Goal: Information Seeking & Learning: Find specific fact

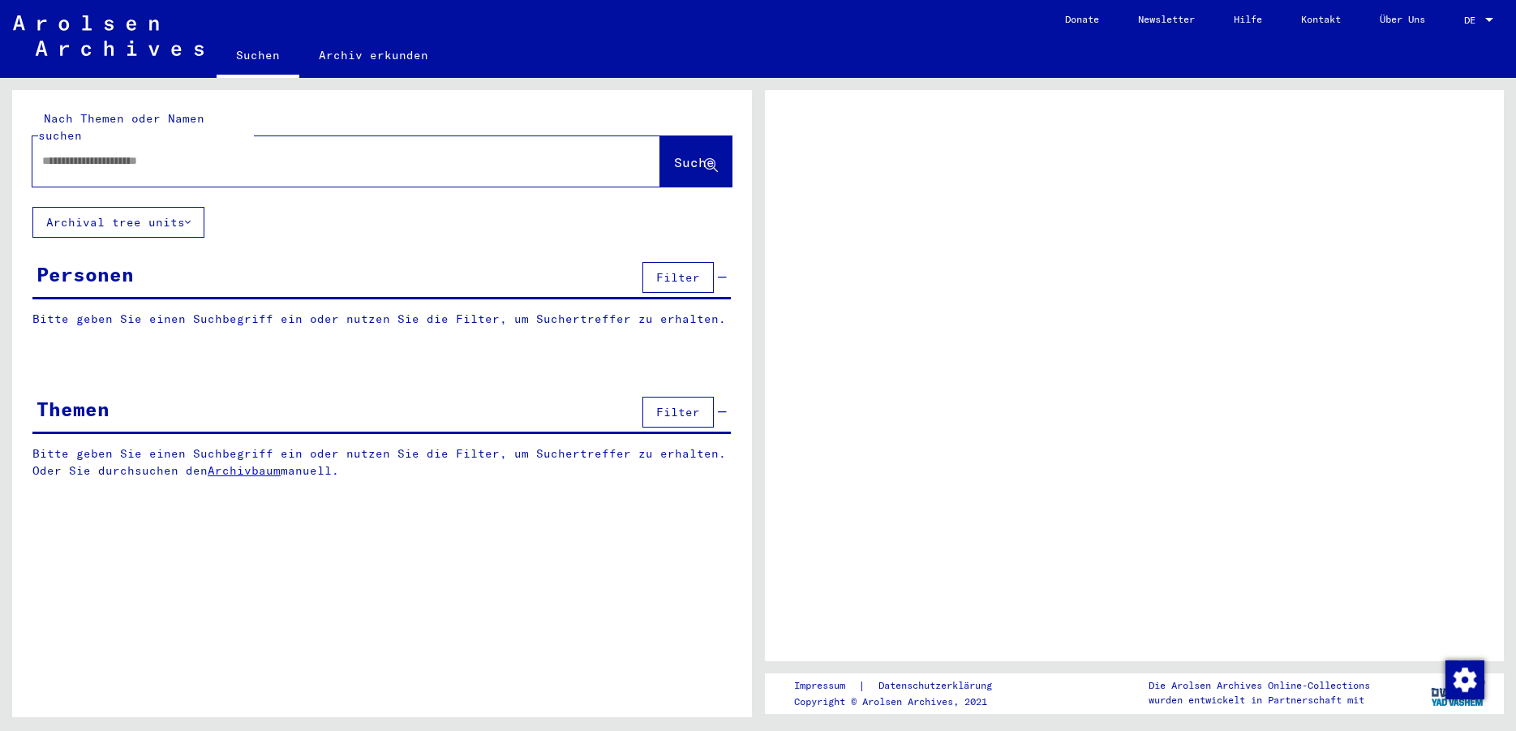
click at [1484, 21] on div at bounding box center [1489, 20] width 15 height 11
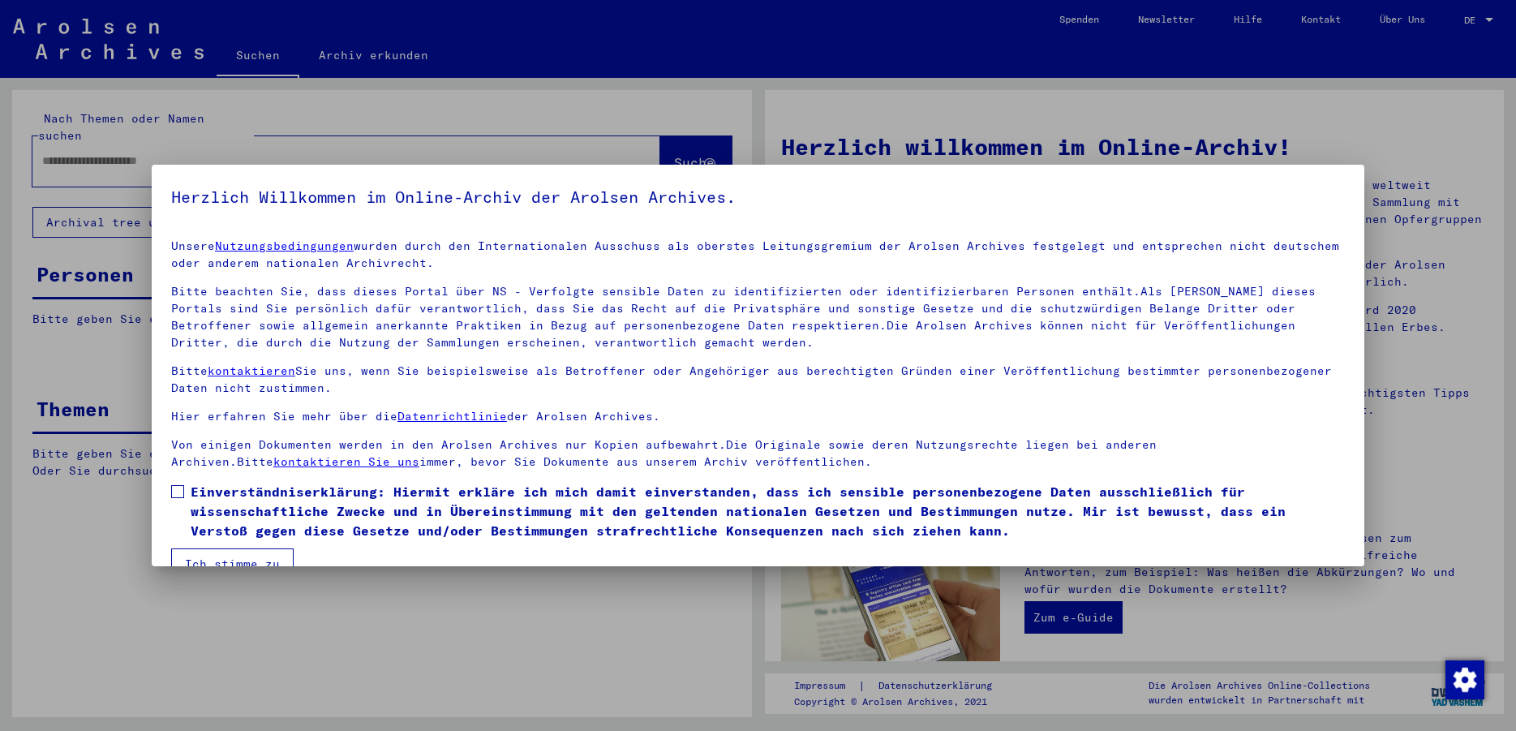
scroll to position [32, 0]
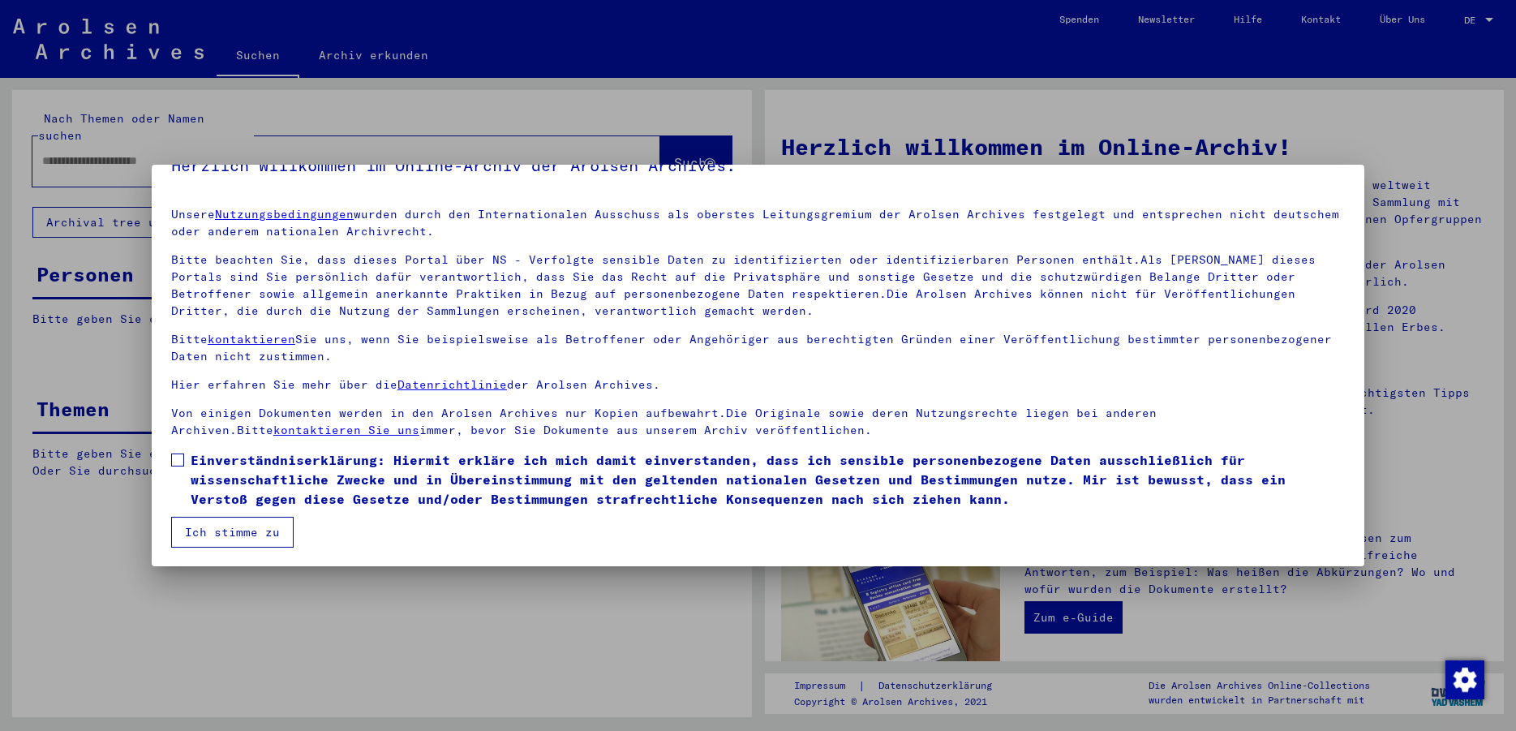
click at [272, 537] on button "Ich stimme zu" at bounding box center [232, 532] width 122 height 31
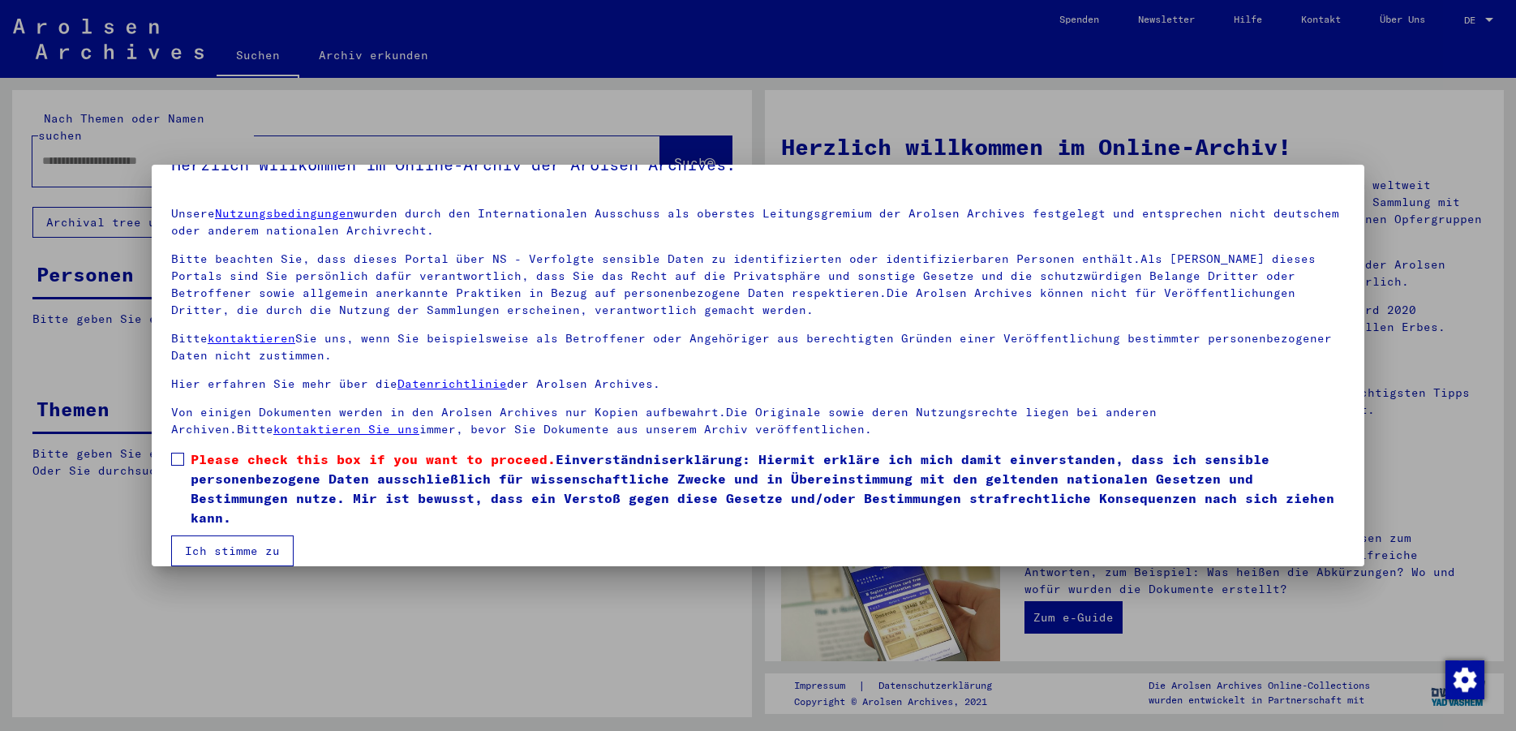
click at [178, 455] on span at bounding box center [177, 459] width 13 height 13
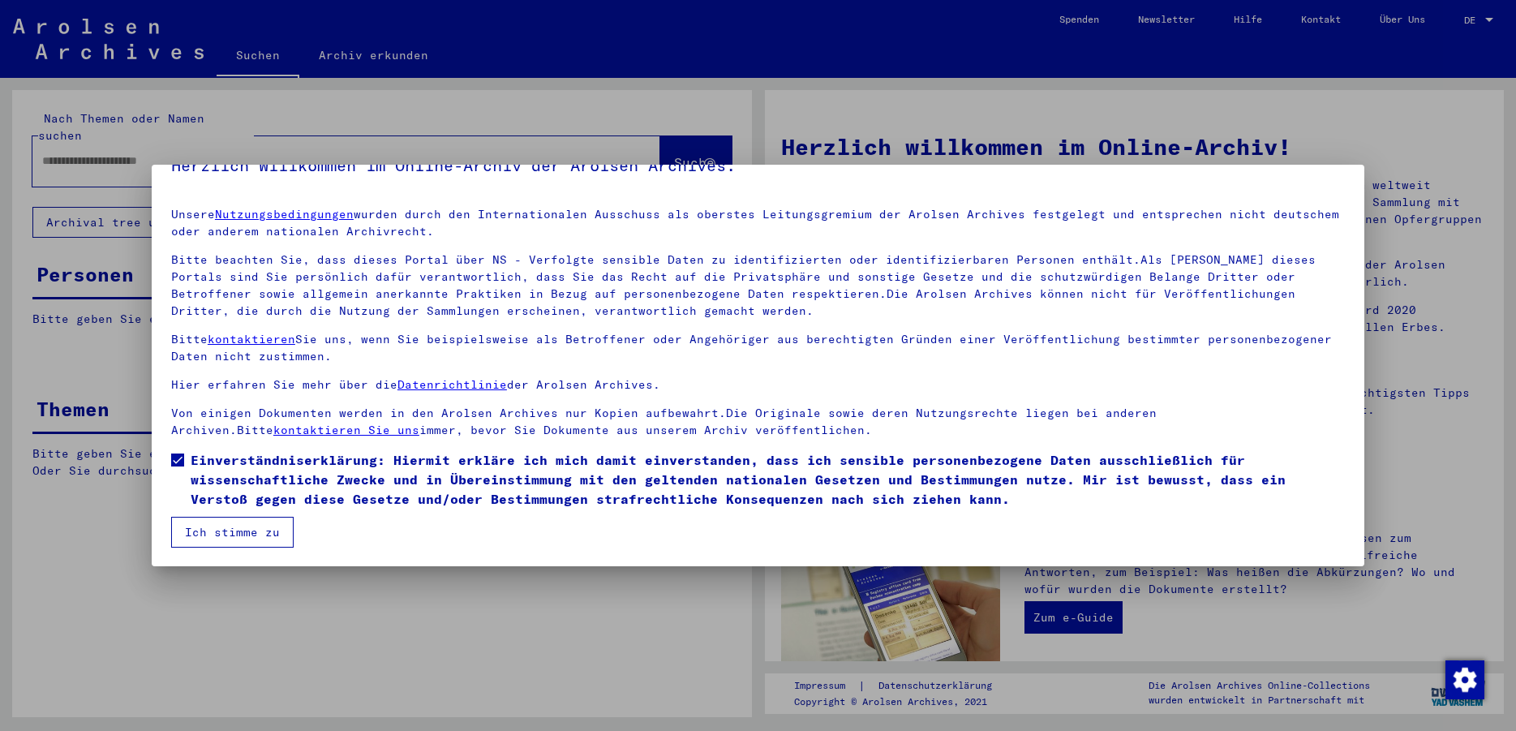
click at [234, 533] on button "Ich stimme zu" at bounding box center [232, 532] width 122 height 31
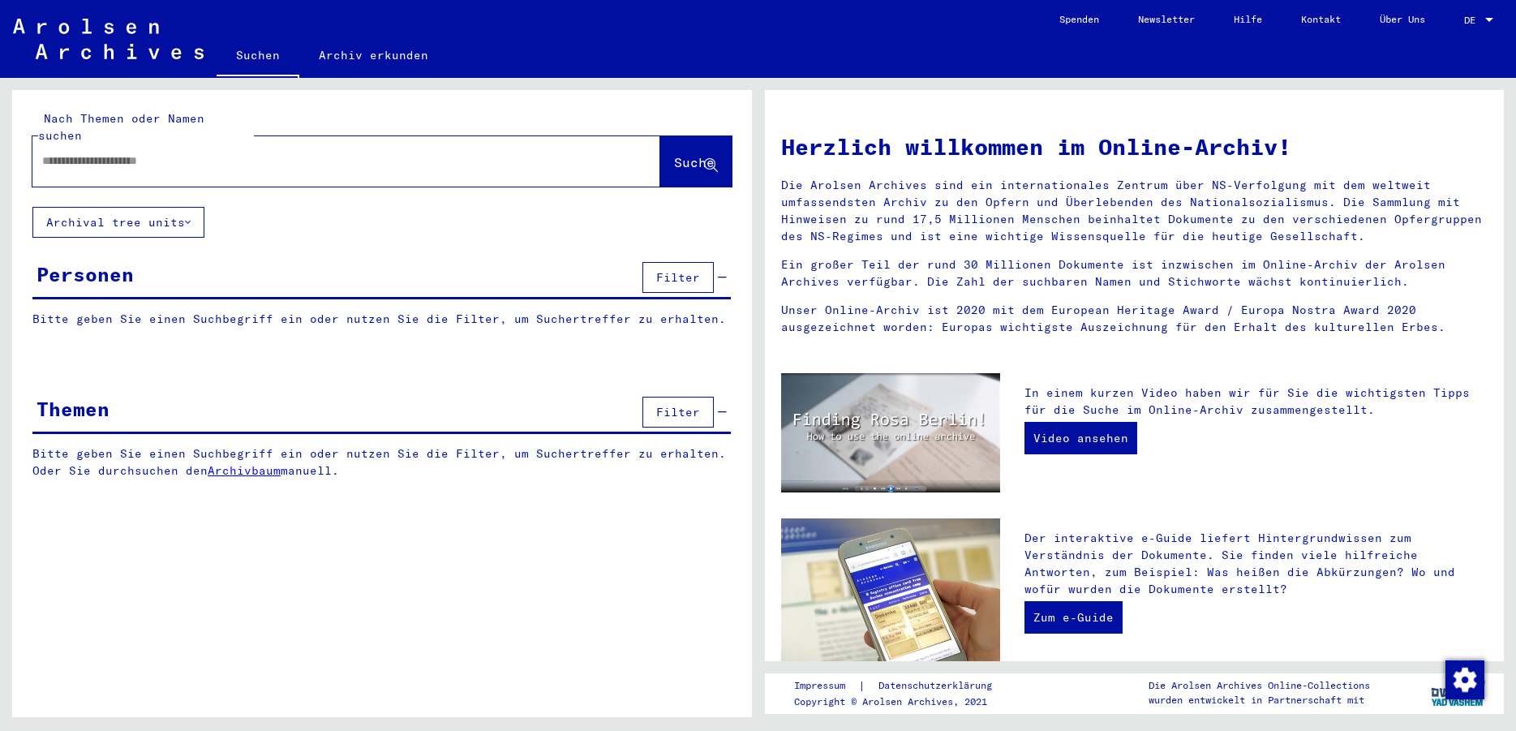
click at [1485, 19] on div at bounding box center [1489, 20] width 15 height 11
click at [1472, 37] on span "English" at bounding box center [1462, 29] width 66 height 29
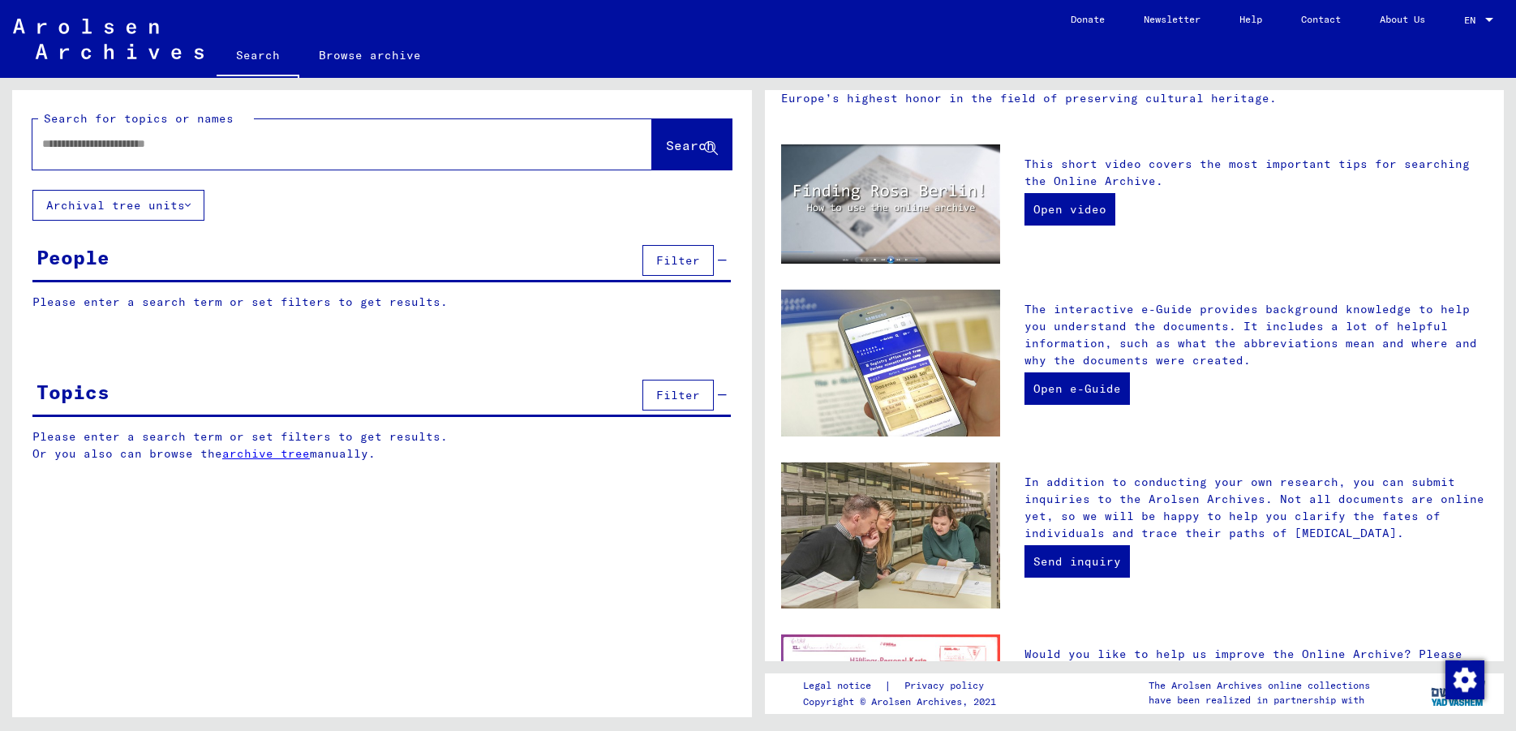
scroll to position [466, 0]
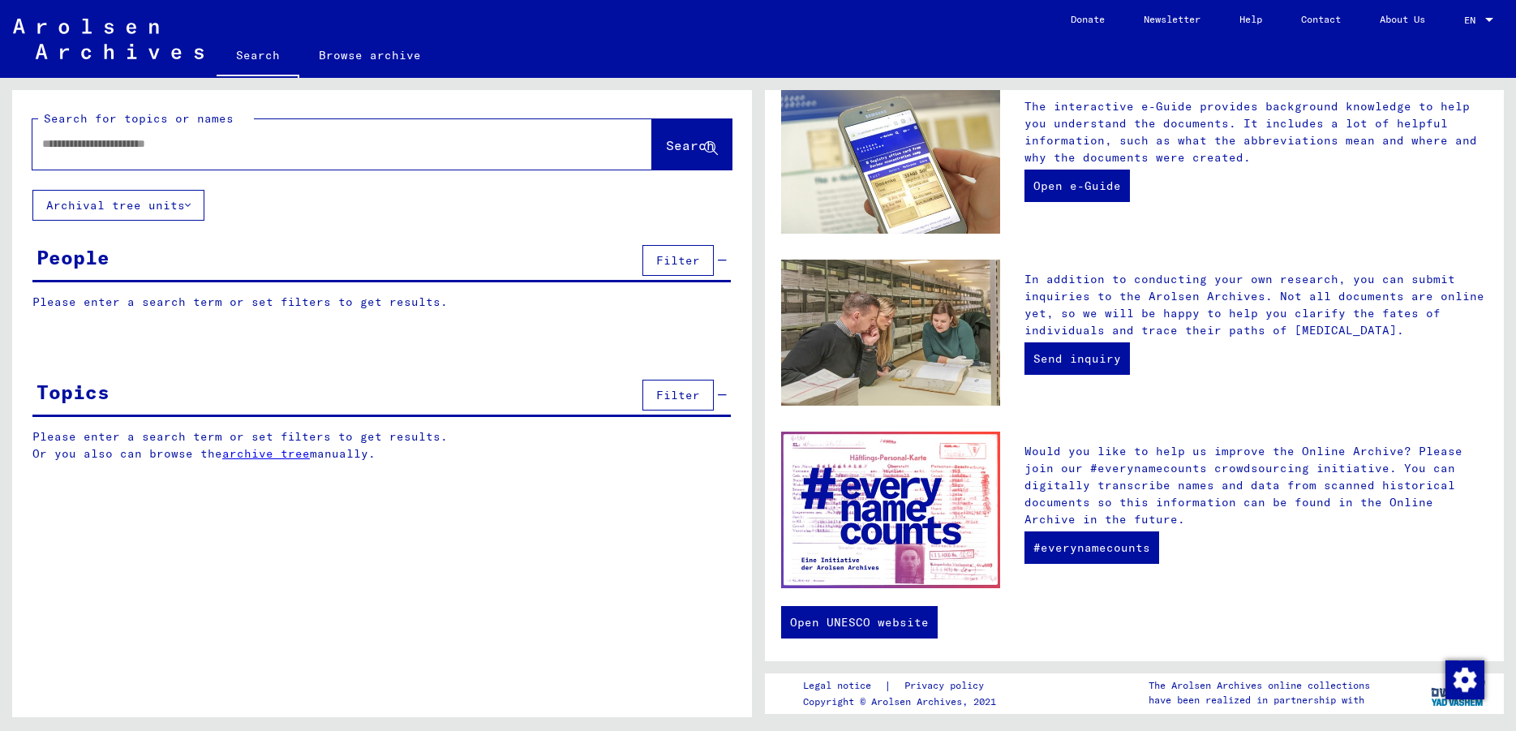
click at [697, 259] on span "Filter" at bounding box center [678, 260] width 44 height 15
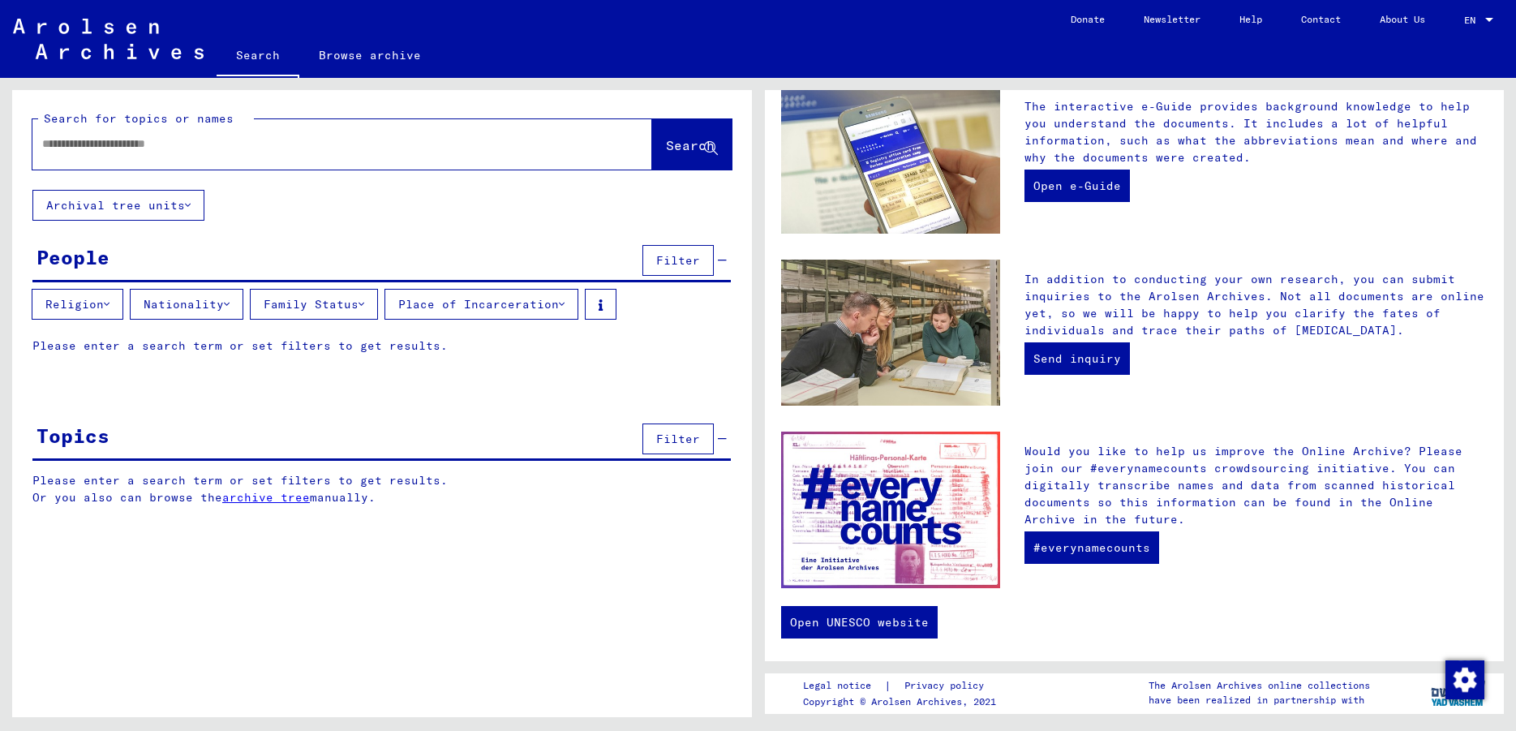
click at [157, 205] on button "Archival tree units" at bounding box center [118, 205] width 172 height 31
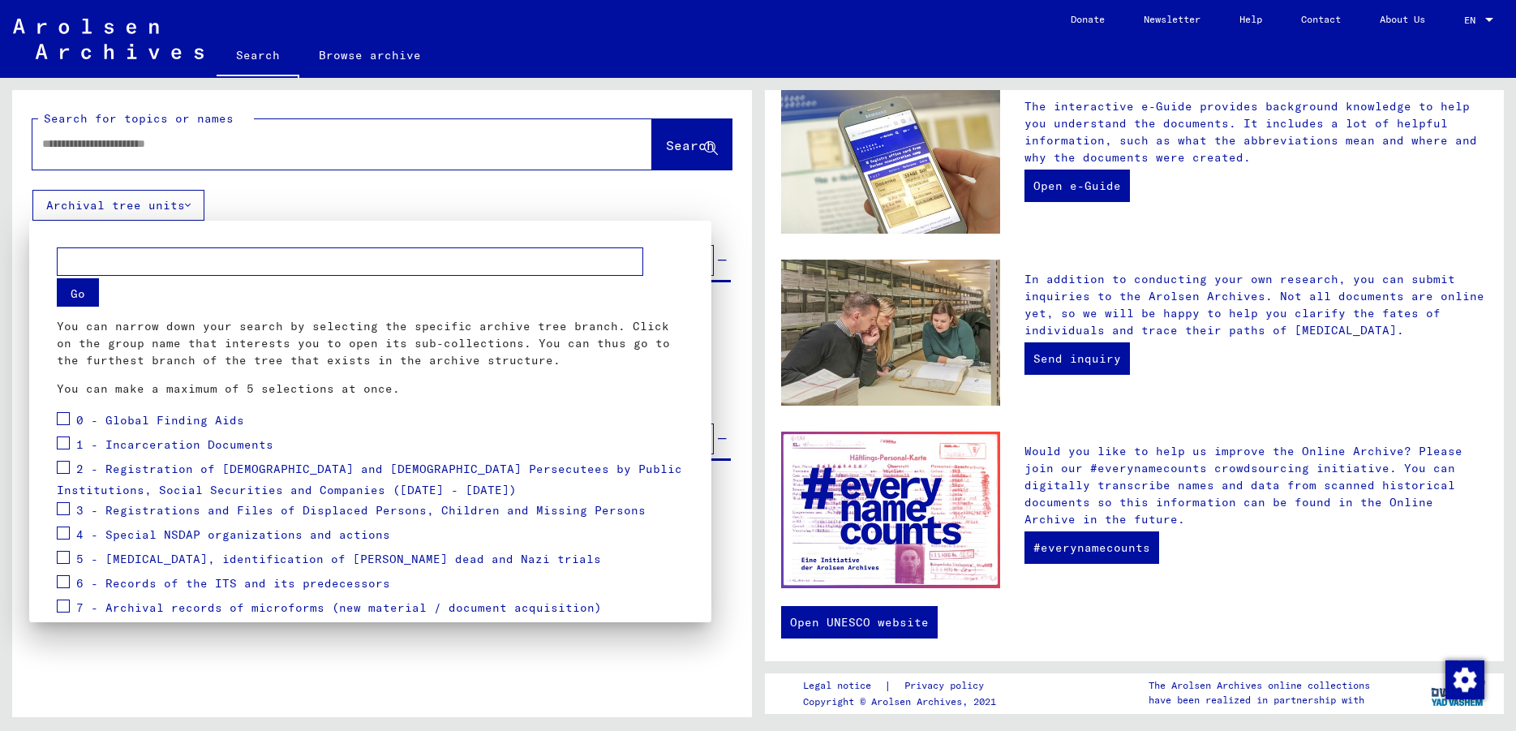
click at [221, 144] on div at bounding box center [758, 365] width 1516 height 731
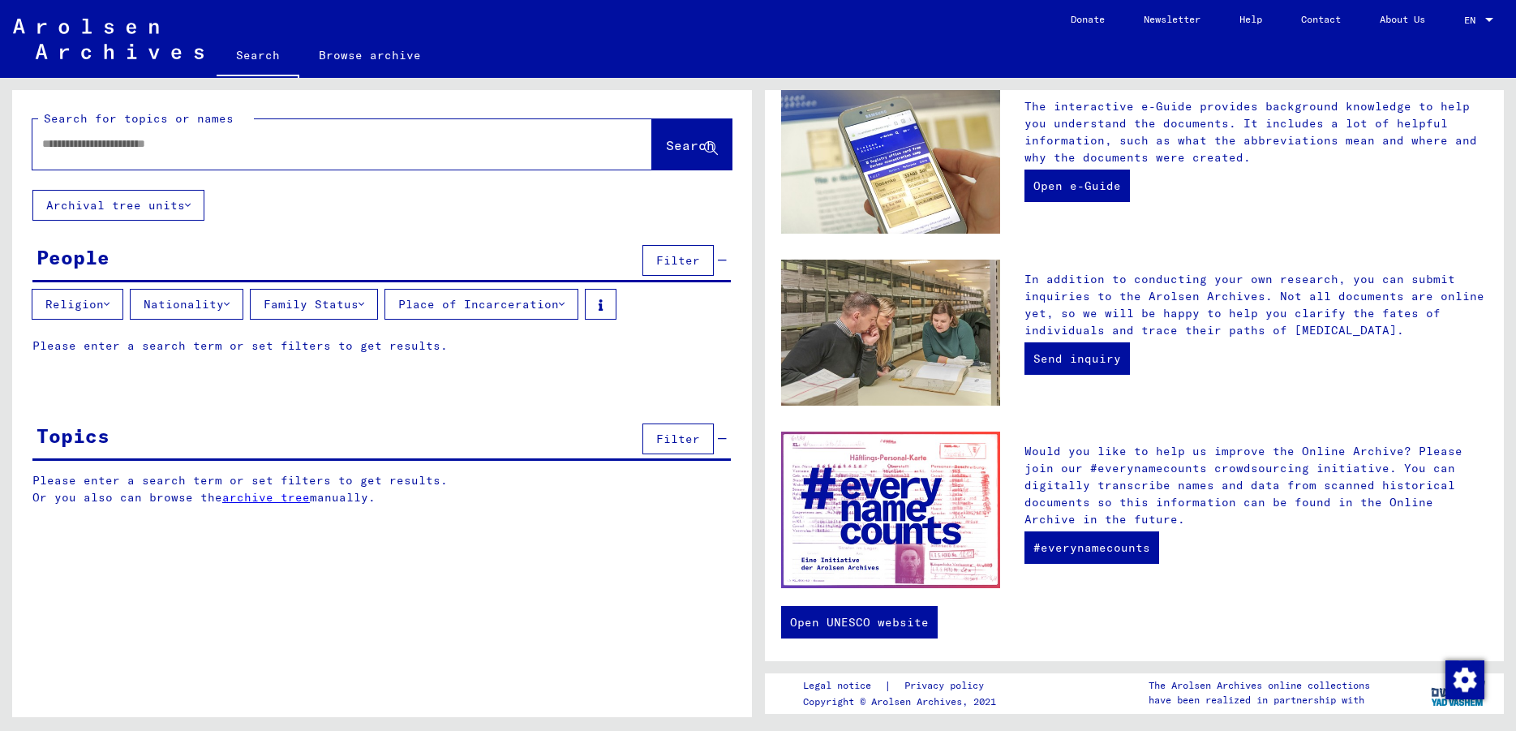
click at [188, 155] on div at bounding box center [317, 144] width 571 height 37
click at [198, 145] on input "text" at bounding box center [322, 143] width 561 height 17
click at [707, 140] on span "Search" at bounding box center [690, 145] width 49 height 16
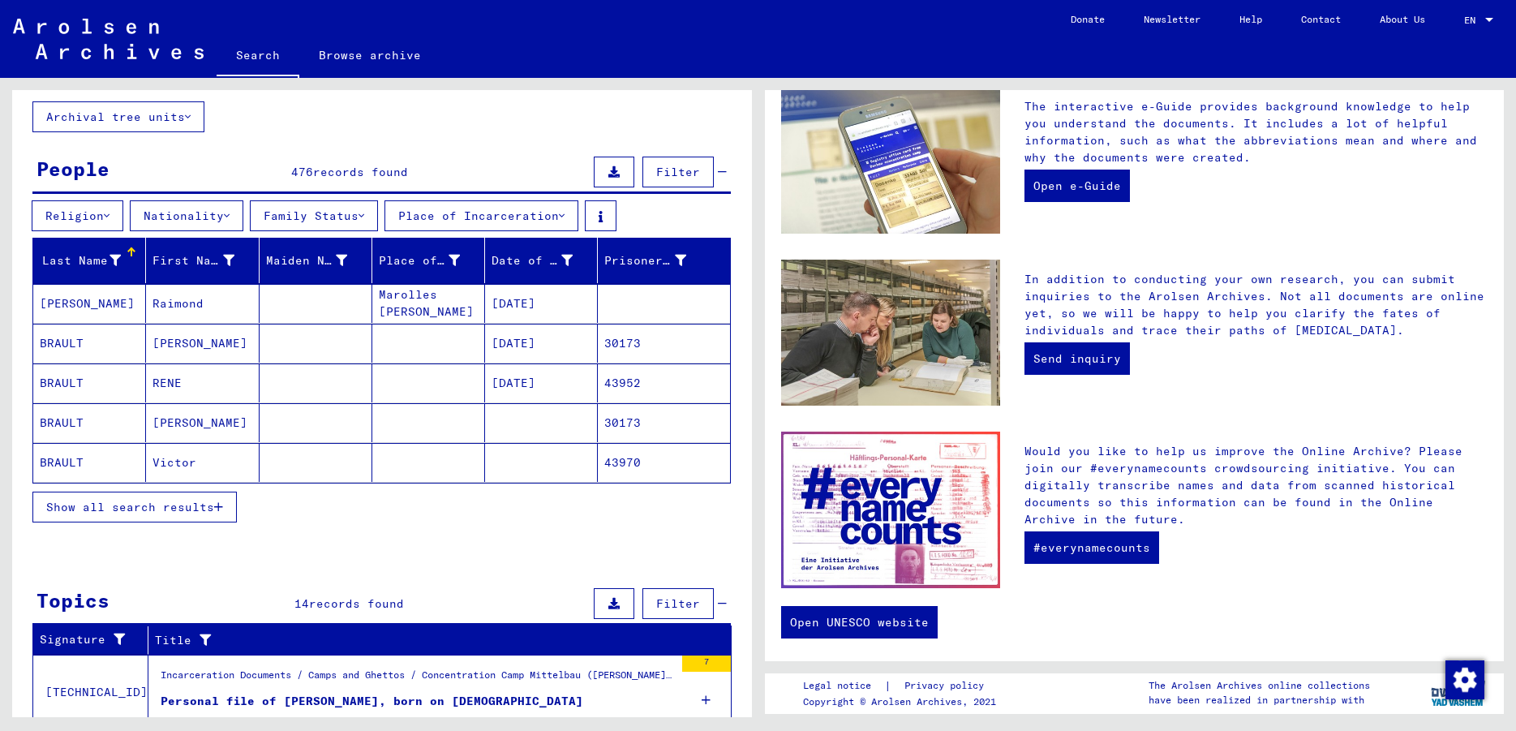
scroll to position [175, 0]
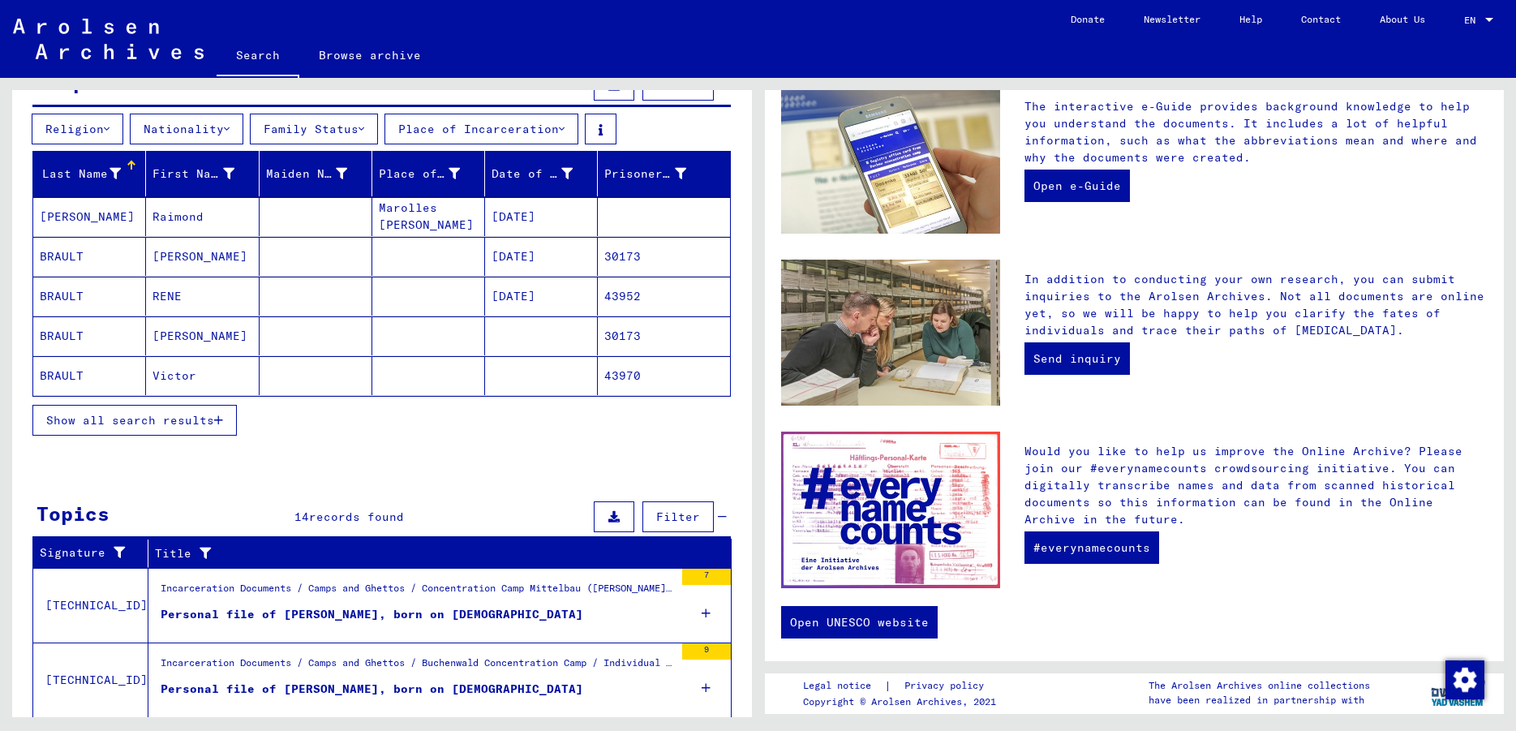
click at [209, 422] on span "Show all search results" at bounding box center [130, 420] width 168 height 15
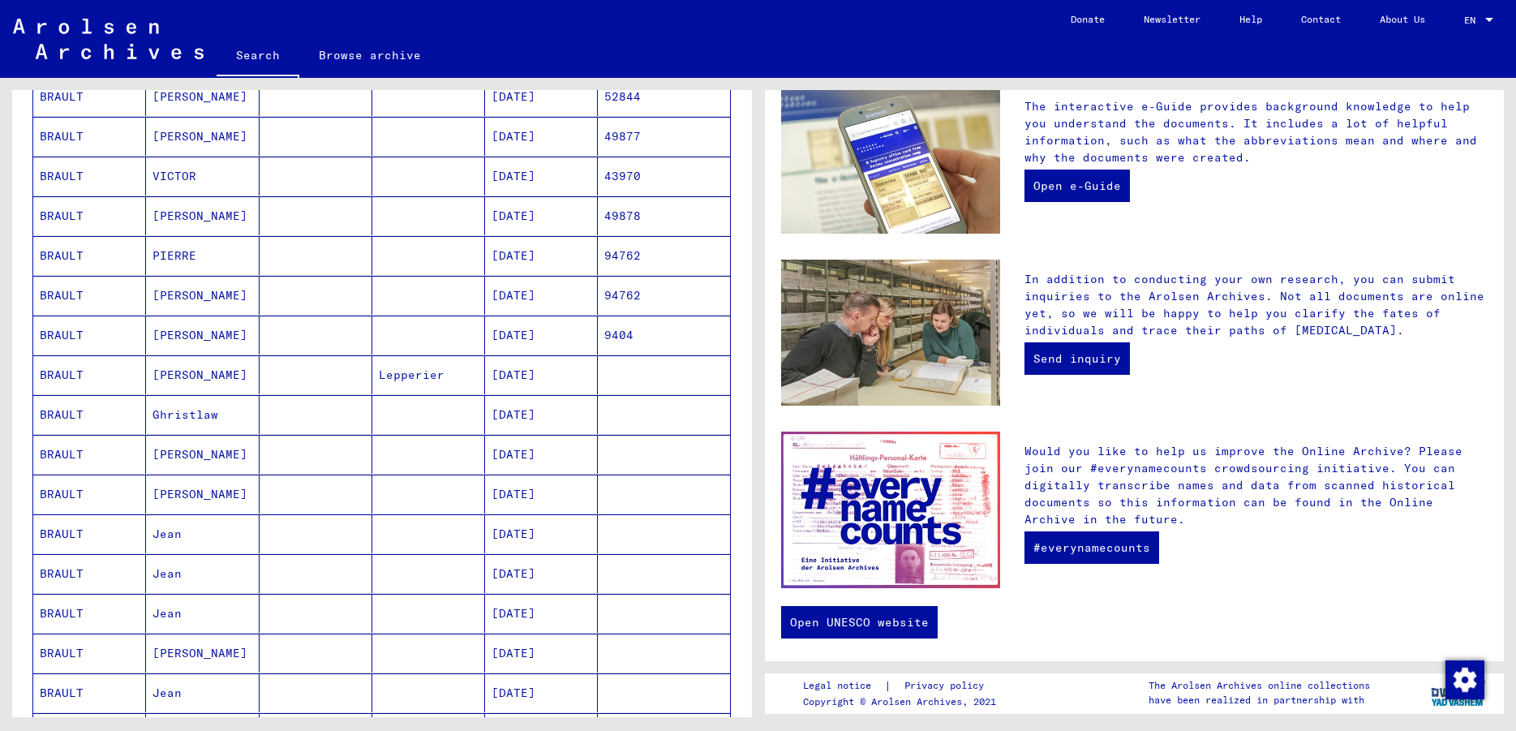
scroll to position [701, 0]
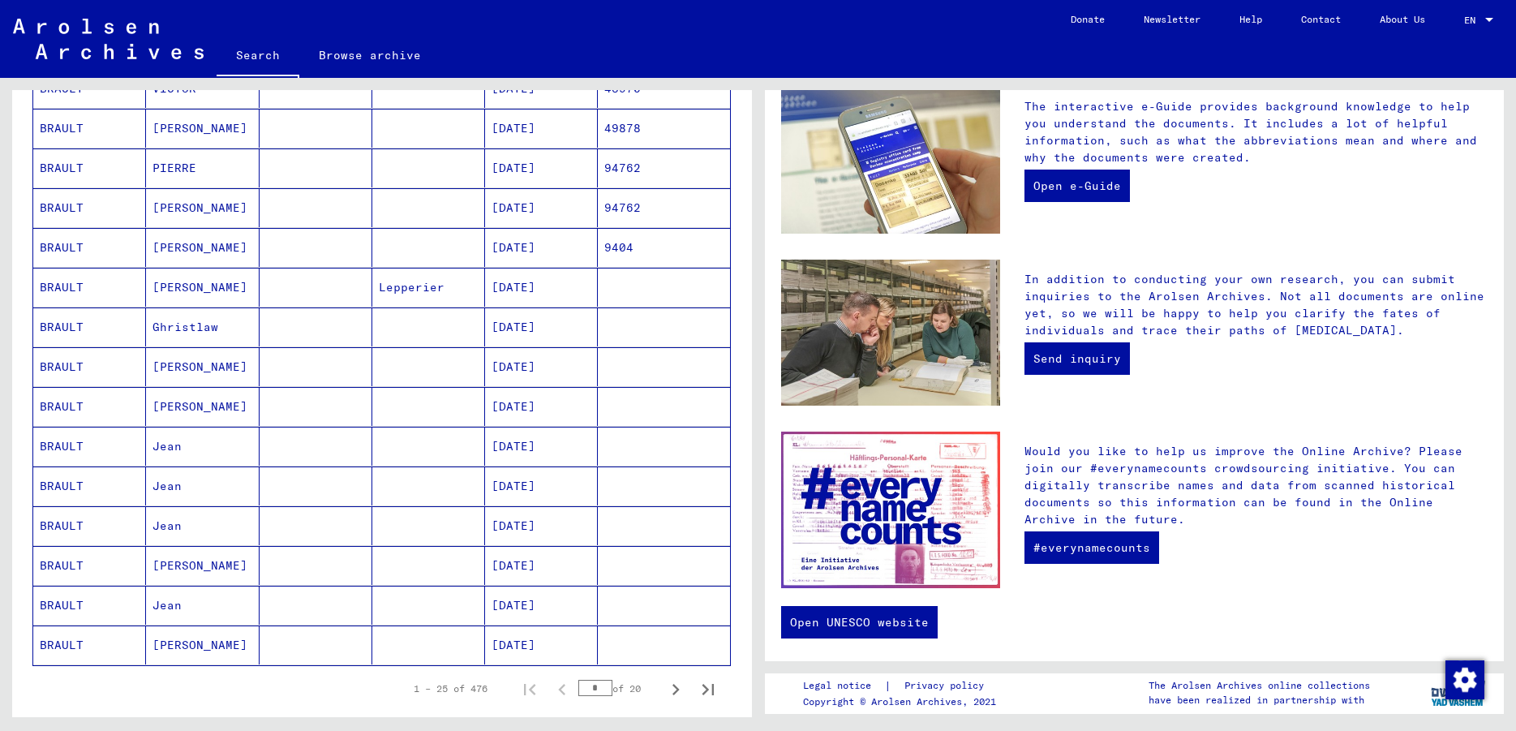
click at [165, 253] on mat-cell "[PERSON_NAME]" at bounding box center [202, 247] width 113 height 39
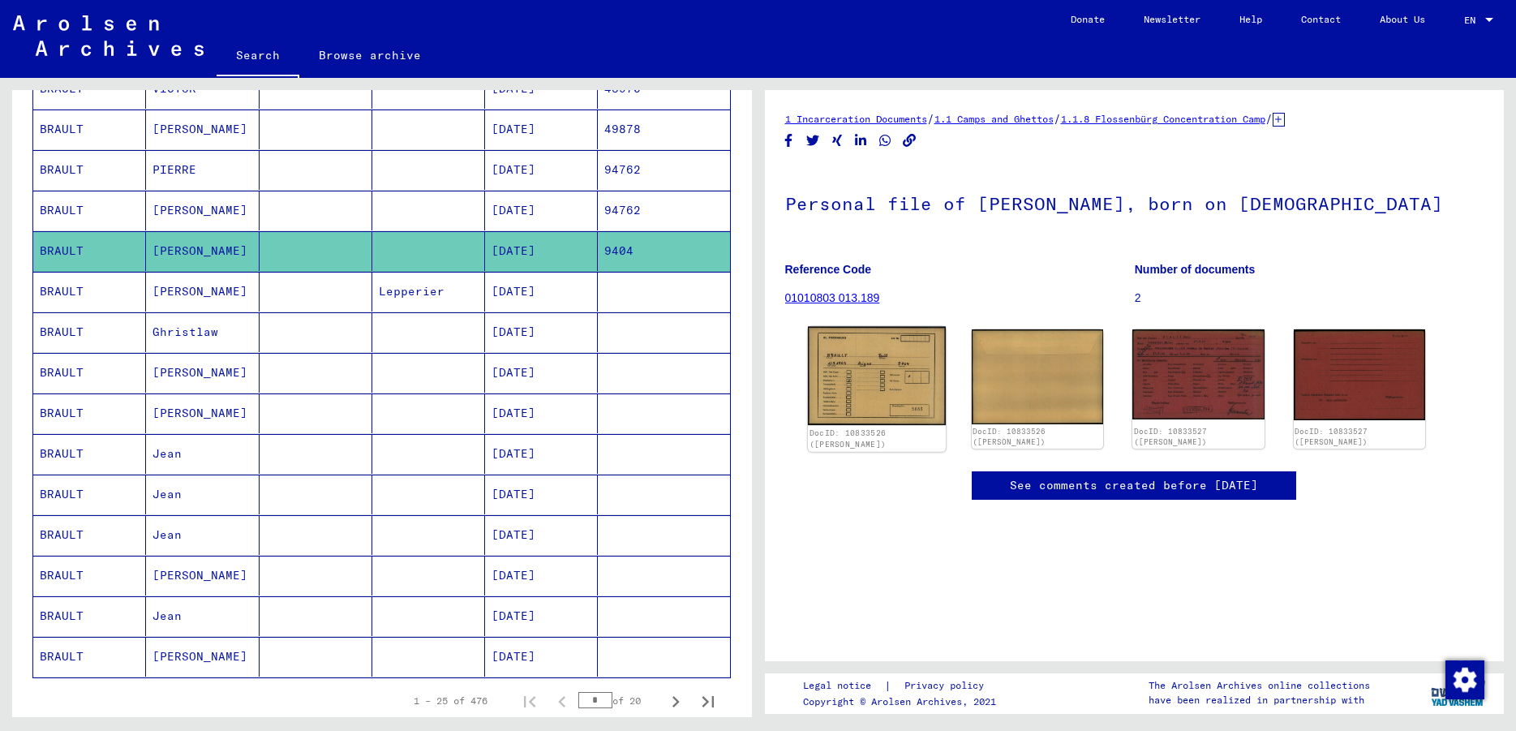
click at [911, 370] on img at bounding box center [876, 376] width 138 height 99
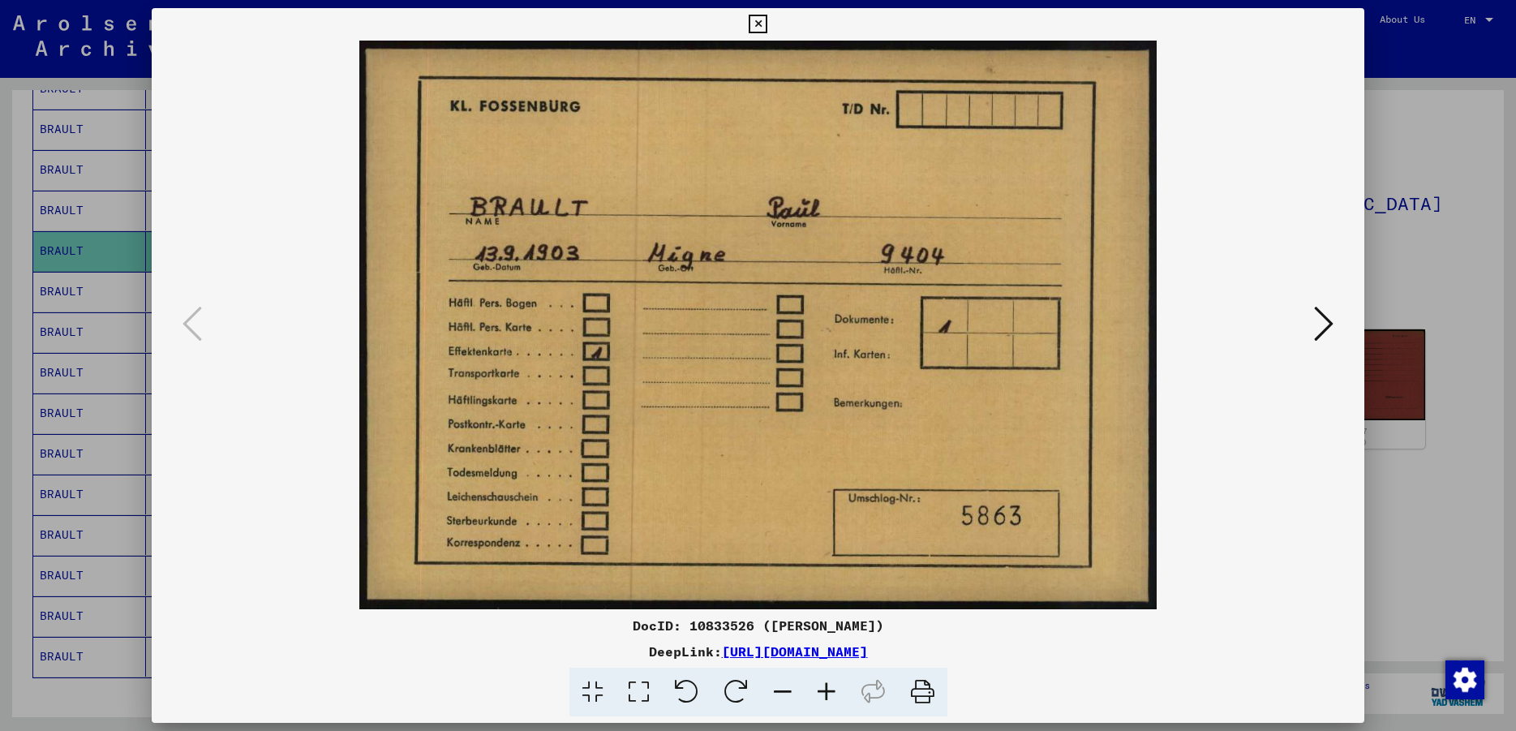
click at [1324, 324] on icon at bounding box center [1323, 323] width 19 height 39
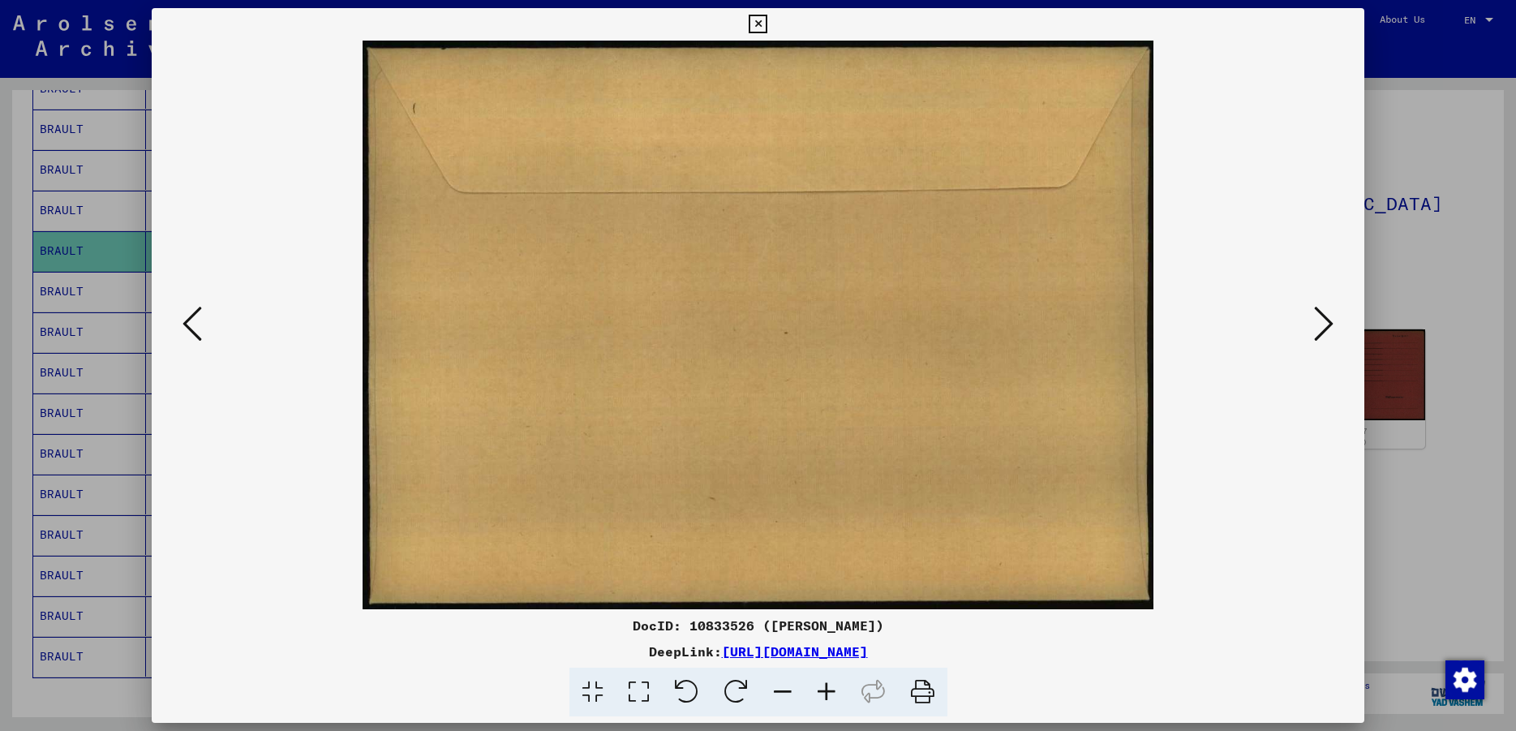
click at [1324, 324] on icon at bounding box center [1323, 323] width 19 height 39
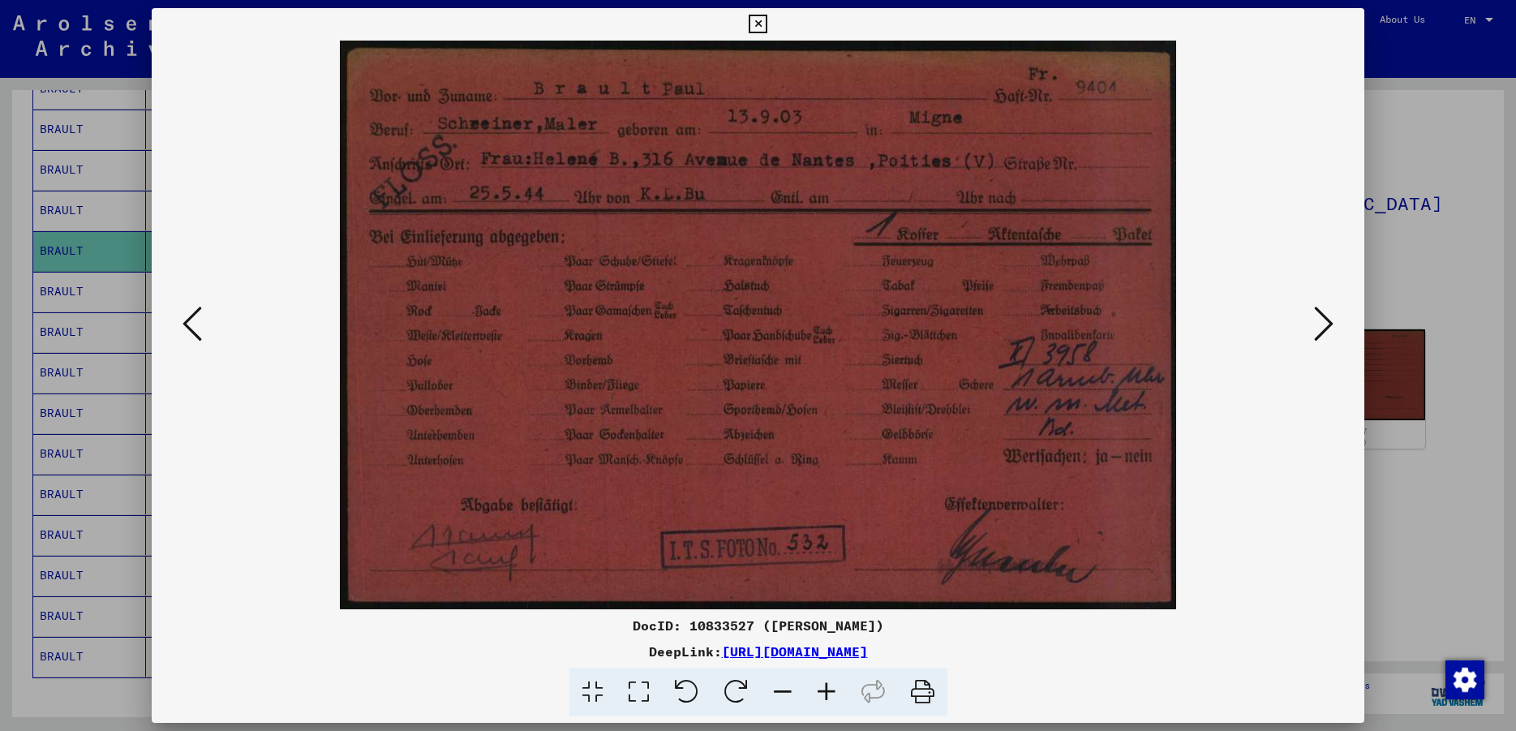
click at [1324, 324] on icon at bounding box center [1323, 323] width 19 height 39
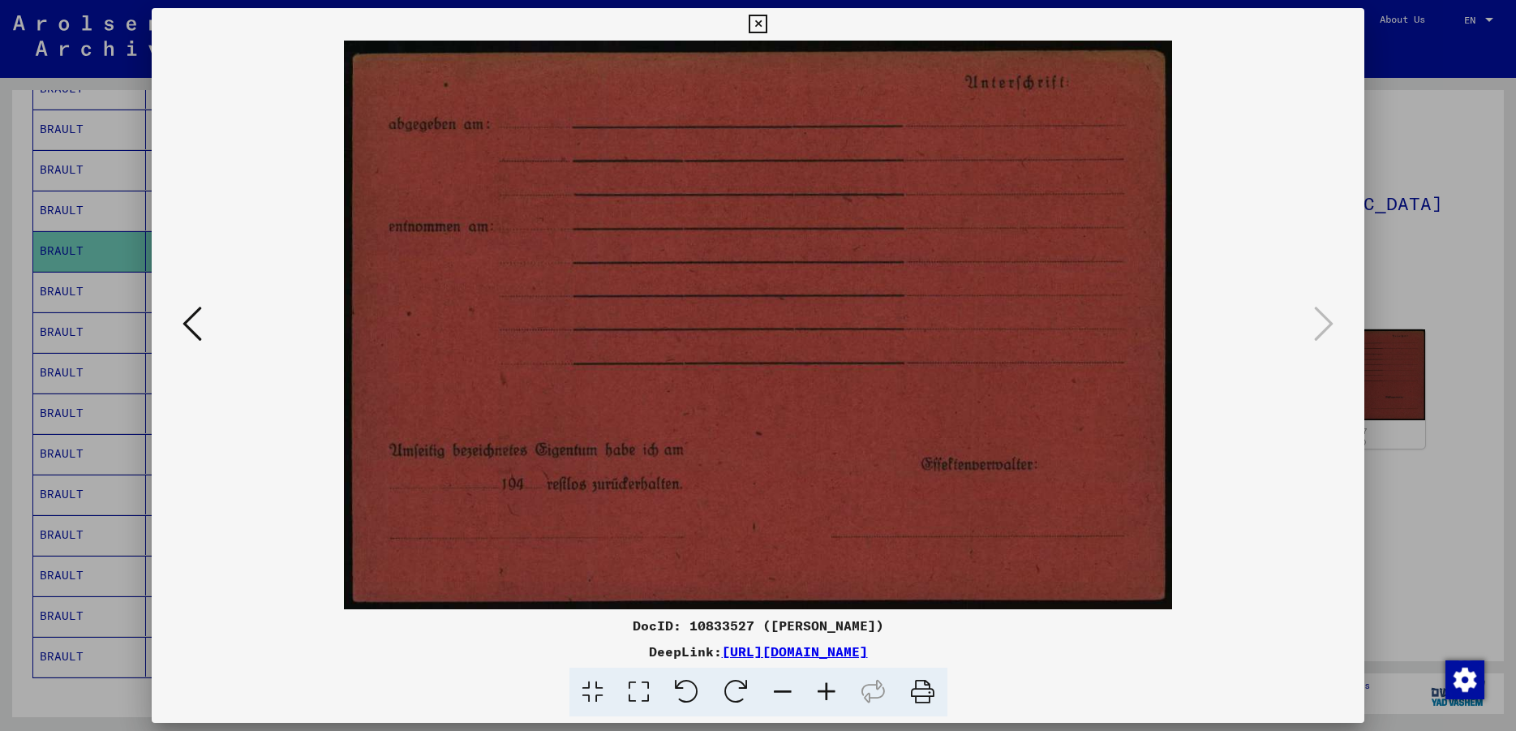
click at [767, 24] on icon at bounding box center [758, 24] width 19 height 19
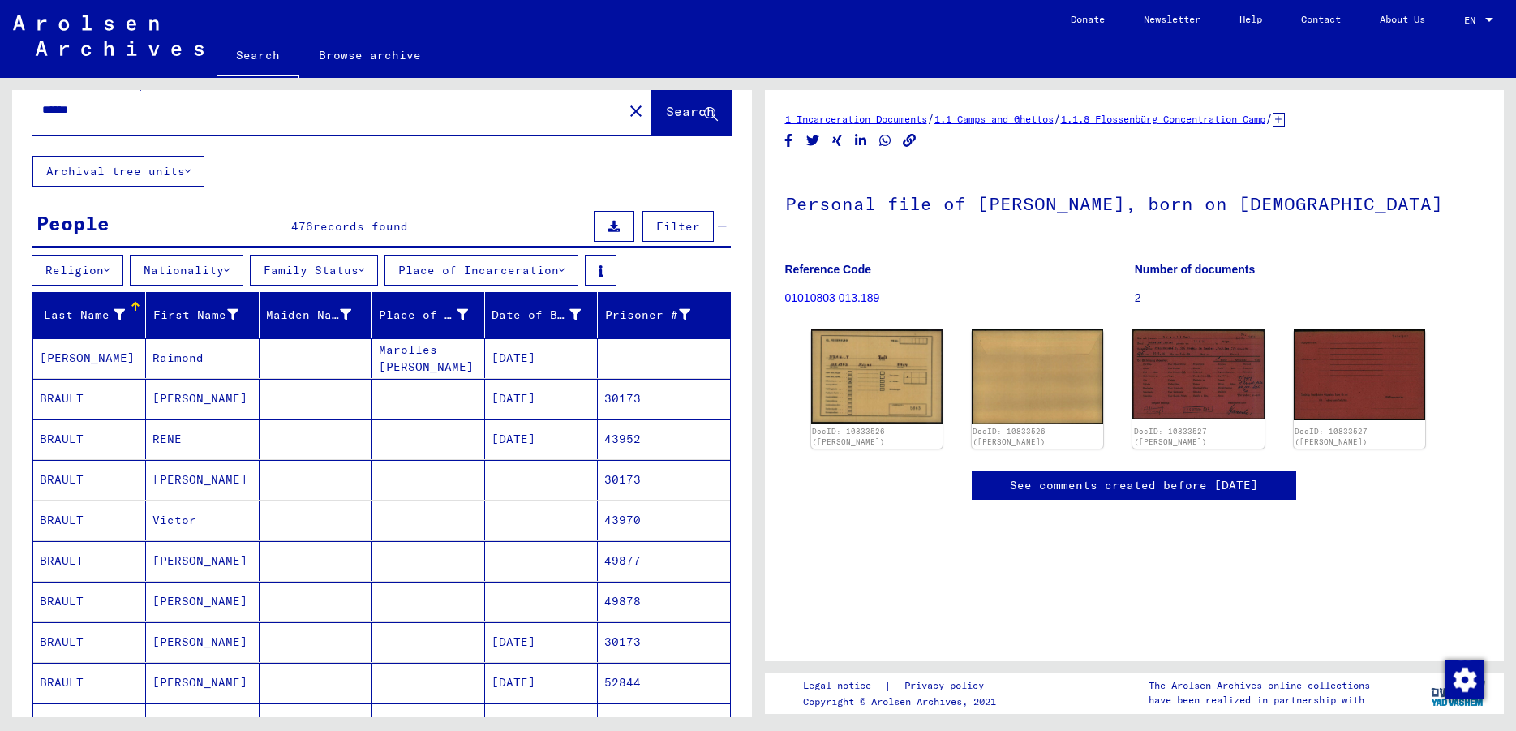
scroll to position [8, 0]
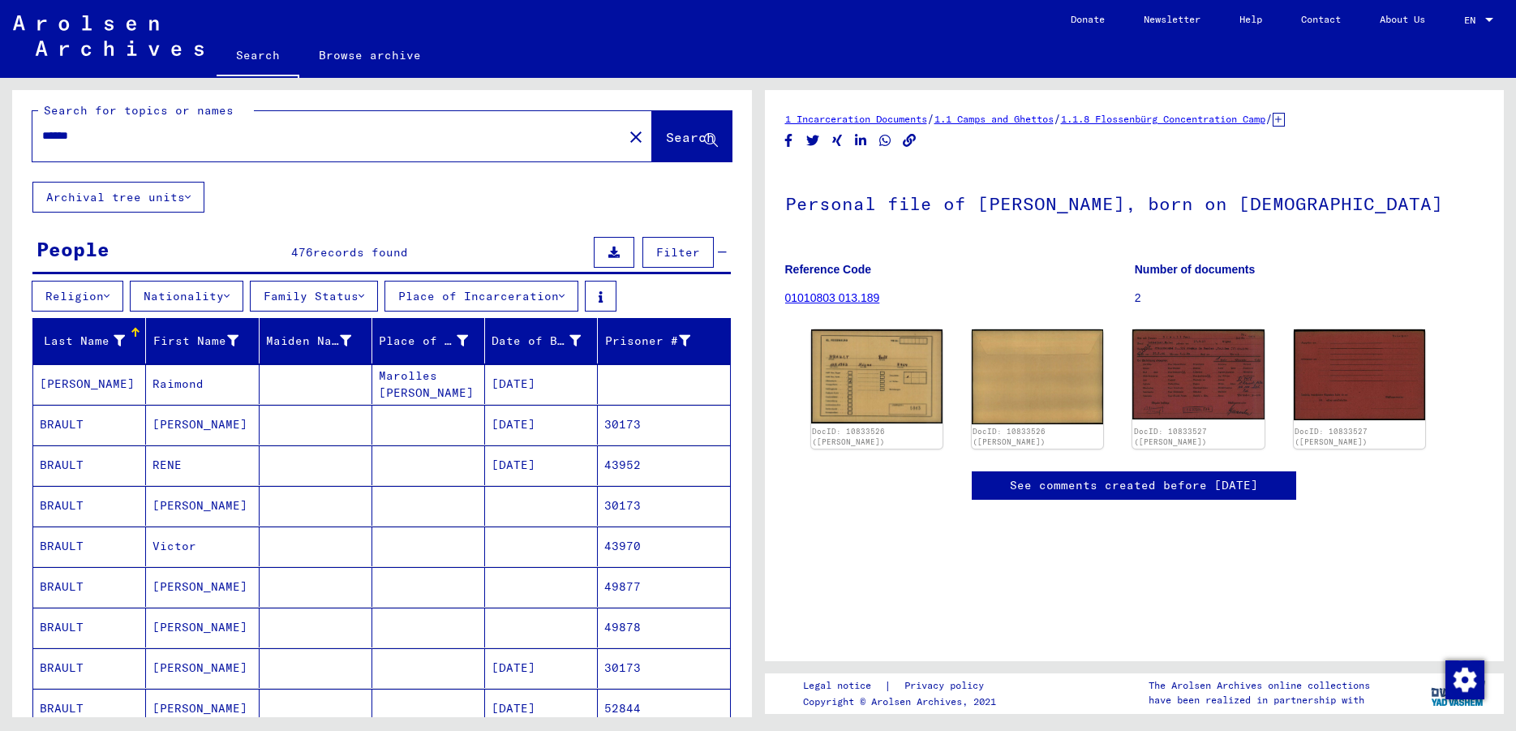
drag, startPoint x: 144, startPoint y: 147, endPoint x: 54, endPoint y: 119, distance: 93.4
click at [54, 119] on div "******" at bounding box center [322, 136] width 581 height 37
click at [105, 127] on div "******" at bounding box center [322, 136] width 581 height 37
drag, startPoint x: 100, startPoint y: 148, endPoint x: 95, endPoint y: 137, distance: 11.6
click at [72, 139] on div "******" at bounding box center [322, 136] width 581 height 37
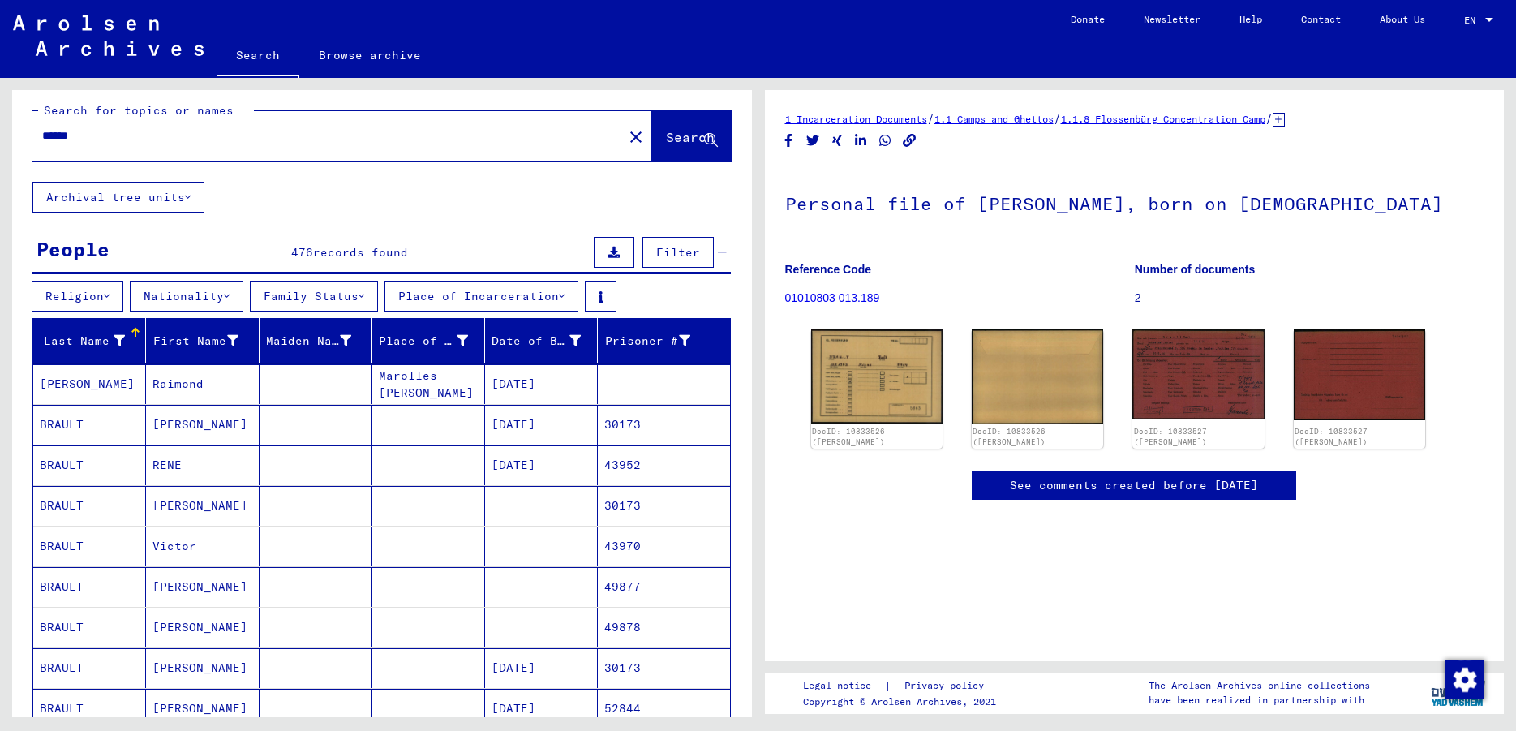
drag, startPoint x: 98, startPoint y: 137, endPoint x: 56, endPoint y: 133, distance: 42.4
click at [56, 133] on input "******" at bounding box center [327, 135] width 571 height 17
type input "********"
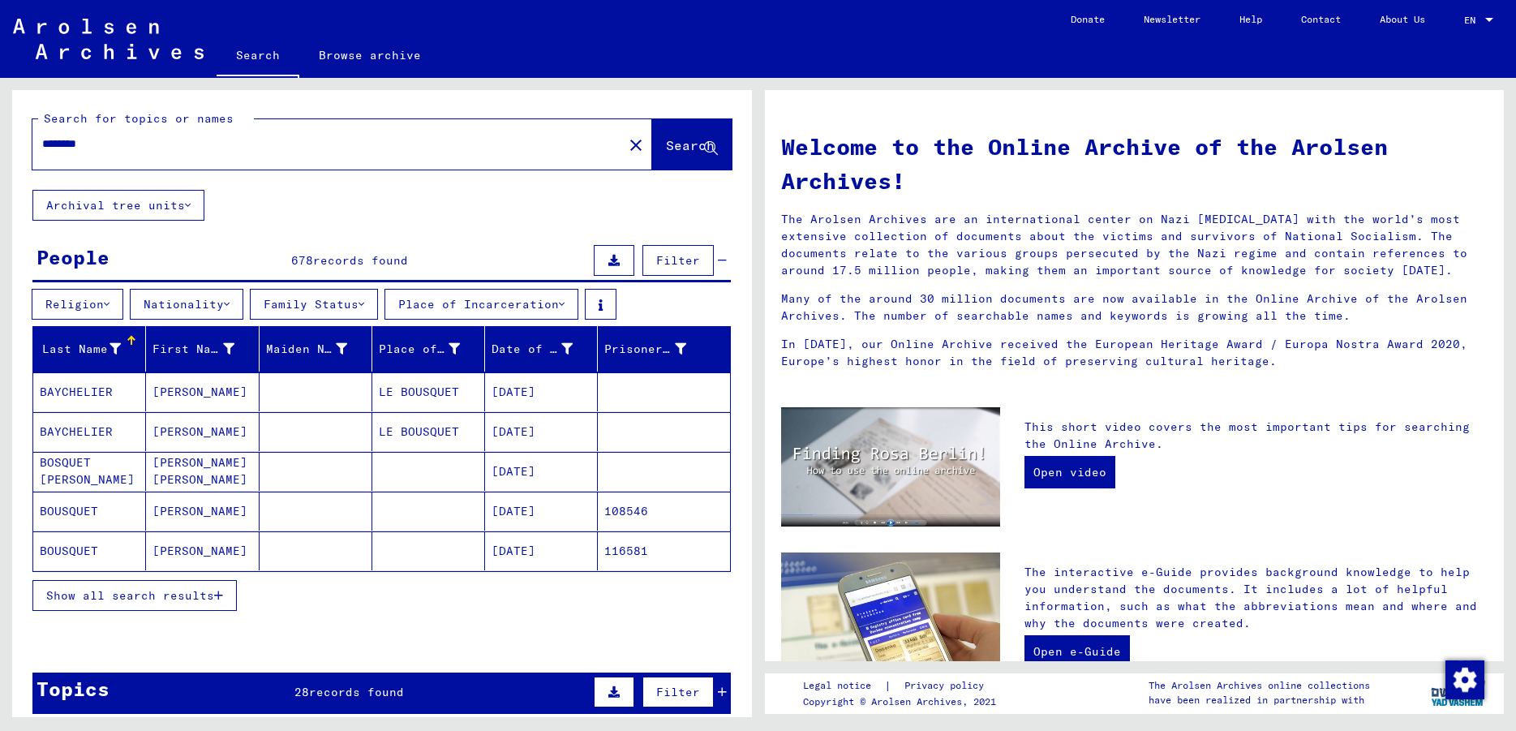
click at [217, 593] on icon "button" at bounding box center [218, 595] width 9 height 11
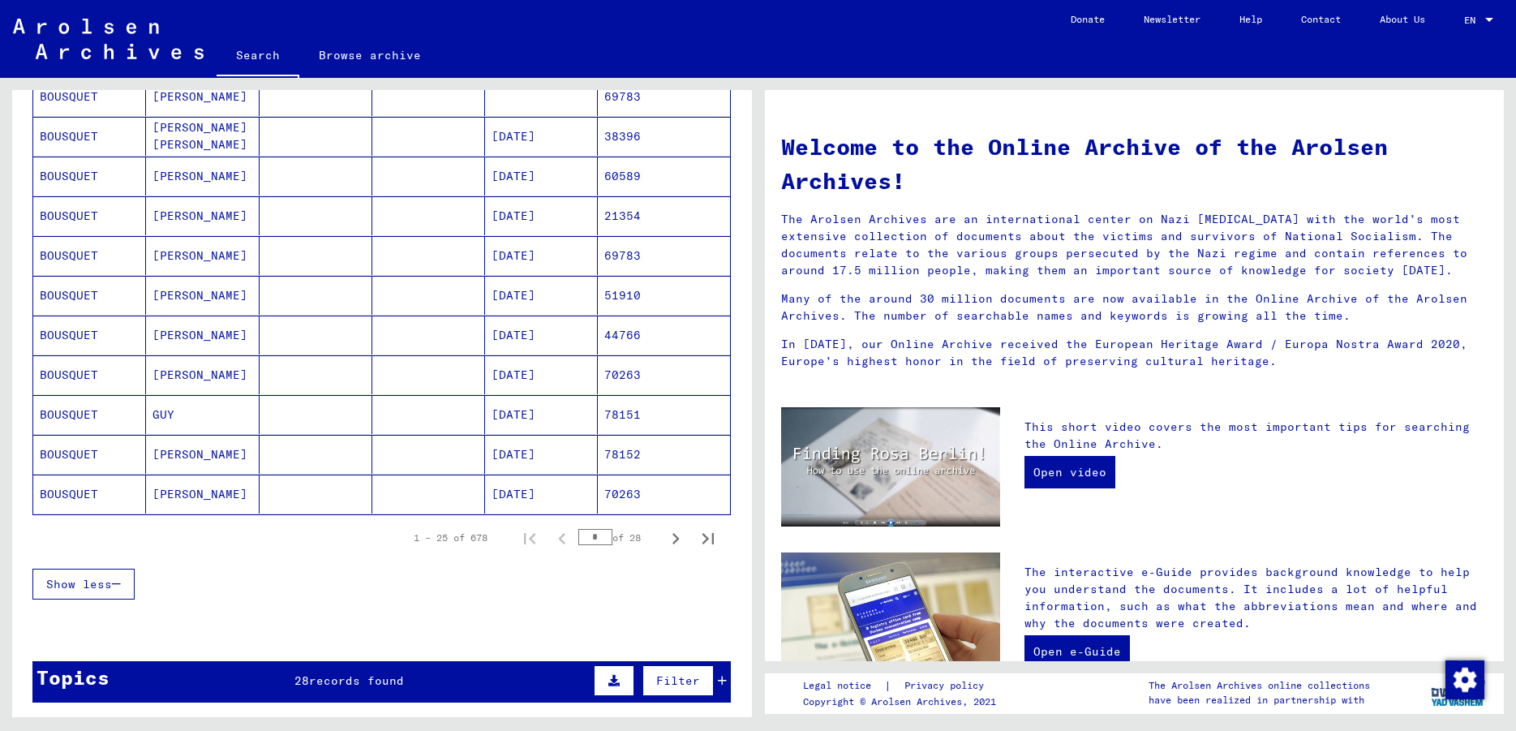
scroll to position [876, 0]
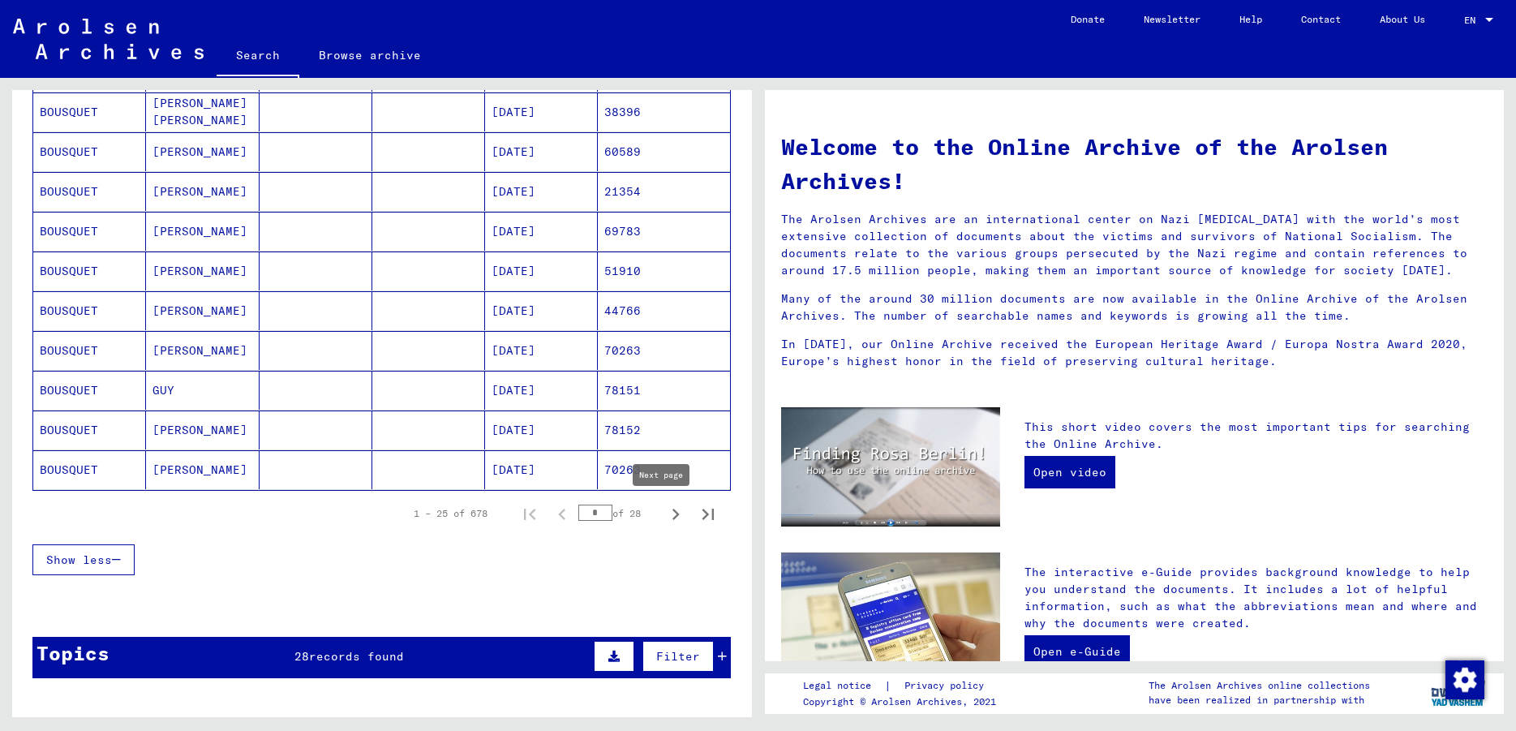
click at [672, 515] on icon "Next page" at bounding box center [675, 514] width 7 height 11
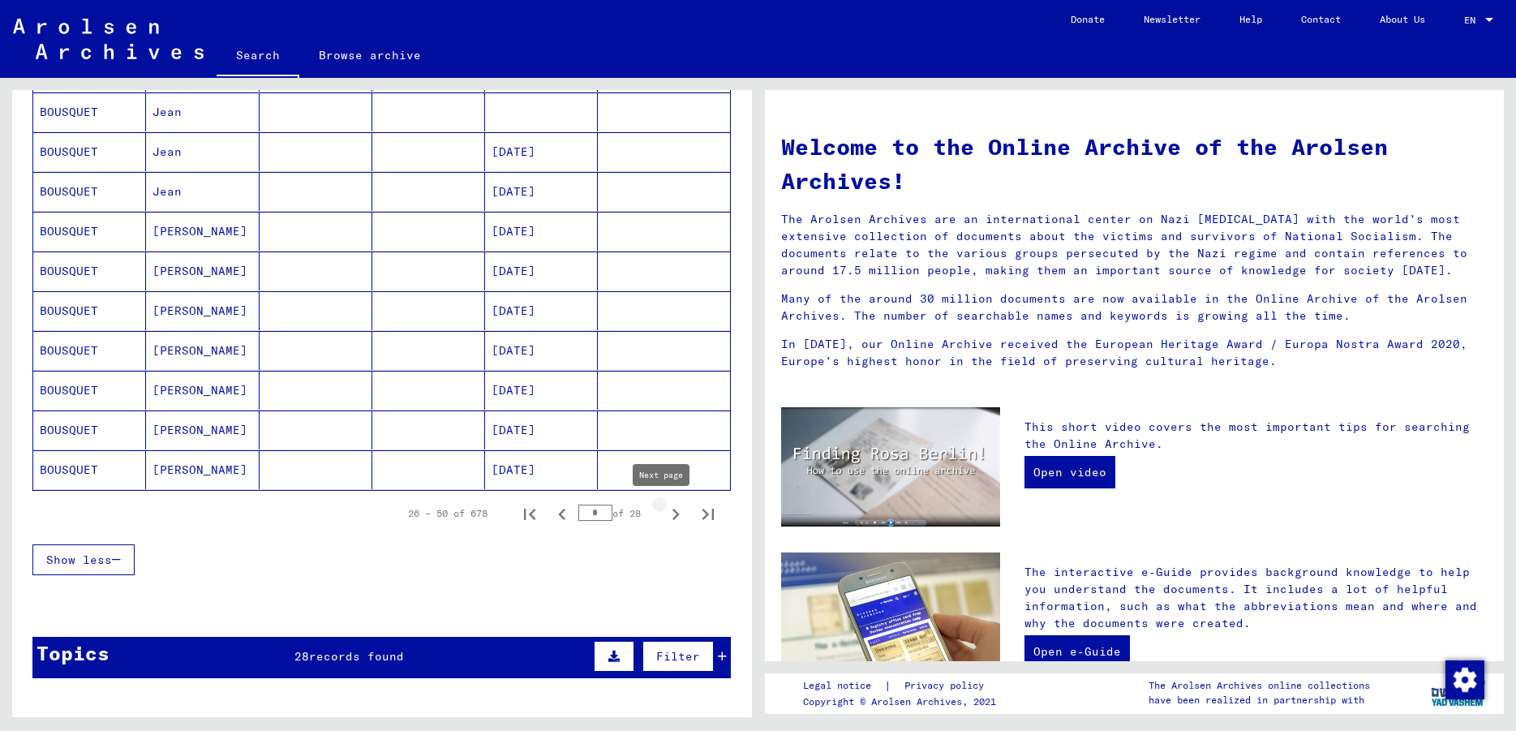
click at [665, 515] on icon "Next page" at bounding box center [675, 514] width 23 height 23
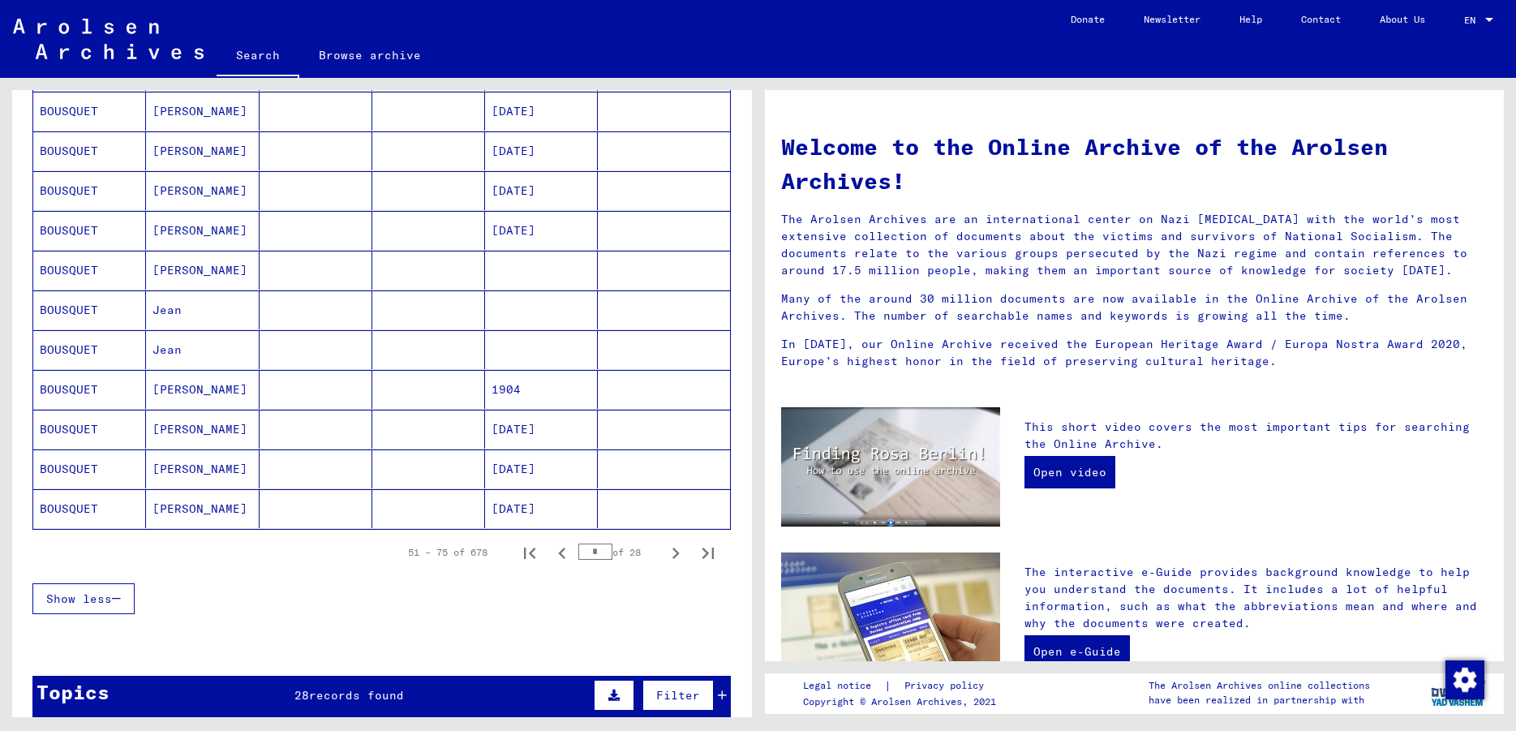
scroll to position [1051, 0]
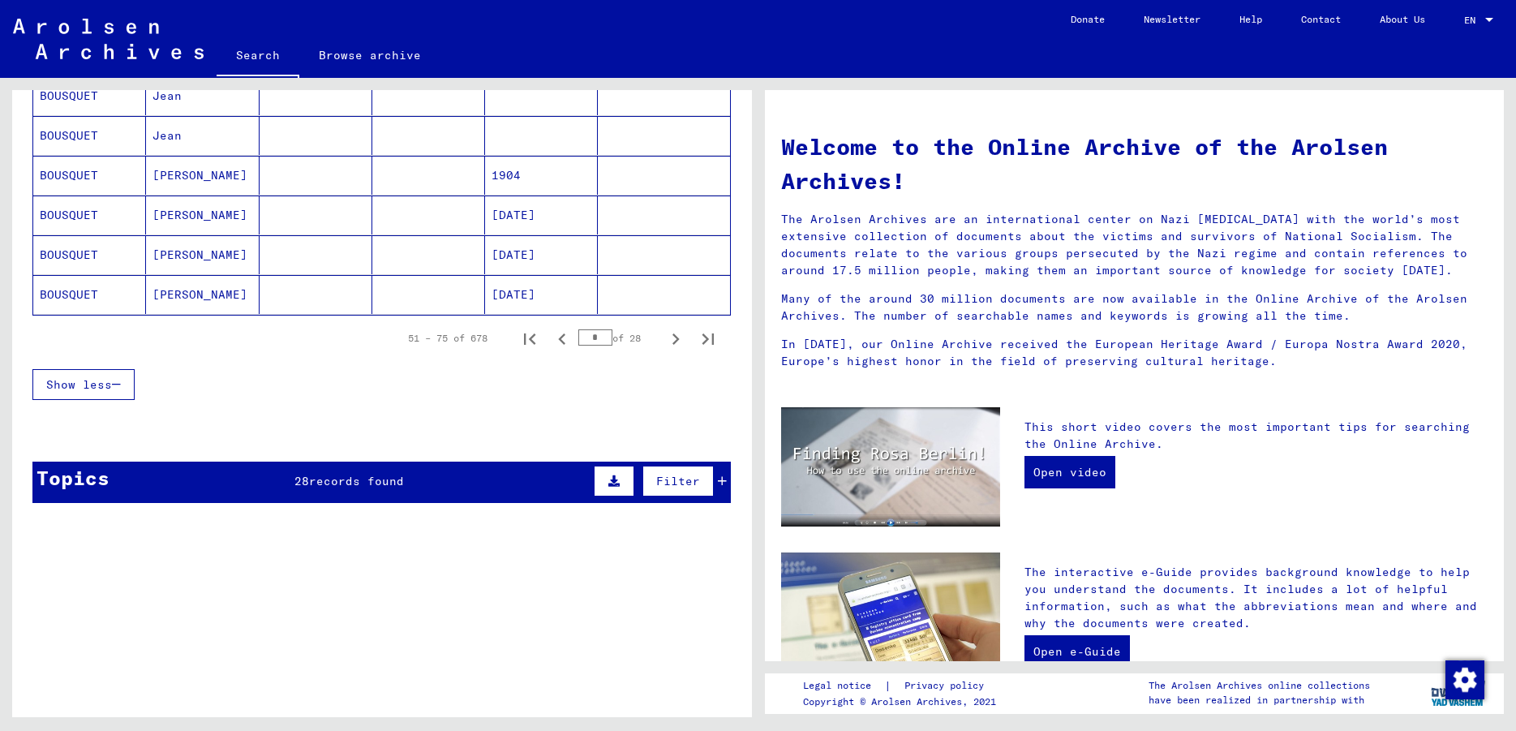
click at [664, 344] on icon "Next page" at bounding box center [675, 339] width 23 height 23
type input "*"
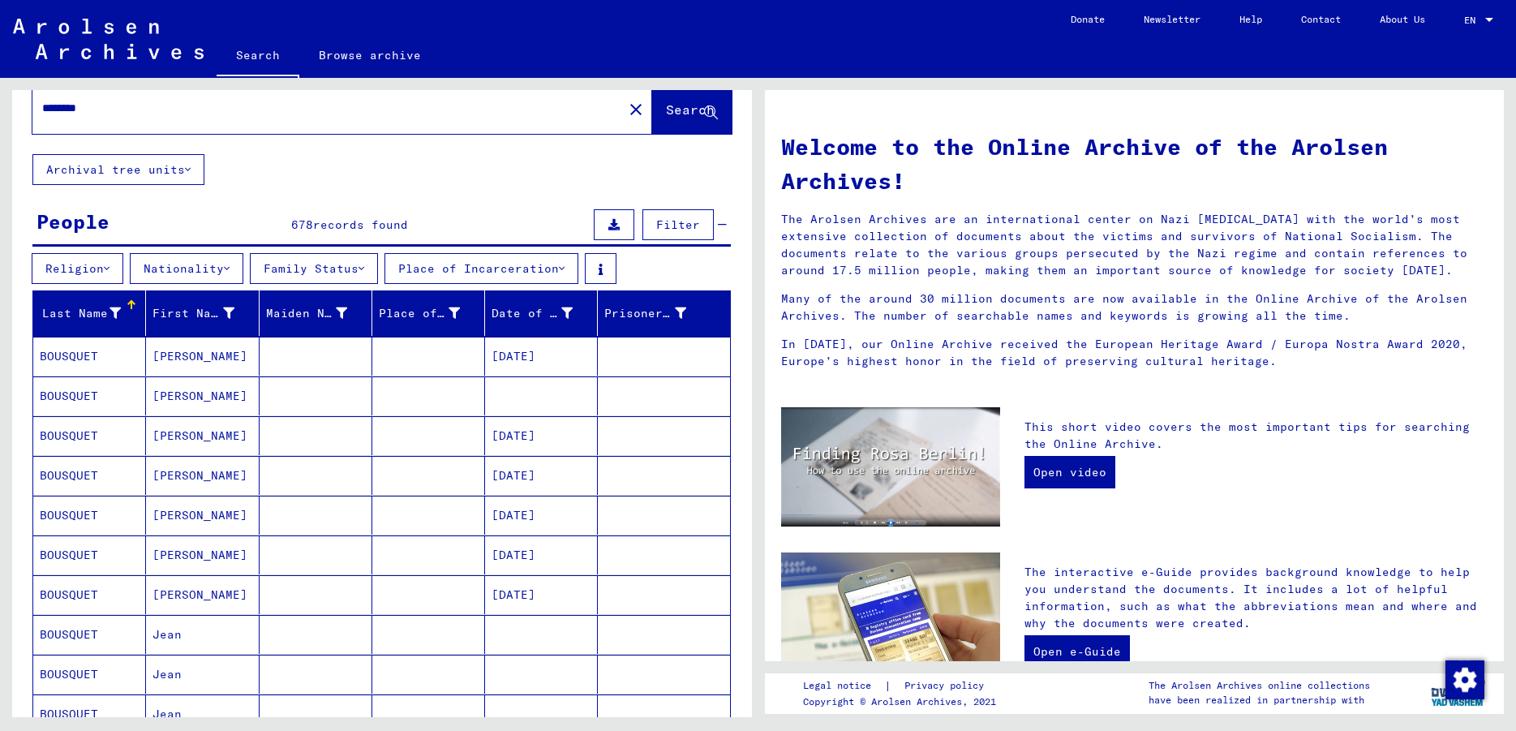
scroll to position [0, 0]
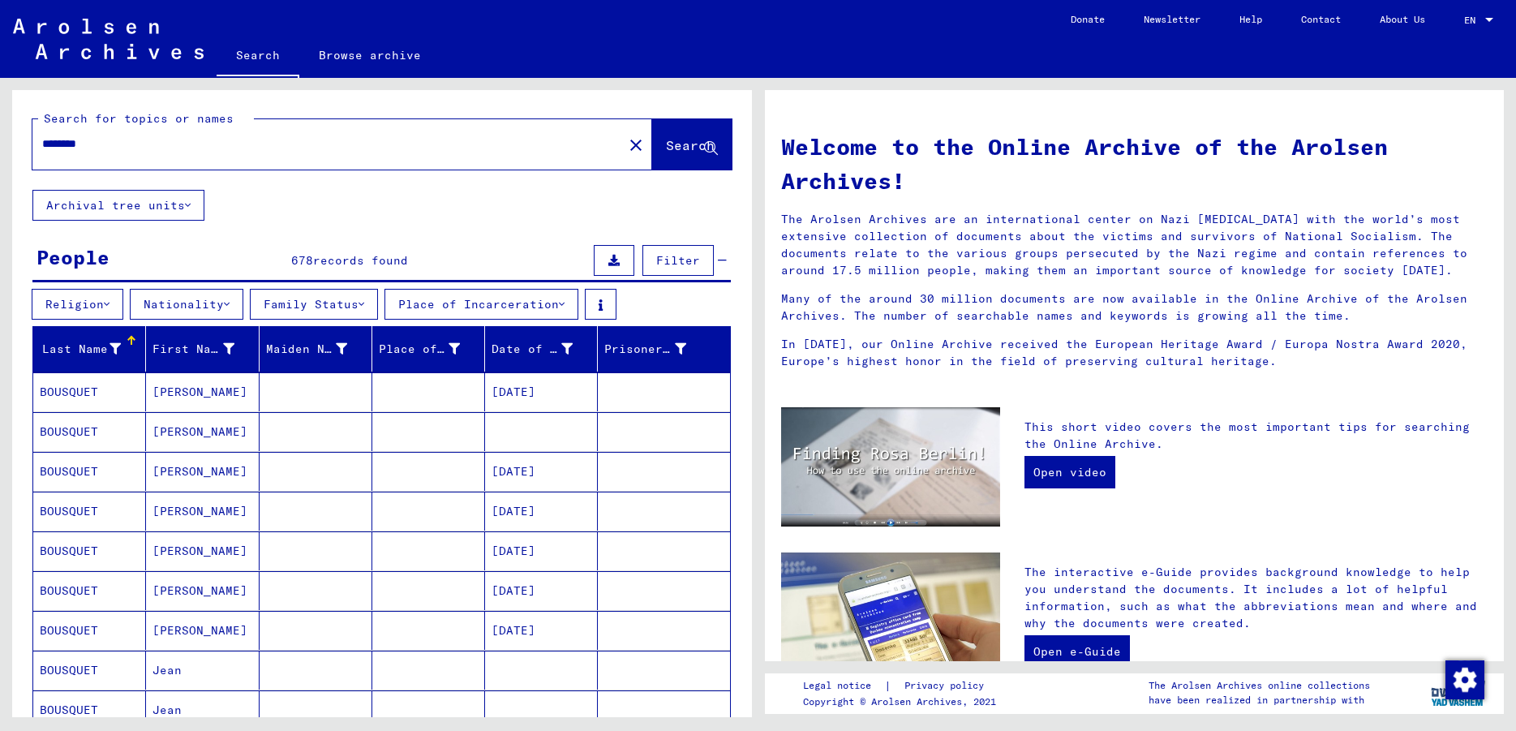
click at [231, 152] on input "********" at bounding box center [322, 143] width 561 height 17
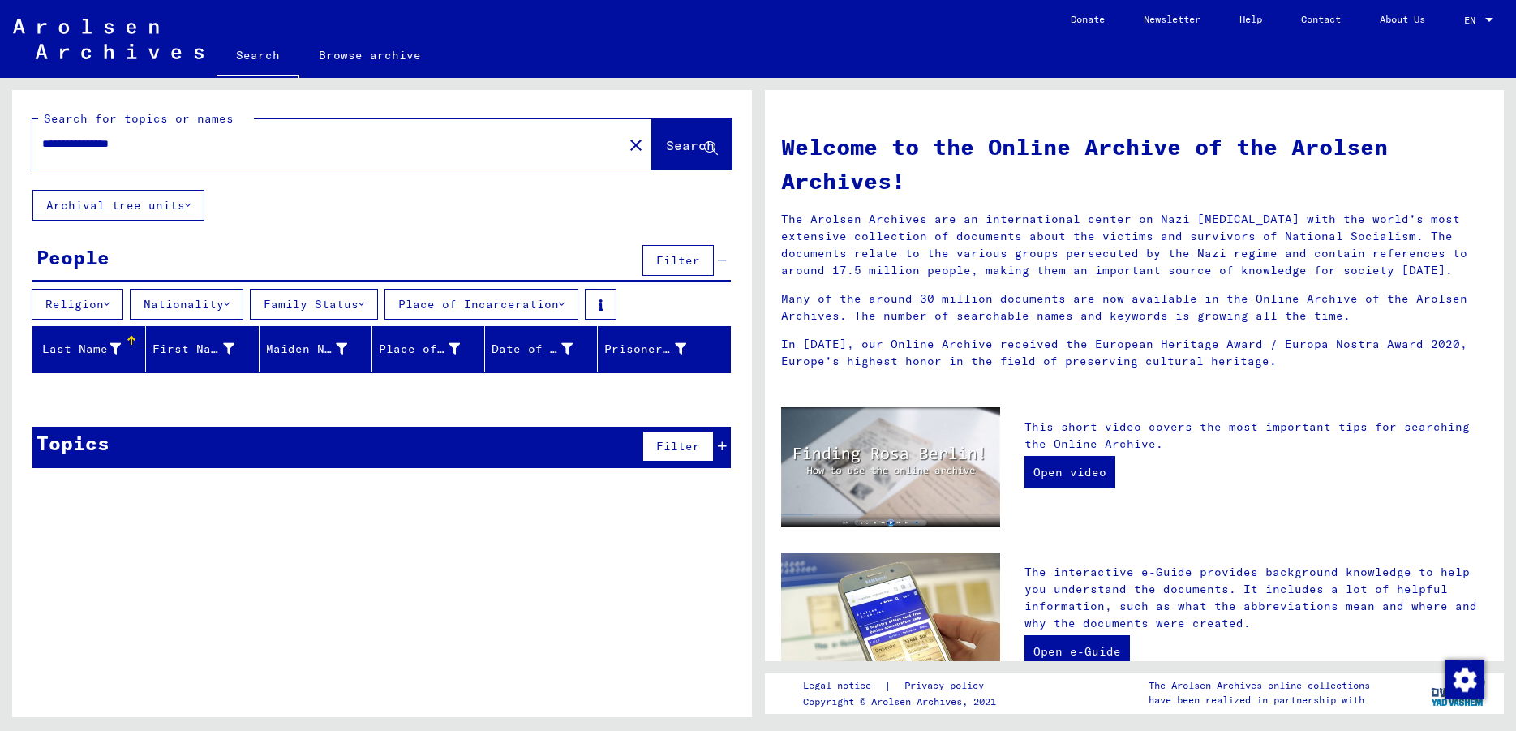
drag, startPoint x: 176, startPoint y: 148, endPoint x: 0, endPoint y: 122, distance: 178.1
click at [42, 135] on input "**********" at bounding box center [322, 143] width 561 height 17
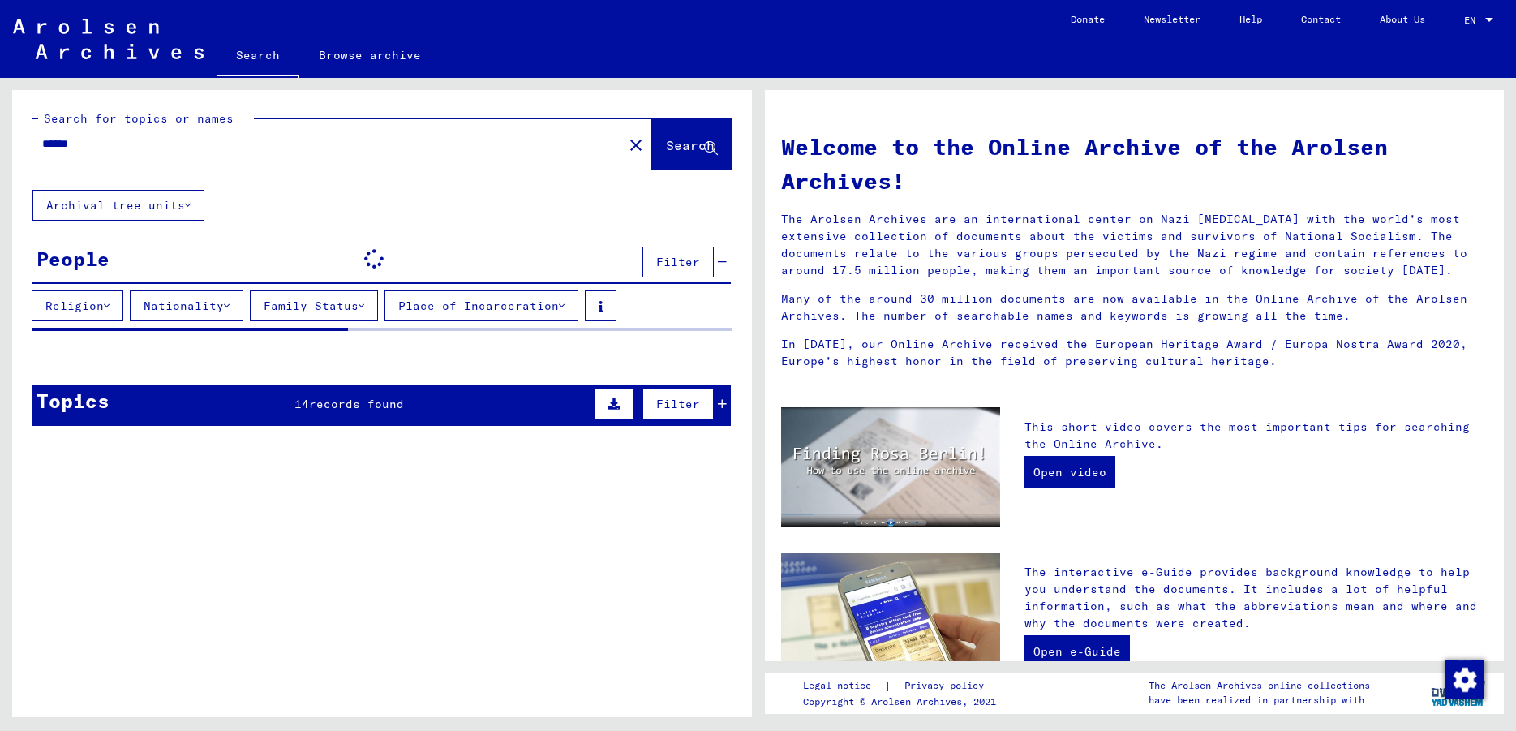
click at [161, 136] on input "******" at bounding box center [322, 143] width 561 height 17
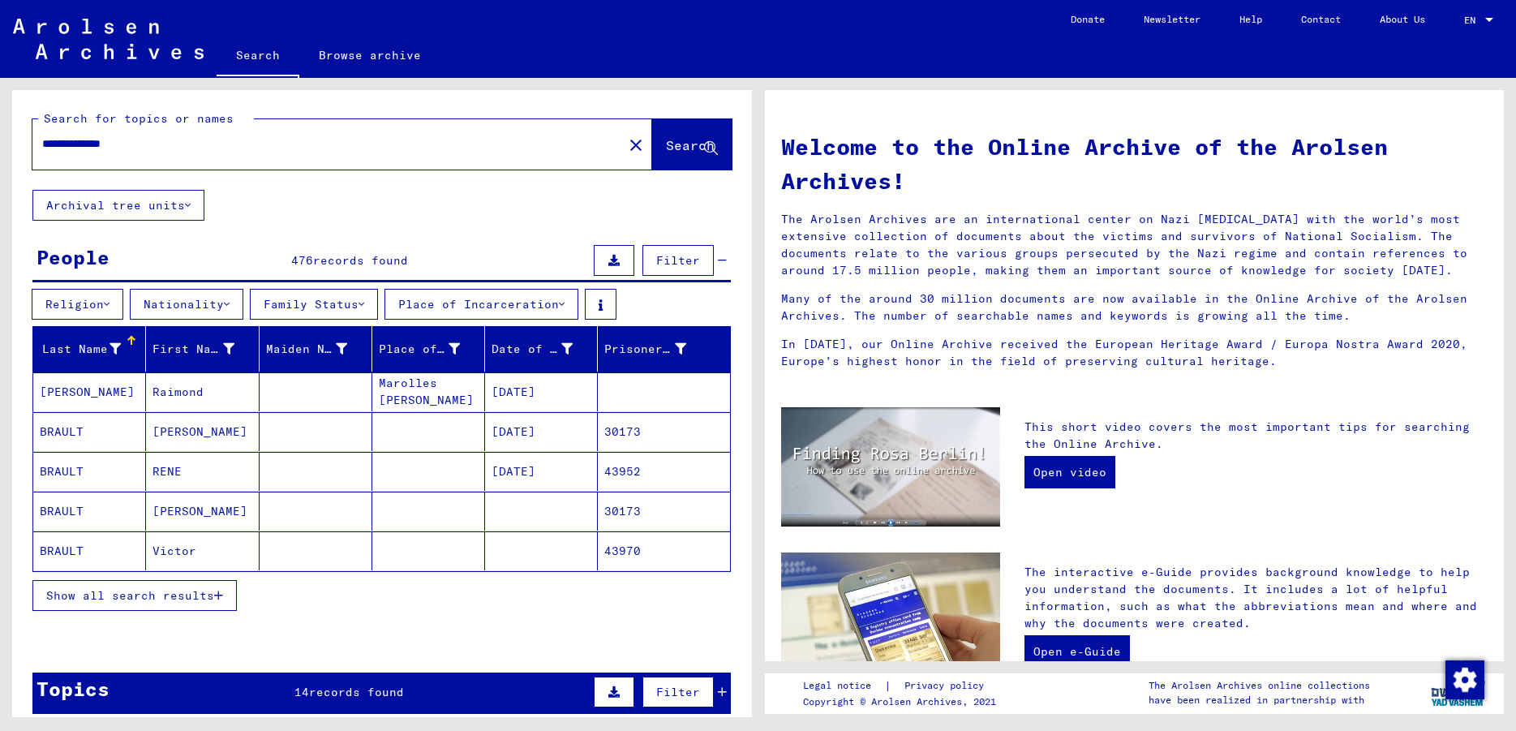
type input "**********"
click at [183, 387] on mat-cell "[PERSON_NAME]" at bounding box center [202, 391] width 113 height 39
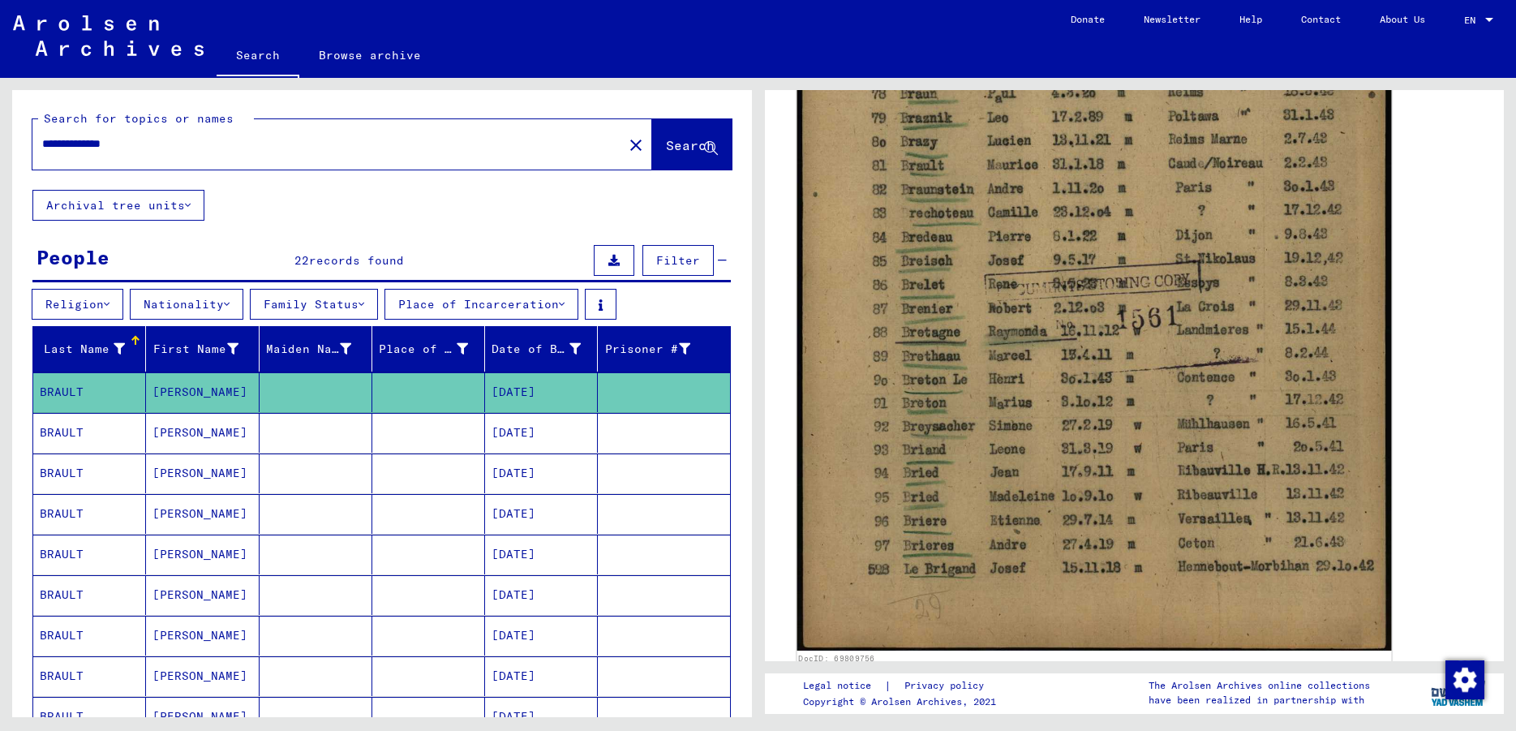
scroll to position [526, 0]
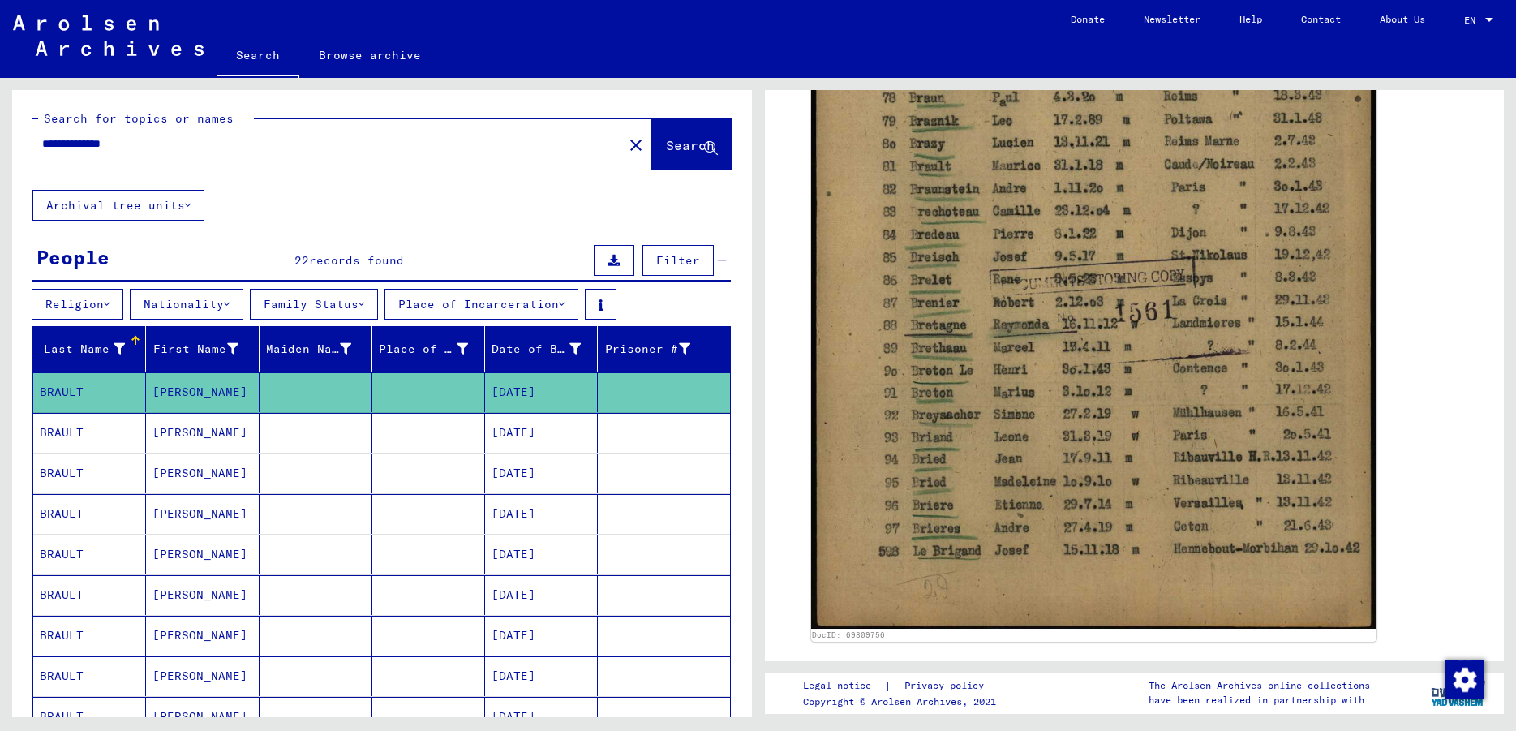
click at [237, 424] on mat-cell "[PERSON_NAME]" at bounding box center [202, 433] width 113 height 40
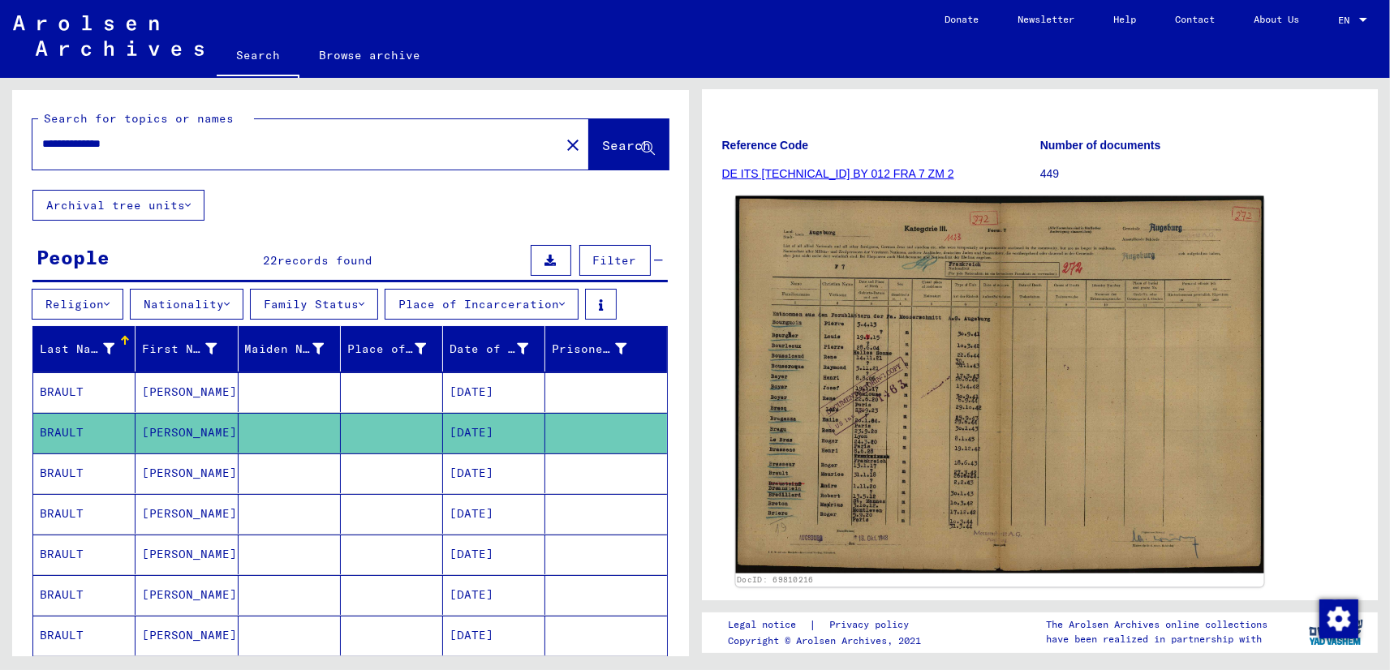
scroll to position [260, 0]
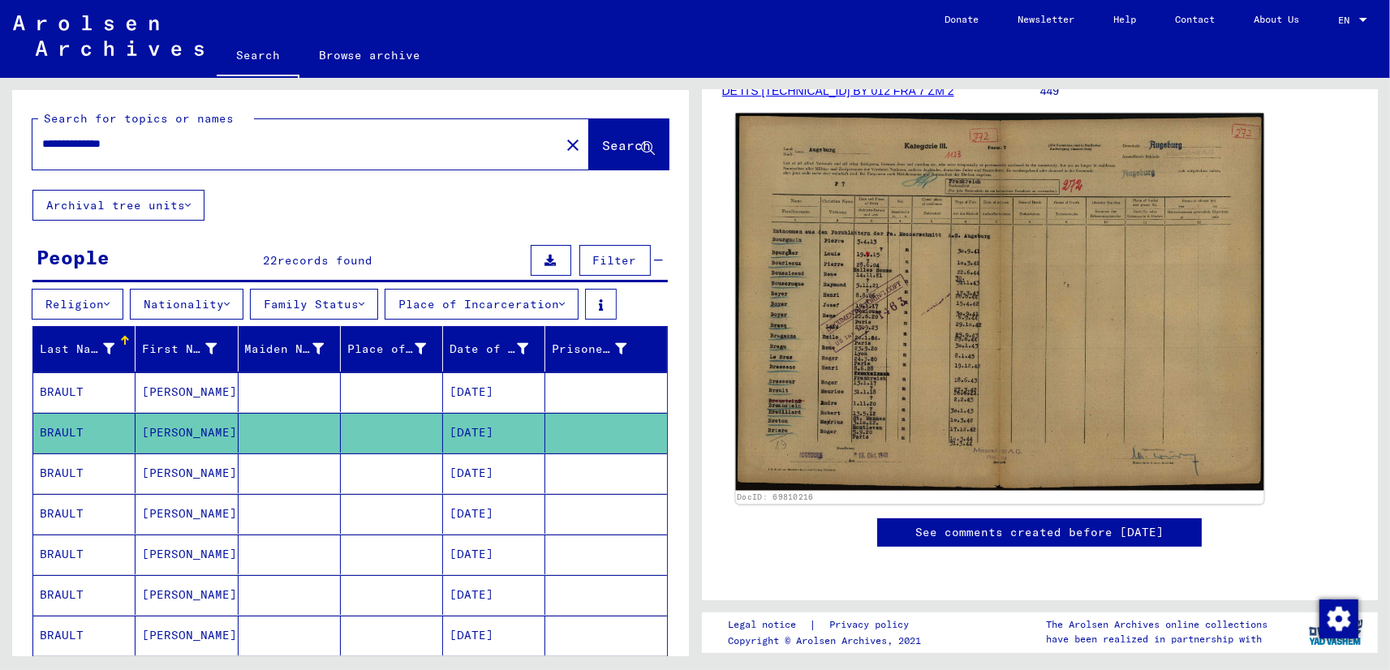
click at [835, 382] on img at bounding box center [998, 302] width 527 height 377
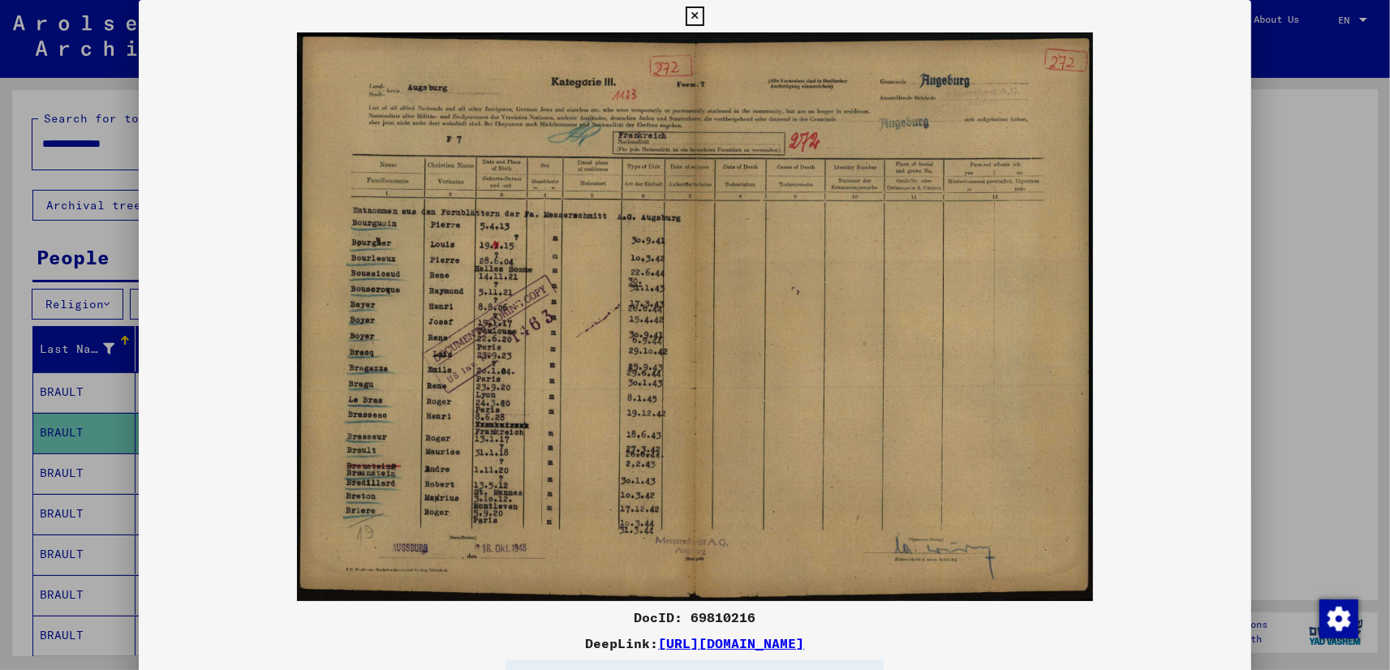
click at [511, 453] on img at bounding box center [694, 316] width 1111 height 569
click at [112, 397] on div at bounding box center [695, 335] width 1390 height 670
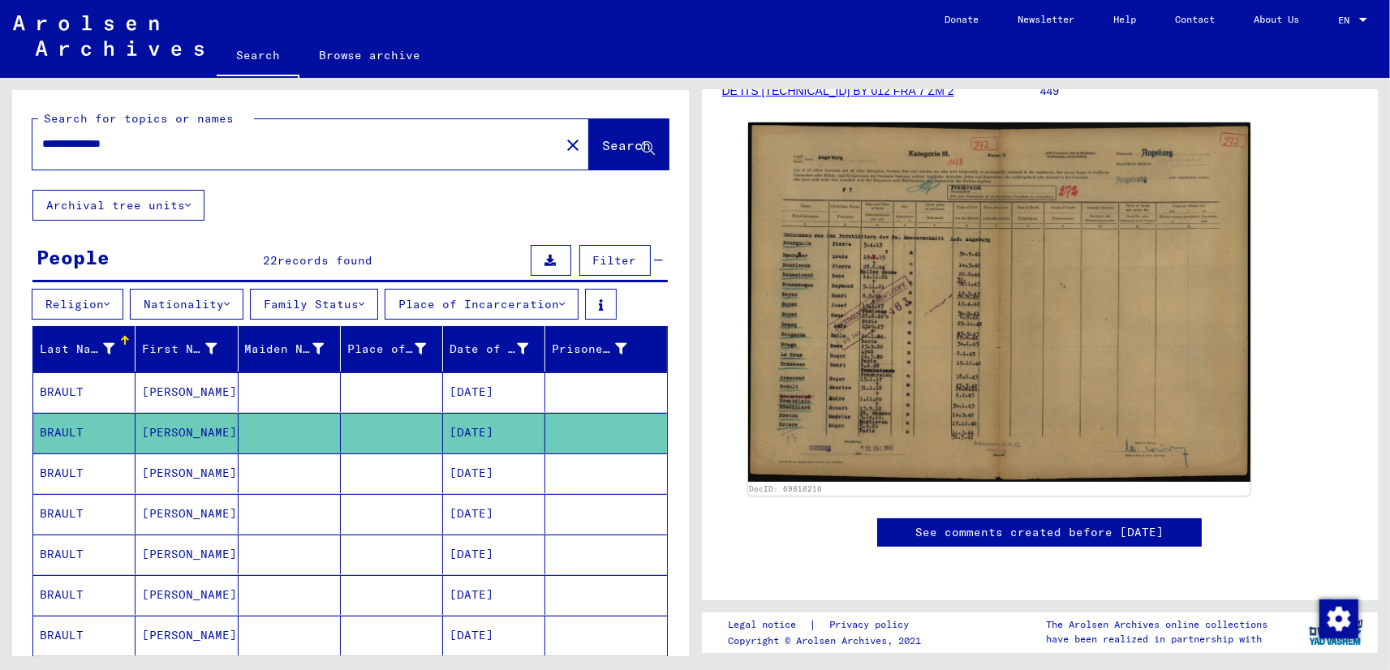
click at [121, 473] on mat-cell "BRAULT" at bounding box center [84, 473] width 102 height 40
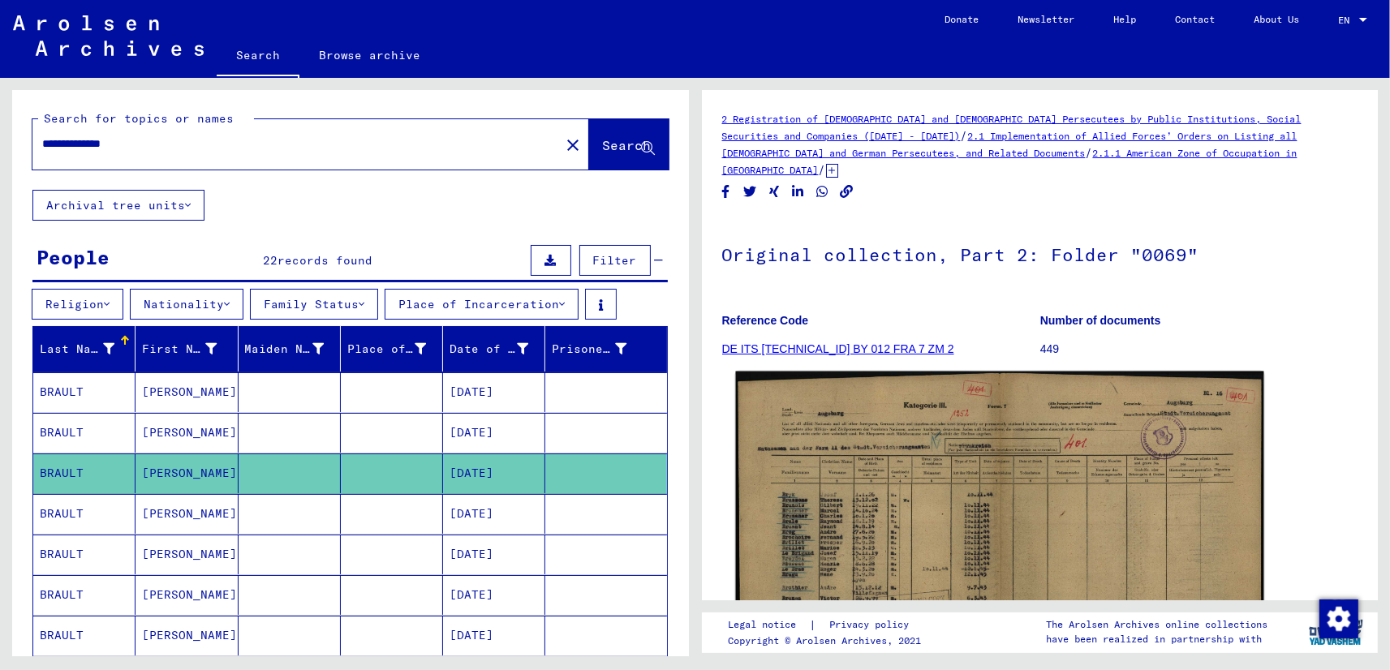
scroll to position [170, 0]
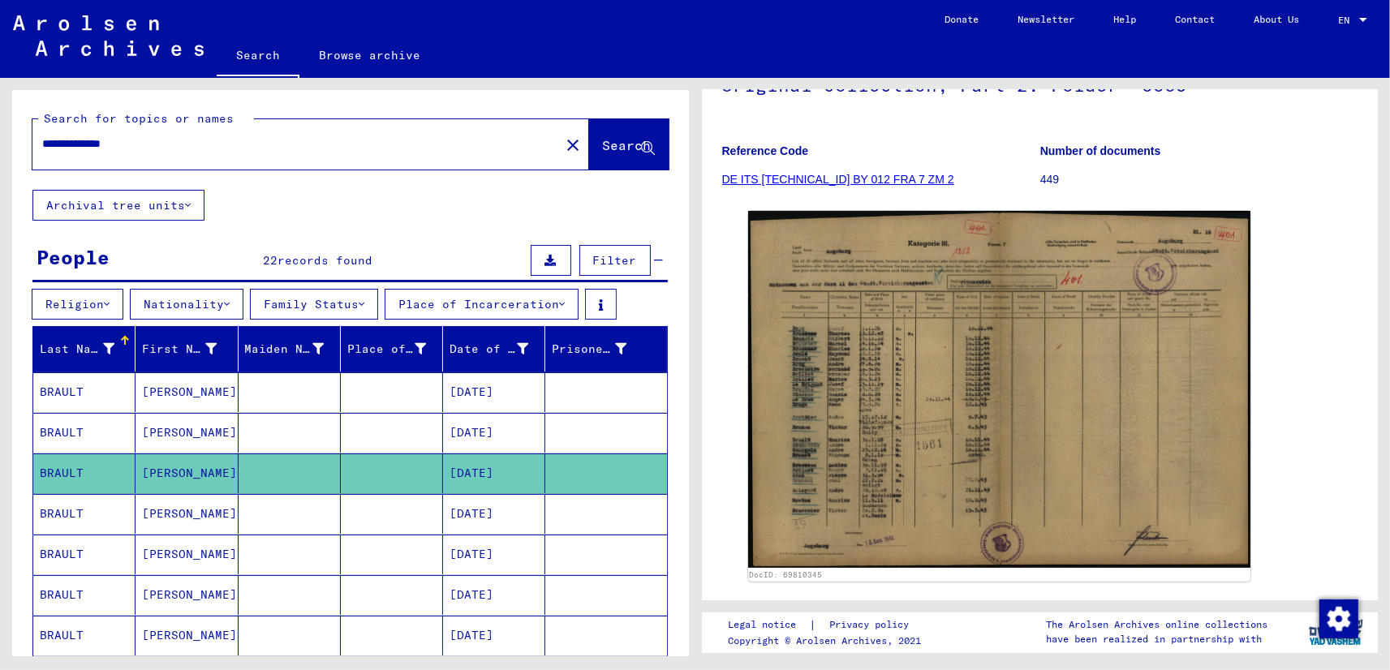
click at [190, 526] on mat-cell "[PERSON_NAME]" at bounding box center [186, 514] width 102 height 40
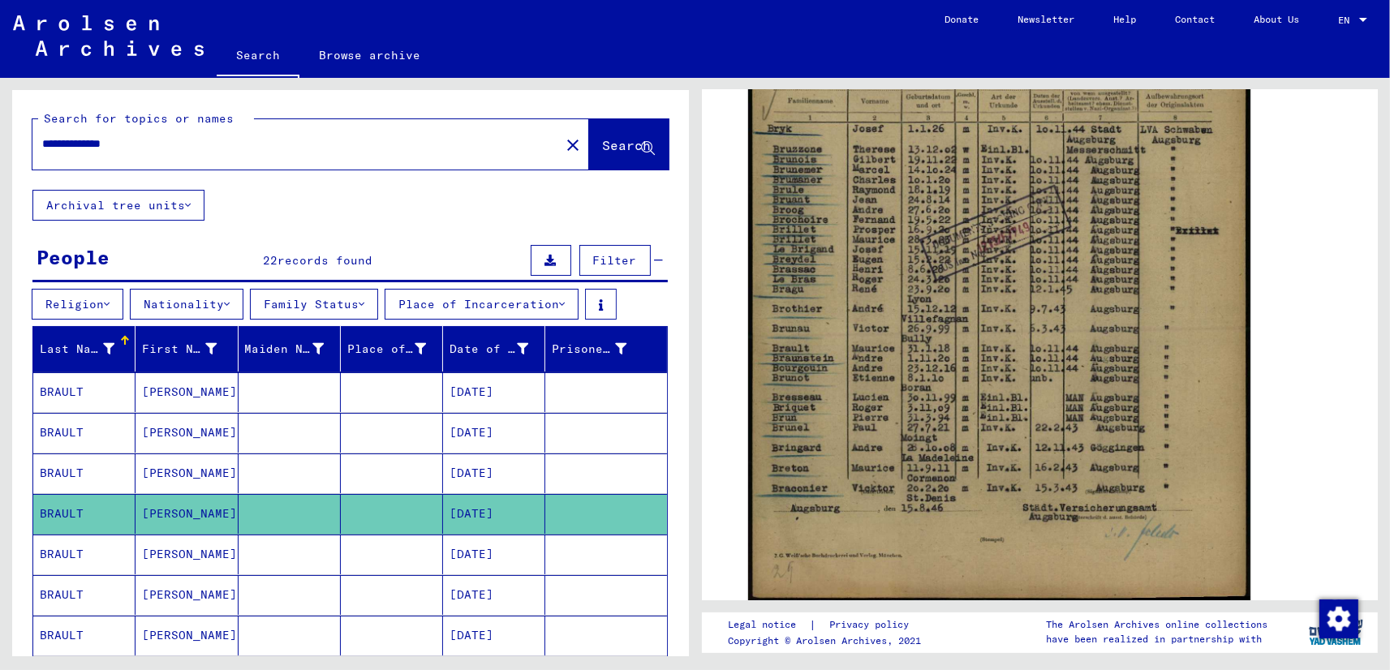
scroll to position [170, 0]
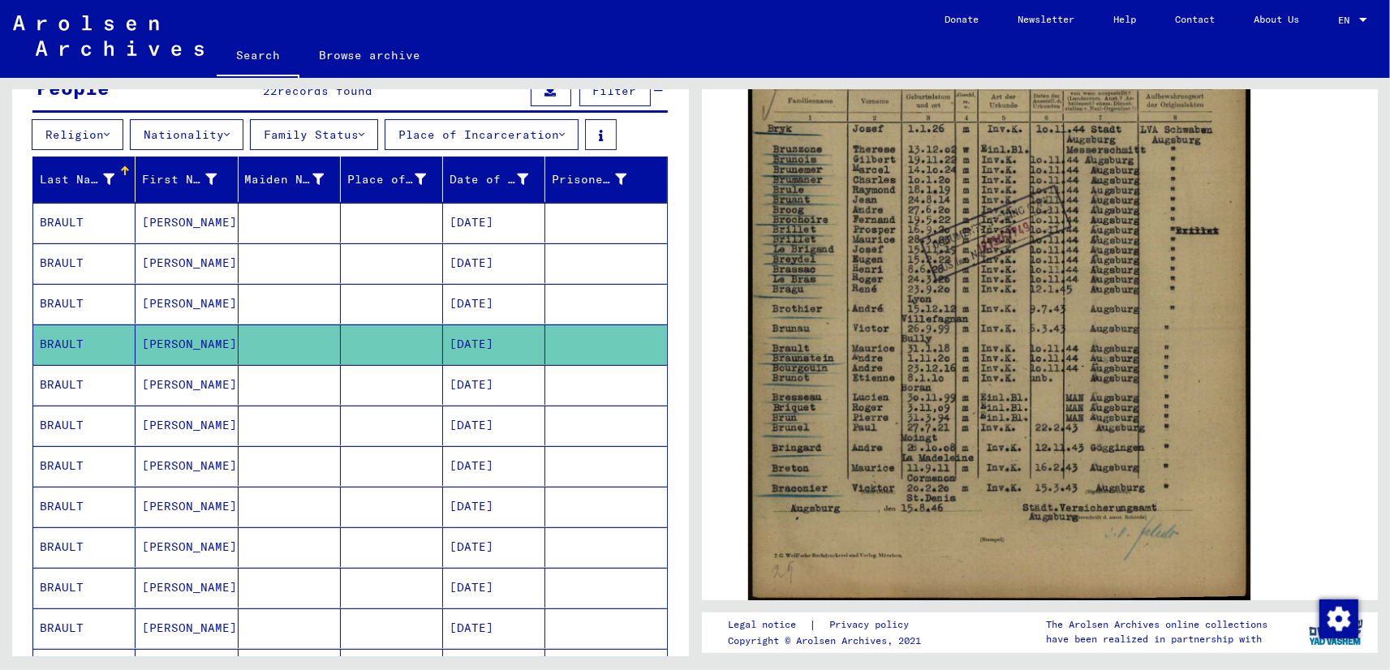
click at [203, 389] on mat-cell "[PERSON_NAME]" at bounding box center [186, 385] width 102 height 40
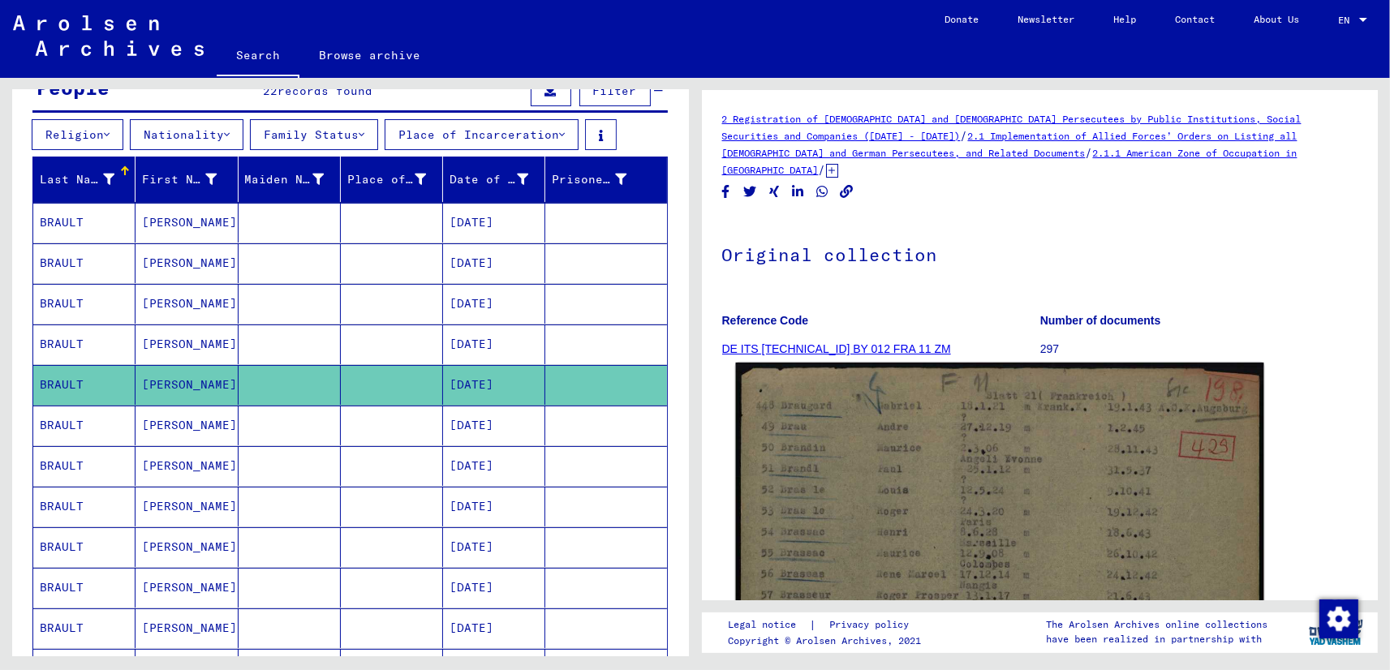
scroll to position [254, 0]
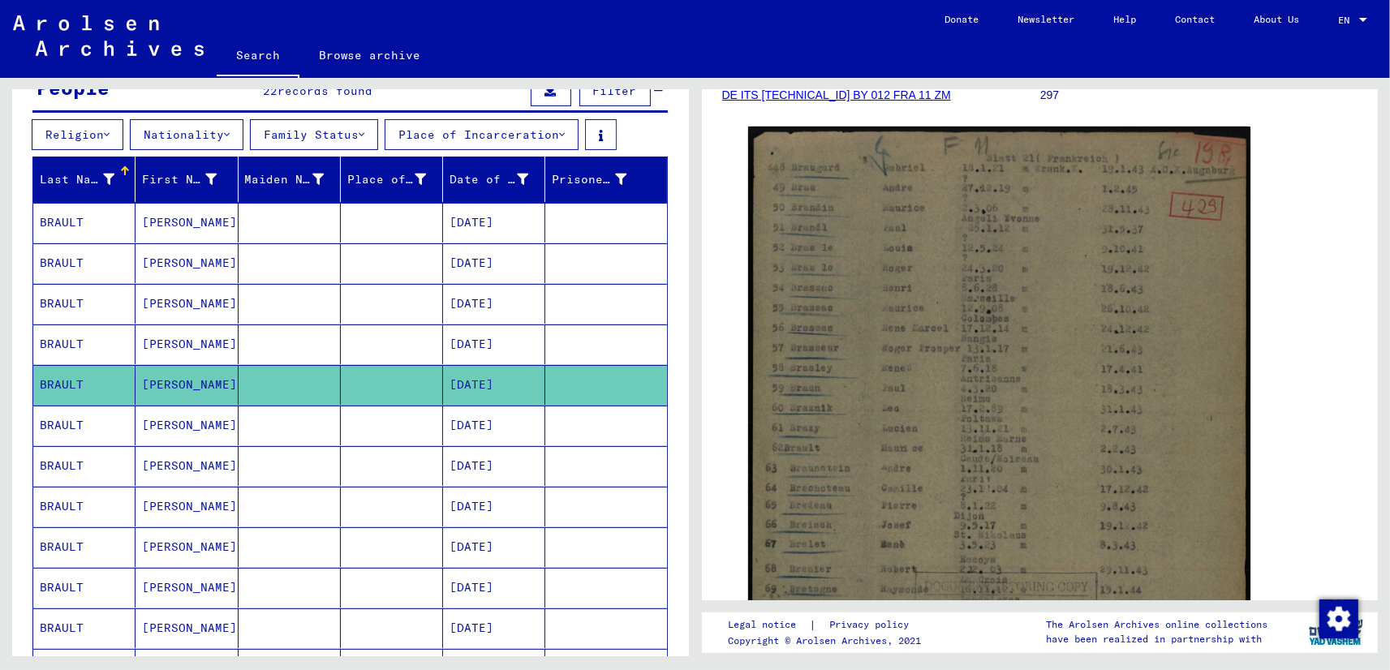
click at [204, 416] on mat-cell "[PERSON_NAME]" at bounding box center [186, 426] width 102 height 40
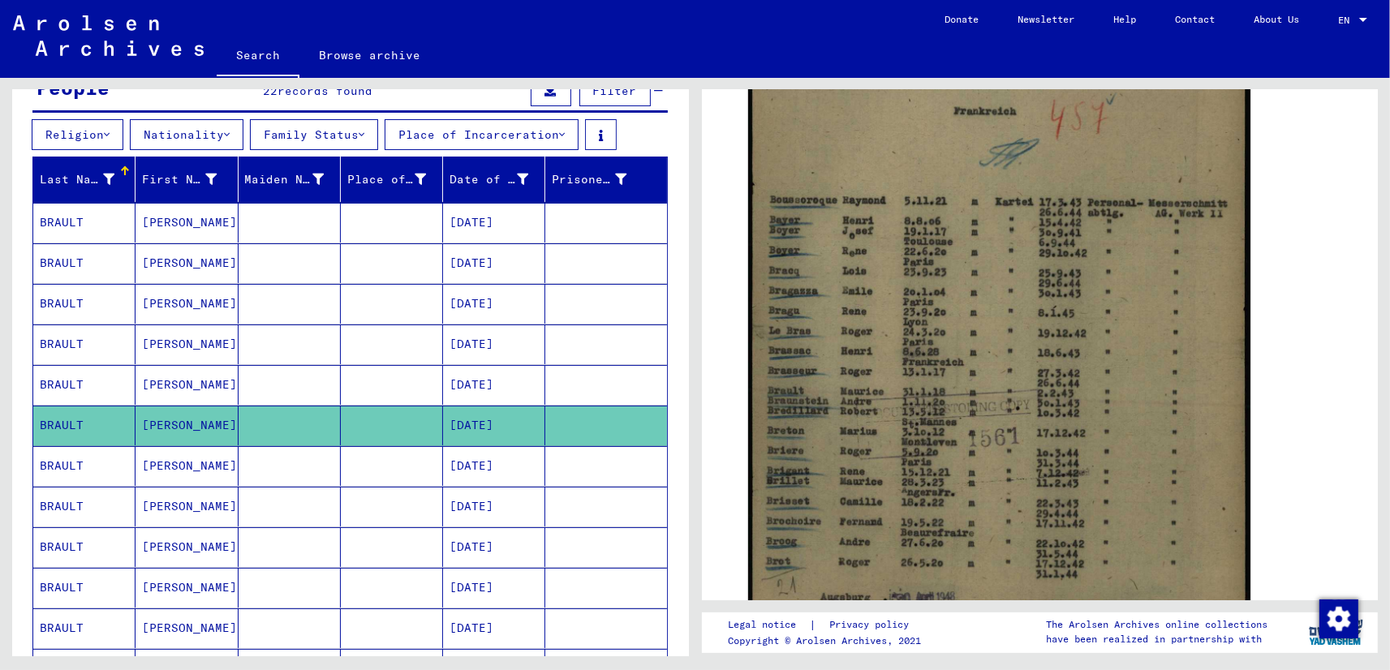
scroll to position [423, 0]
click at [232, 451] on mat-cell "[PERSON_NAME]" at bounding box center [186, 466] width 102 height 40
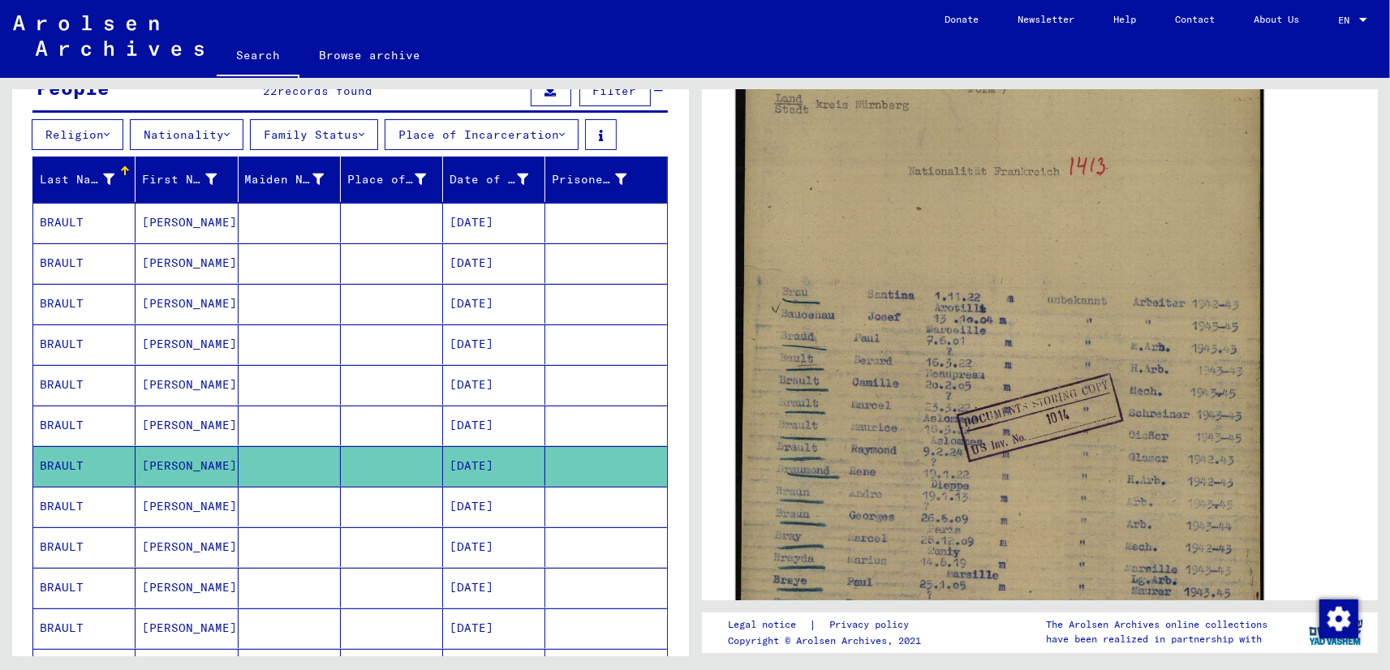
scroll to position [423, 0]
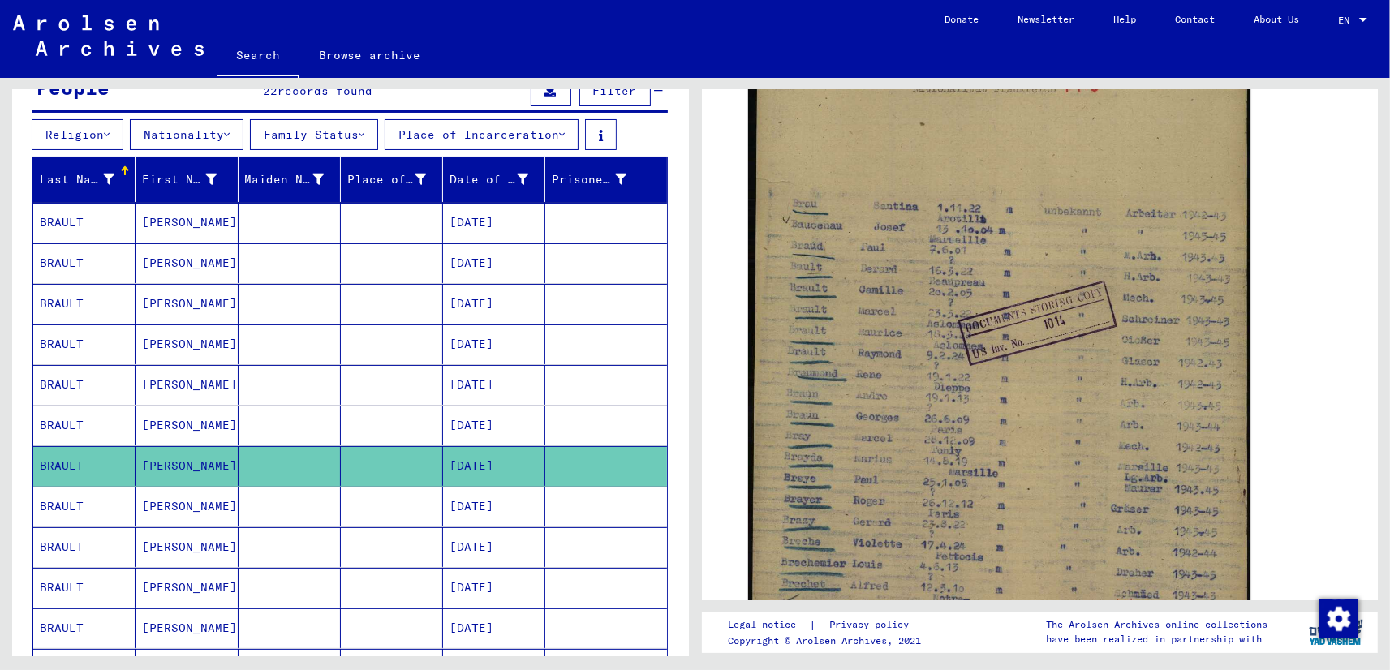
click at [221, 501] on mat-cell "[PERSON_NAME]" at bounding box center [186, 507] width 102 height 40
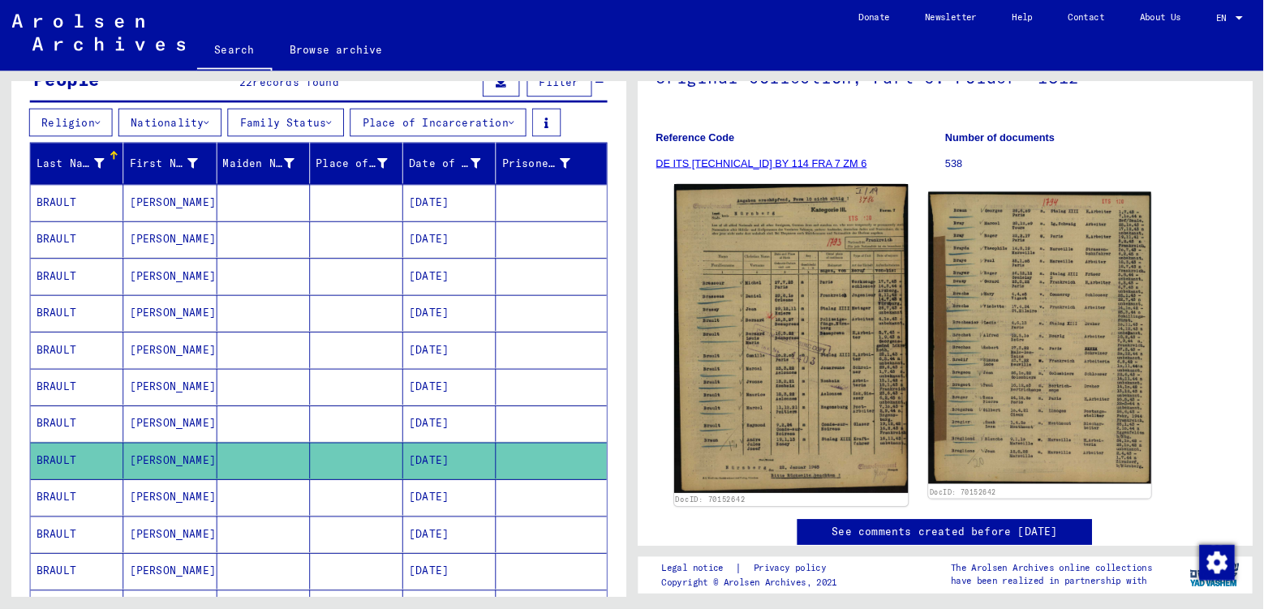
scroll to position [187, 0]
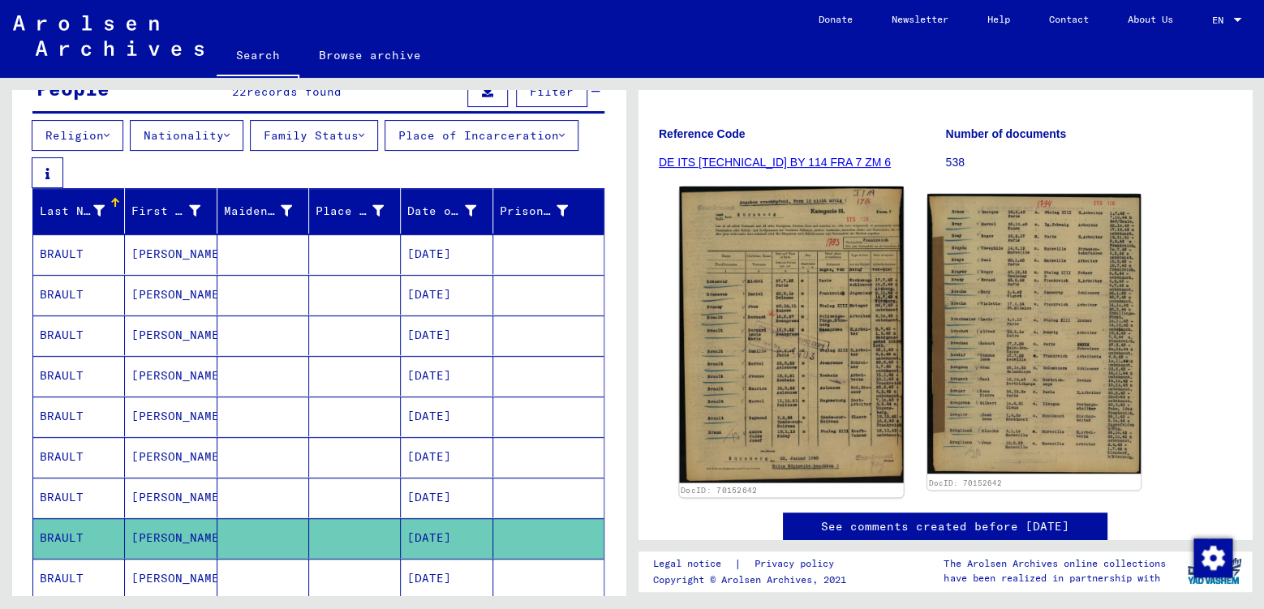
click at [758, 362] on img at bounding box center [791, 335] width 224 height 296
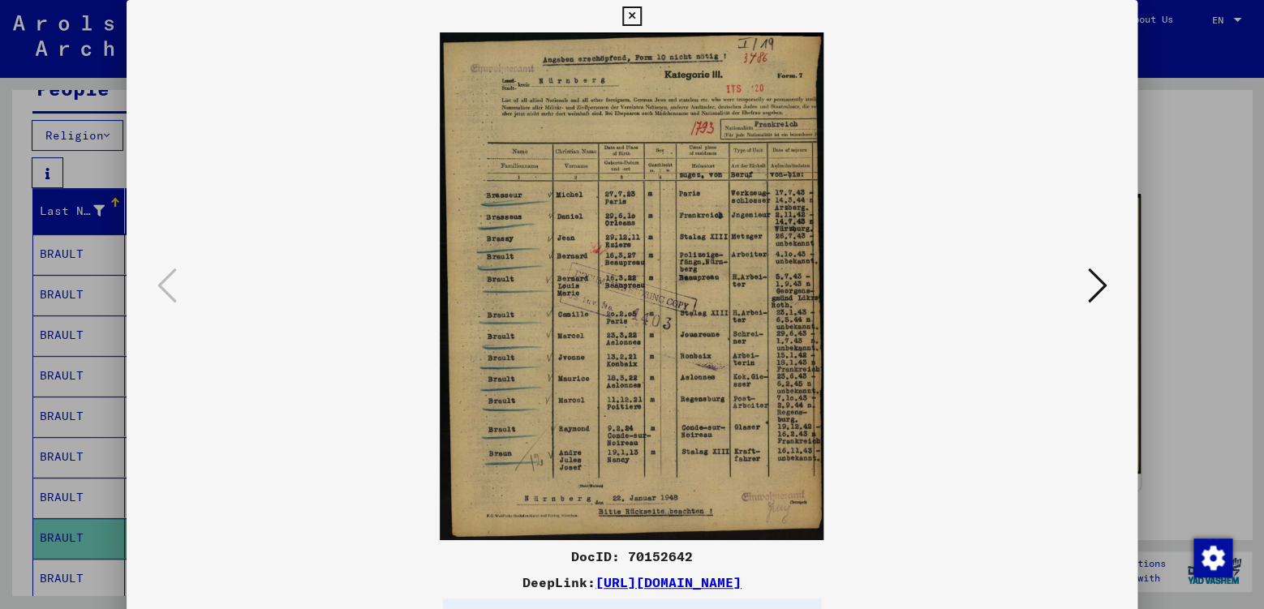
click at [1102, 299] on icon at bounding box center [1096, 285] width 19 height 39
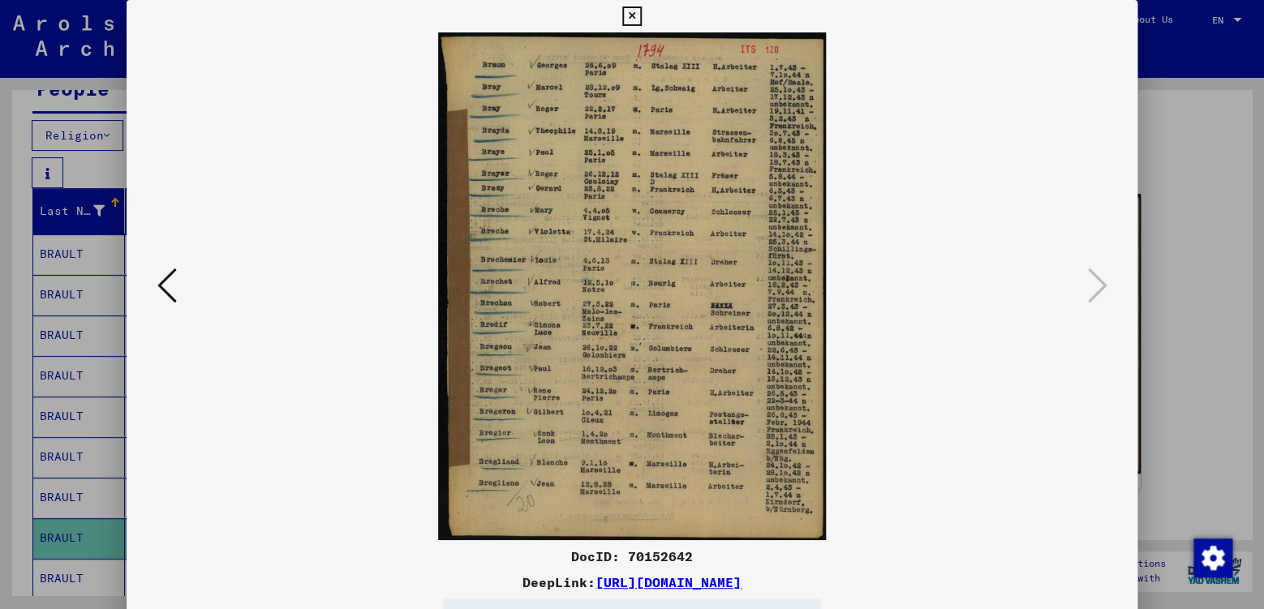
click at [641, 19] on icon at bounding box center [631, 15] width 19 height 19
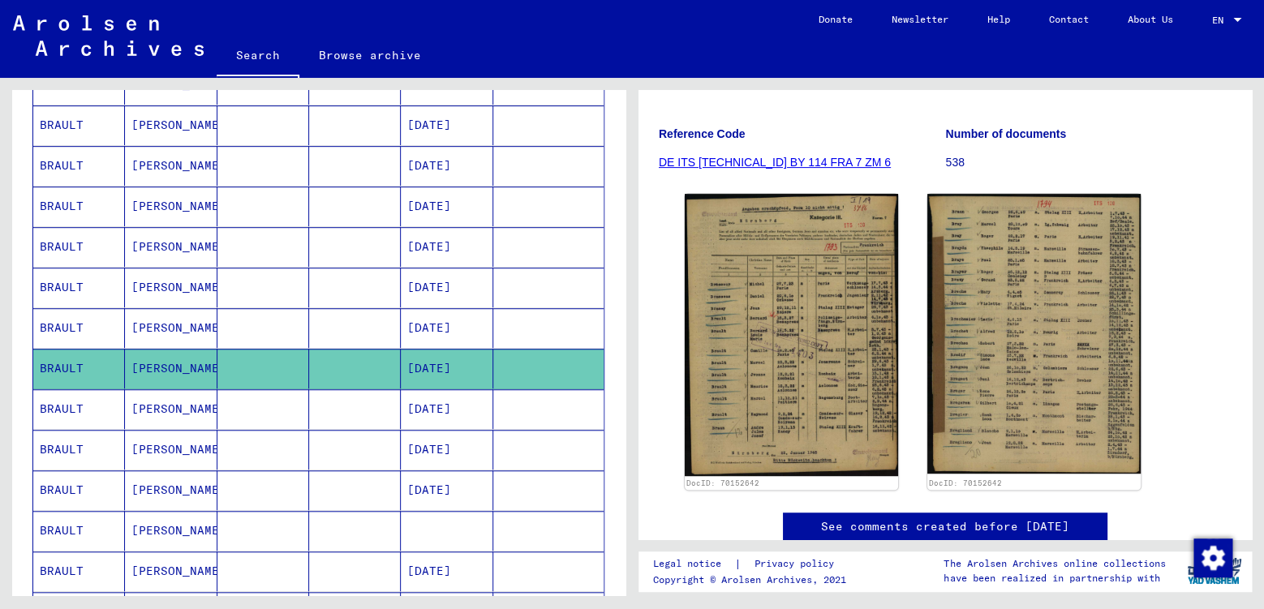
scroll to position [424, 0]
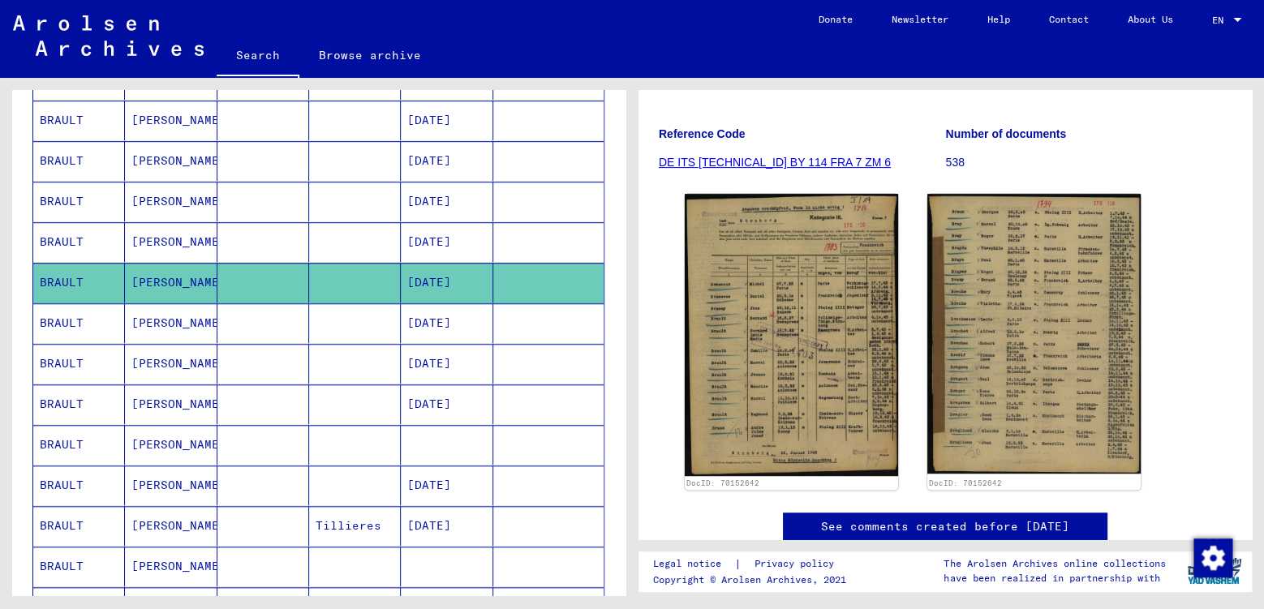
click at [196, 331] on mat-cell "[PERSON_NAME]" at bounding box center [171, 323] width 92 height 40
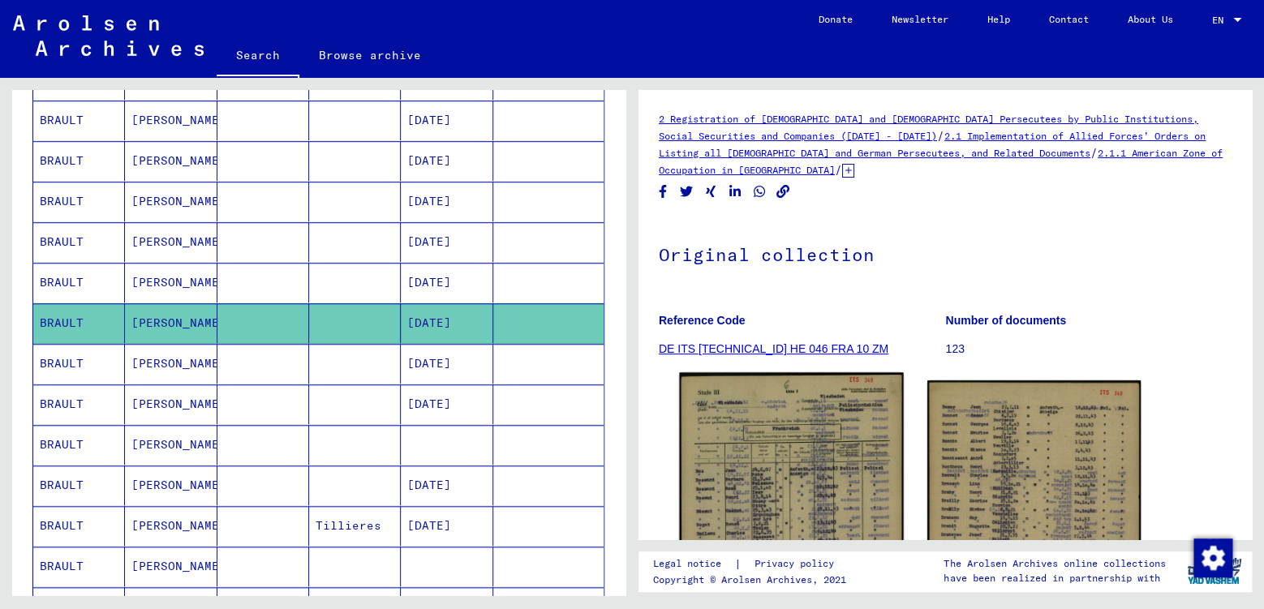
scroll to position [170, 0]
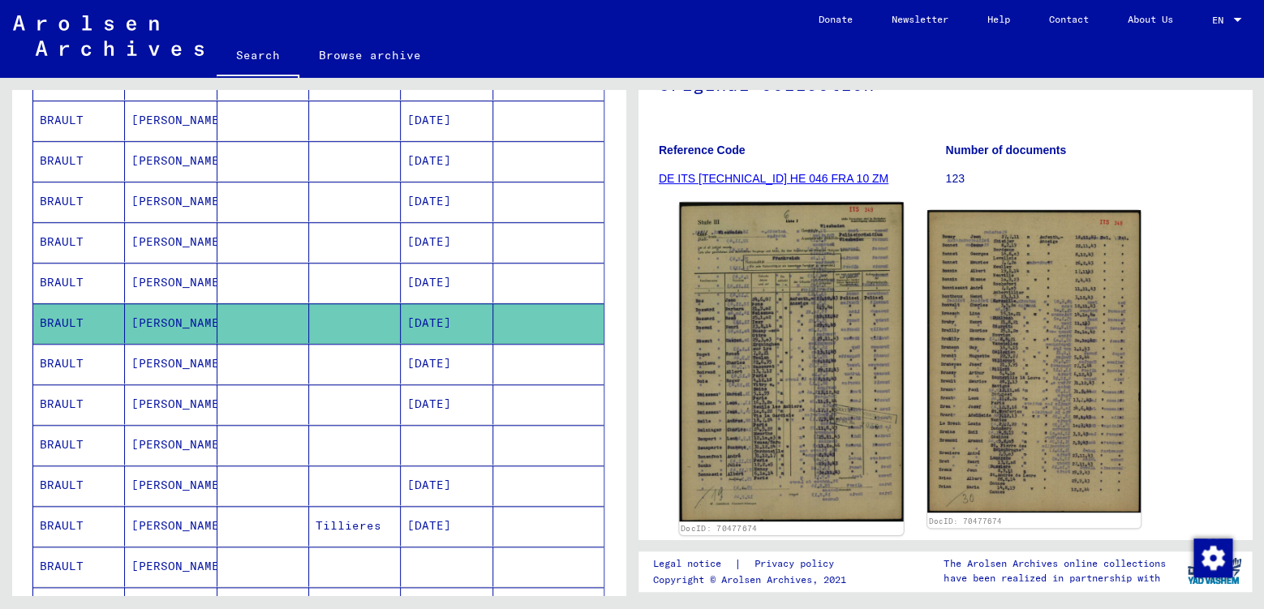
click at [785, 366] on img at bounding box center [791, 361] width 224 height 319
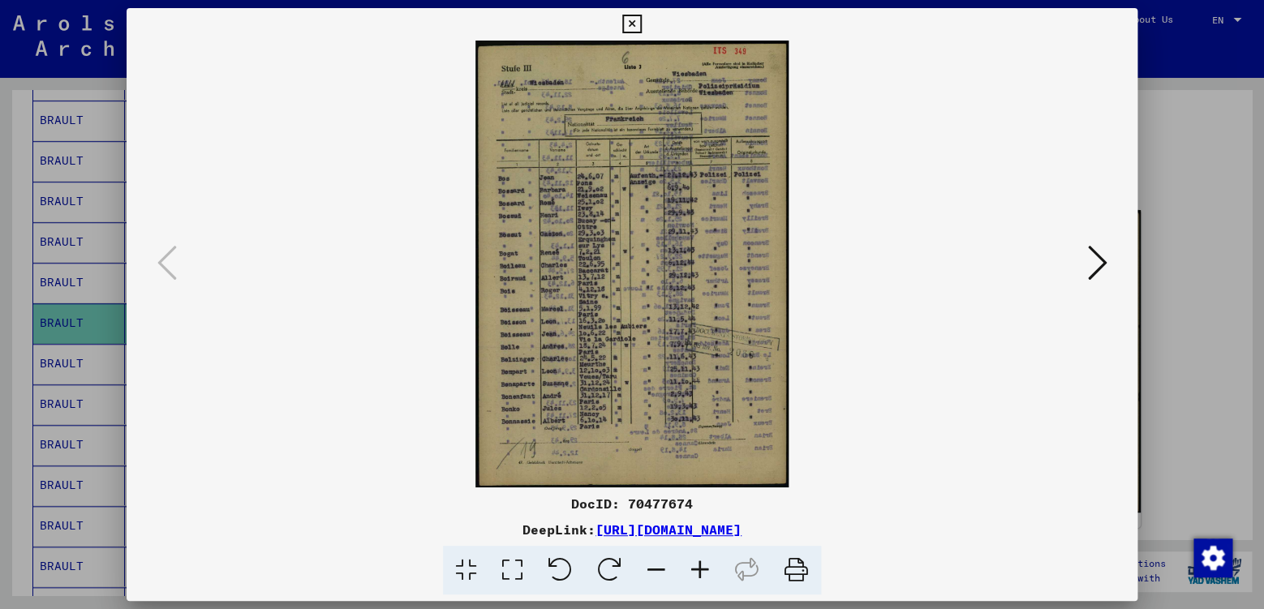
click at [1101, 250] on icon at bounding box center [1096, 262] width 19 height 39
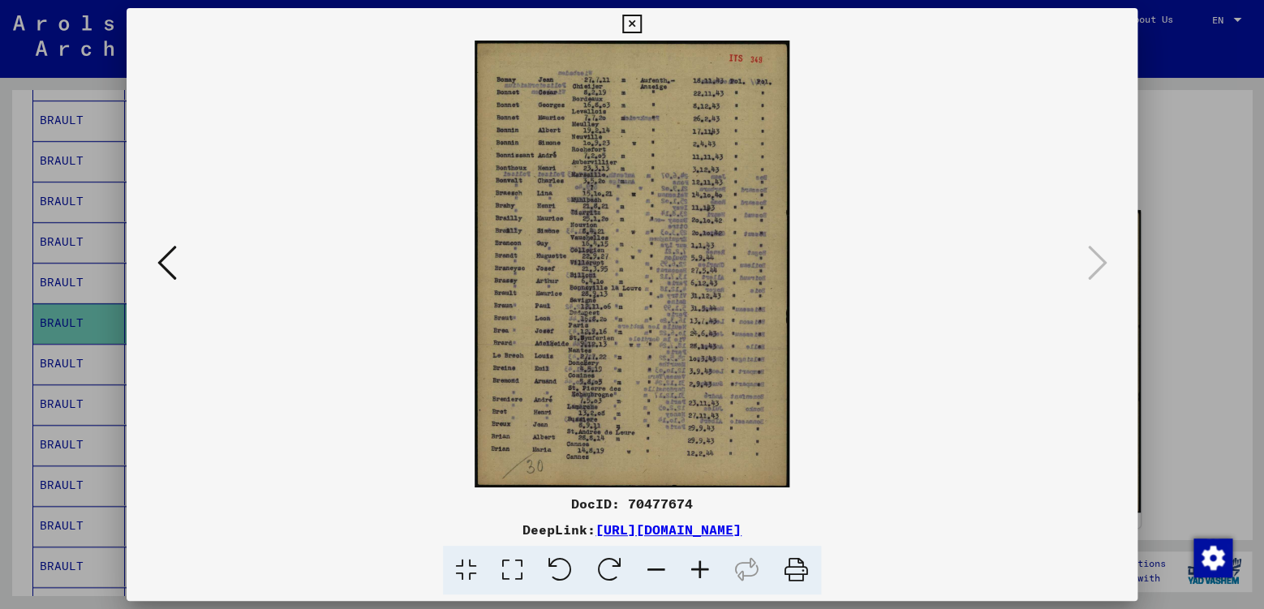
click at [641, 27] on icon at bounding box center [631, 24] width 19 height 19
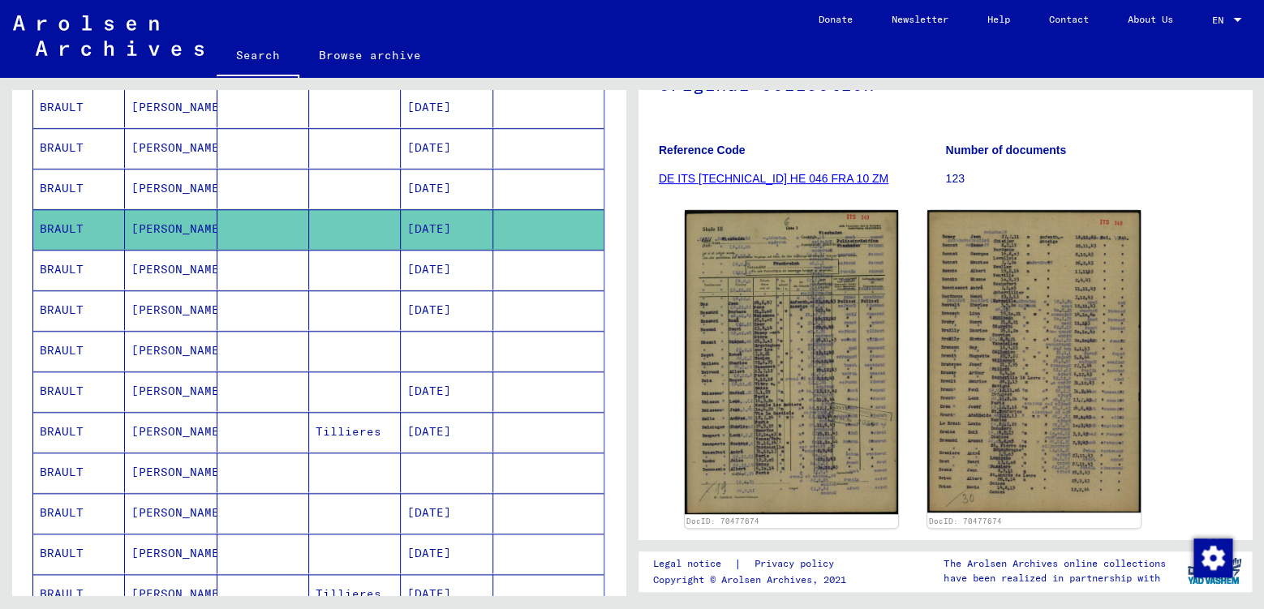
scroll to position [509, 0]
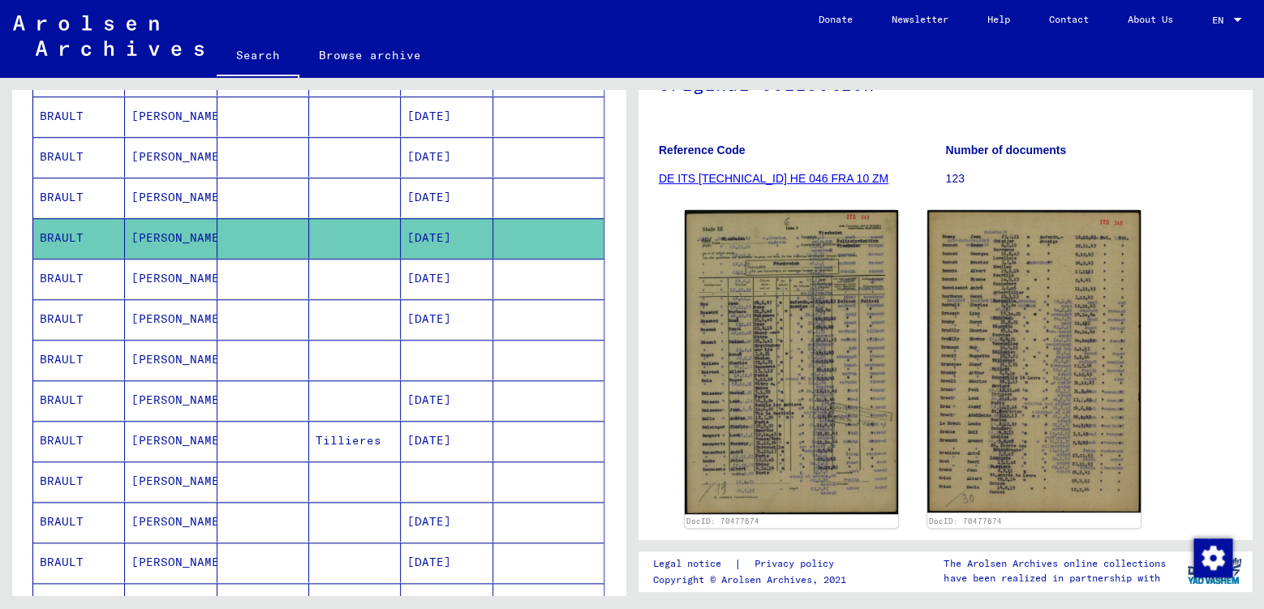
click at [174, 316] on mat-cell "[PERSON_NAME]" at bounding box center [171, 319] width 92 height 40
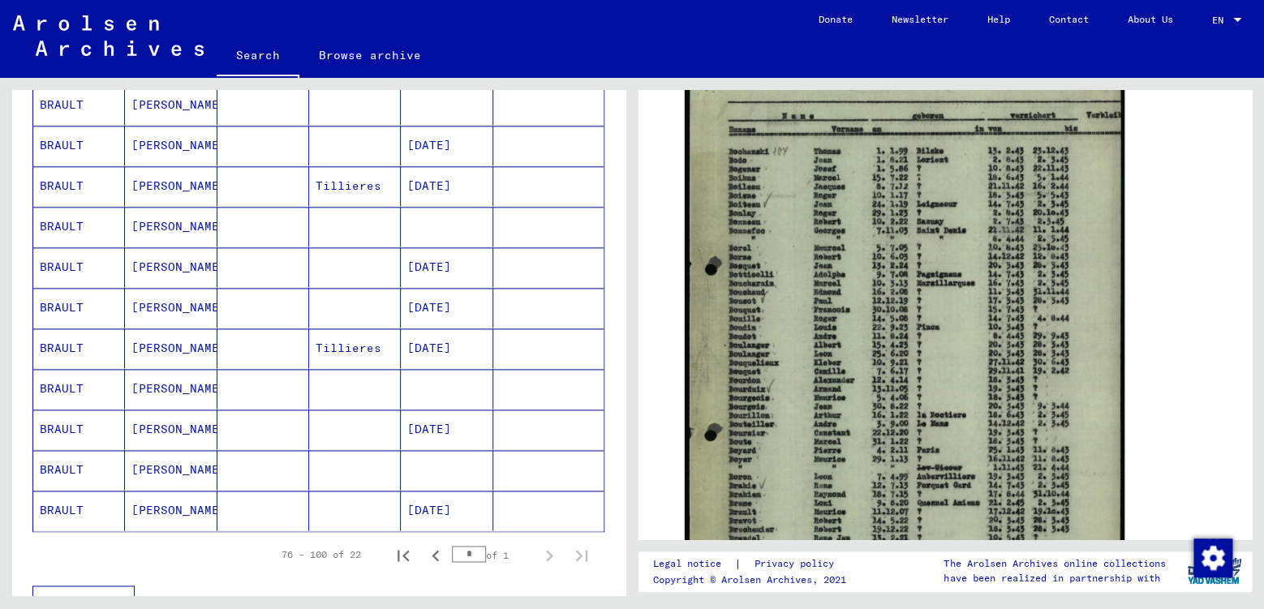
scroll to position [765, 0]
click at [427, 558] on icon "Previous page" at bounding box center [435, 555] width 23 height 23
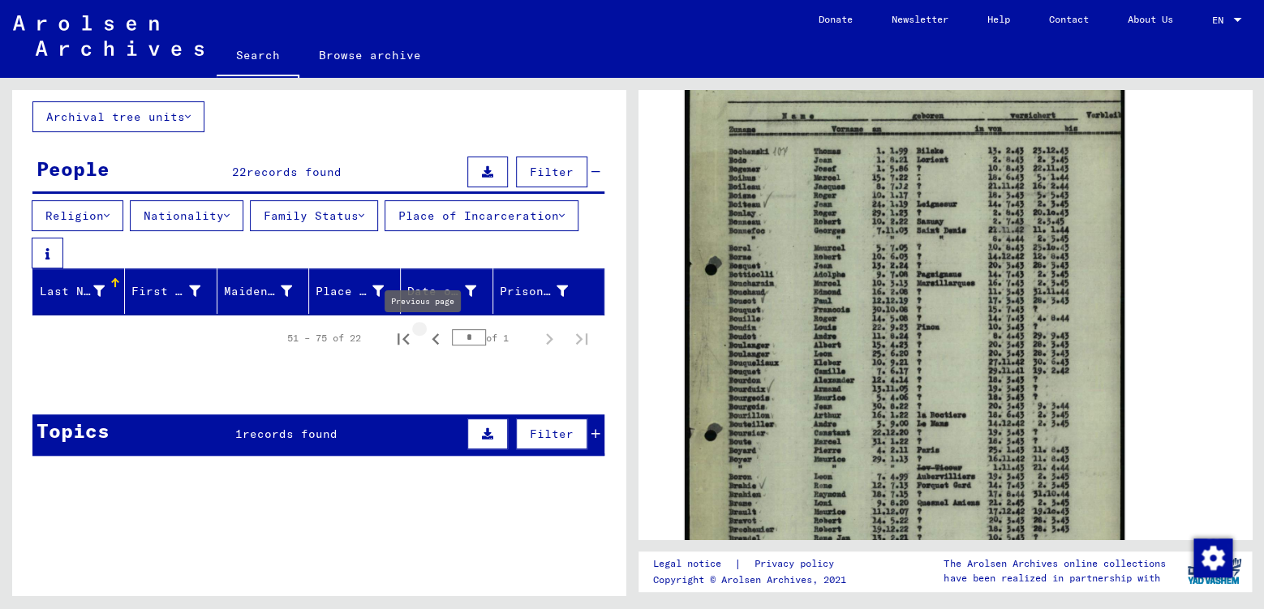
click at [432, 345] on icon "Previous page" at bounding box center [435, 338] width 7 height 11
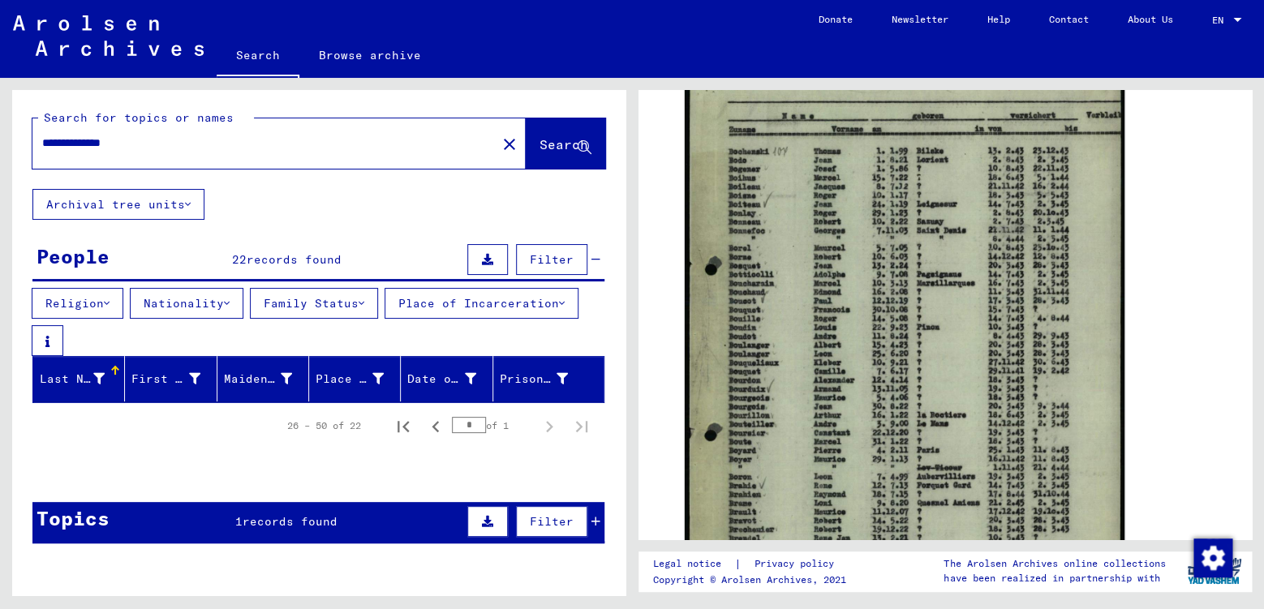
scroll to position [0, 0]
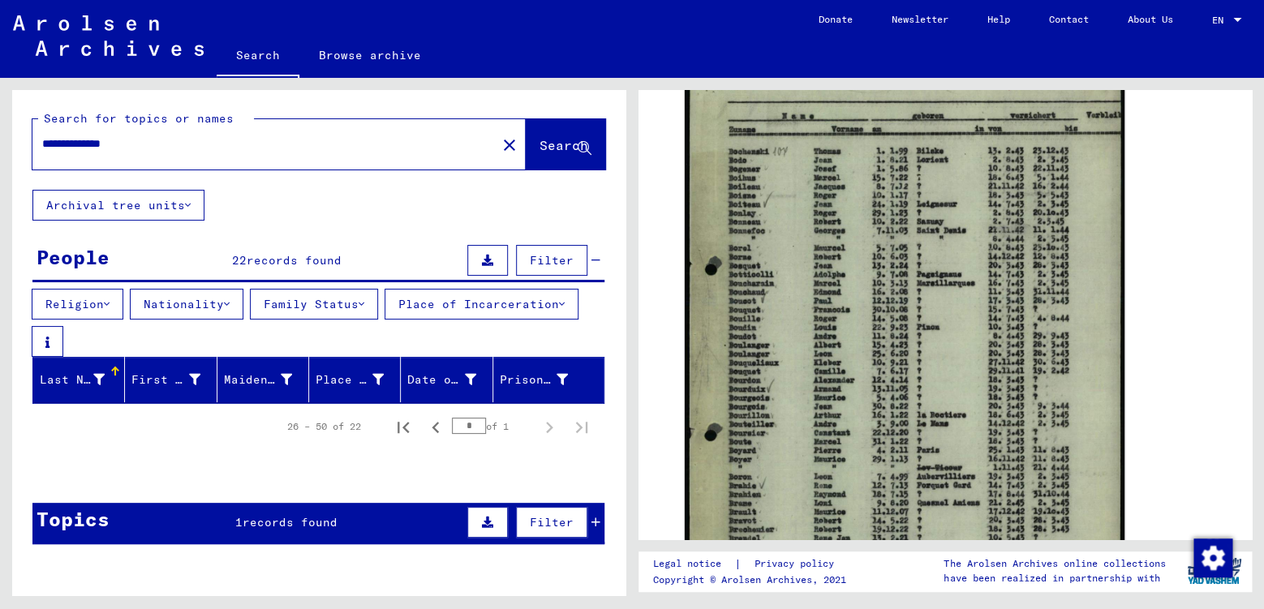
click at [230, 147] on input "**********" at bounding box center [264, 143] width 445 height 17
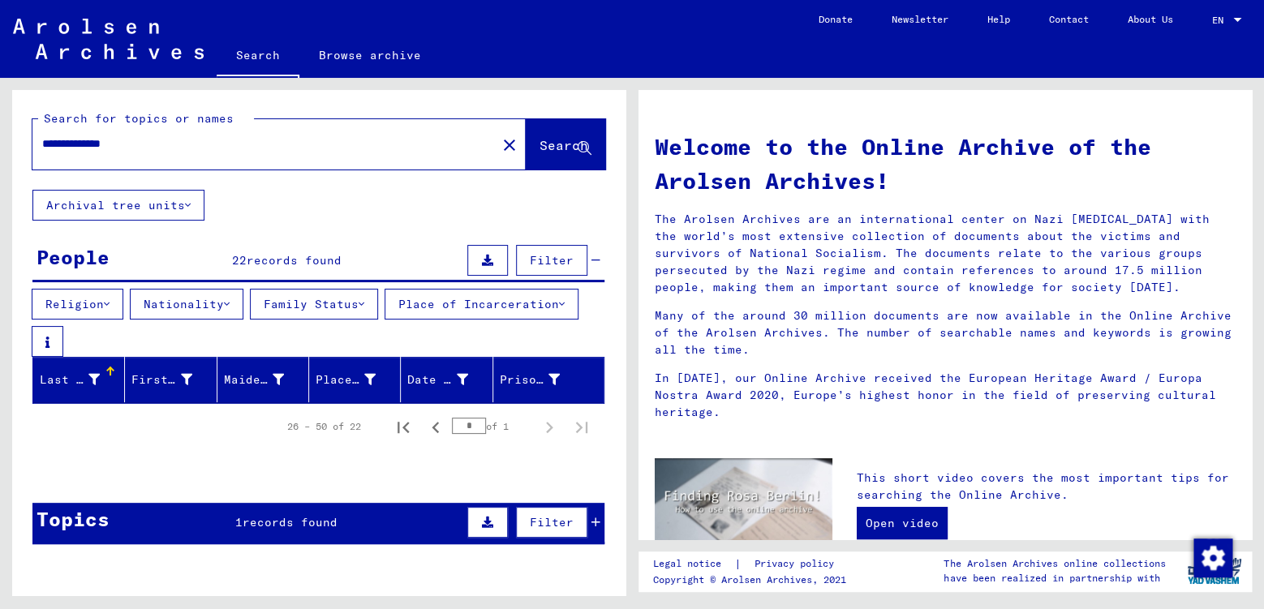
click at [242, 140] on input "**********" at bounding box center [259, 143] width 435 height 17
click at [327, 147] on input "**********" at bounding box center [259, 143] width 435 height 17
click at [539, 144] on span "Search" at bounding box center [563, 145] width 49 height 16
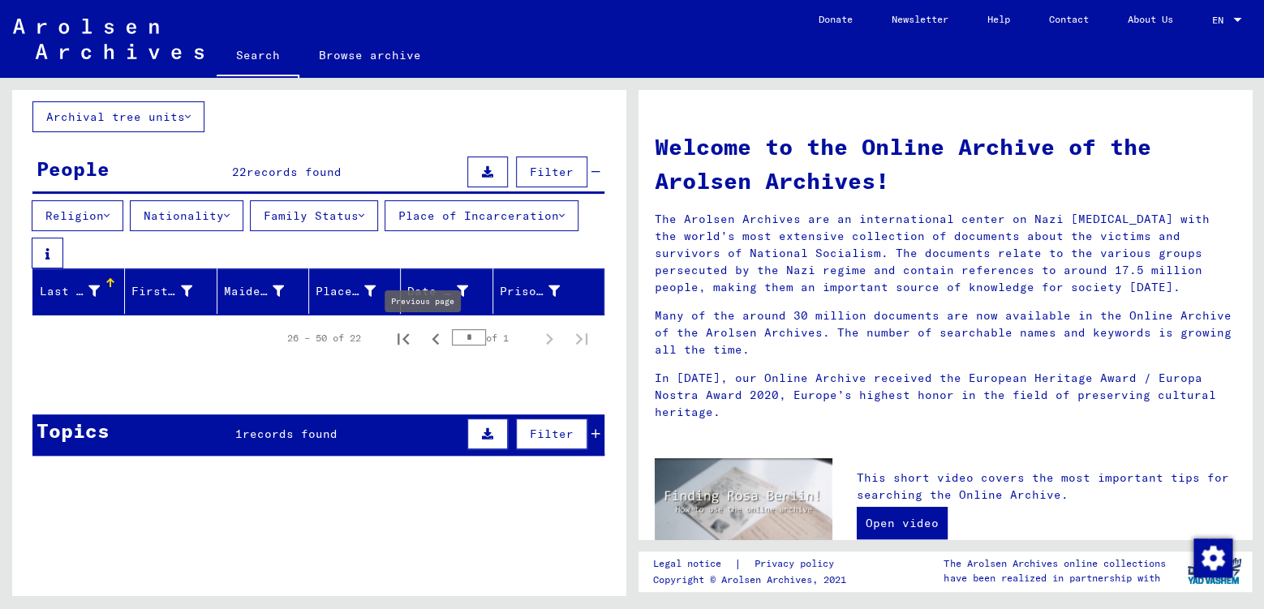
click at [424, 343] on icon "Previous page" at bounding box center [435, 339] width 23 height 23
type input "*"
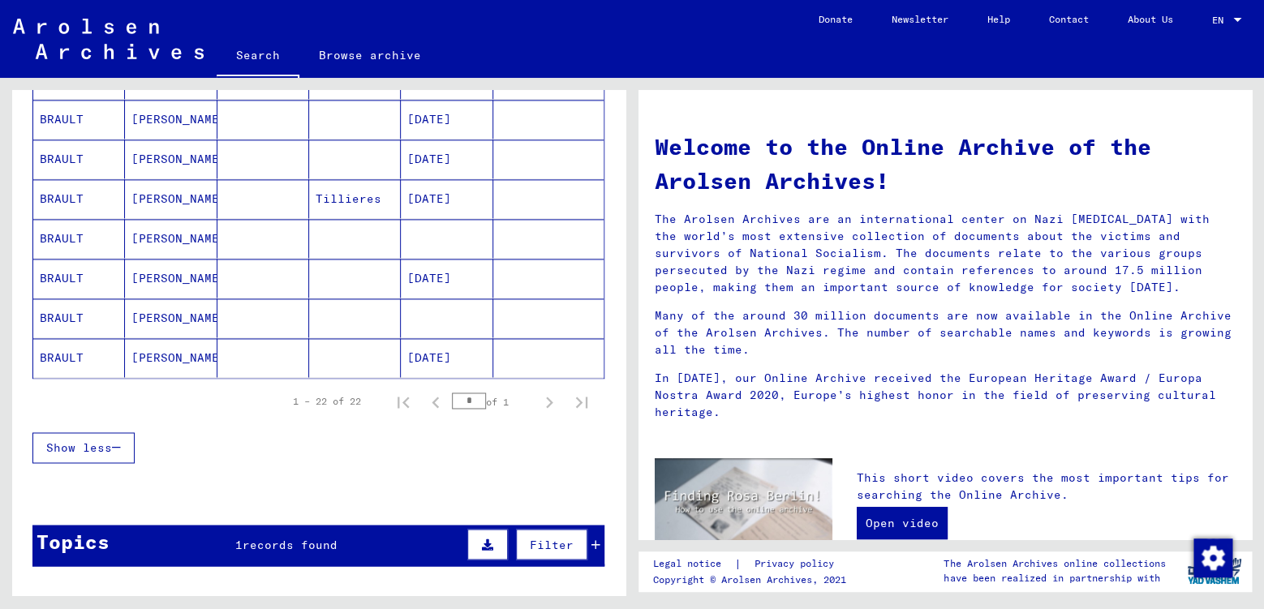
scroll to position [839, 0]
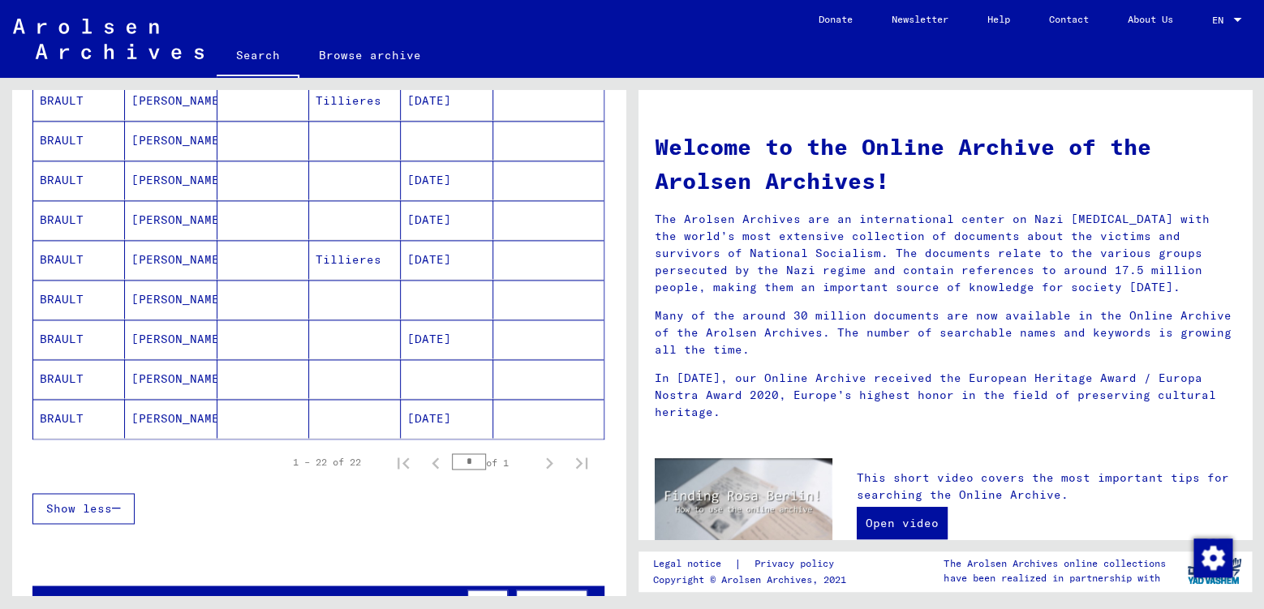
click at [432, 428] on mat-cell "[DATE]" at bounding box center [447, 418] width 92 height 39
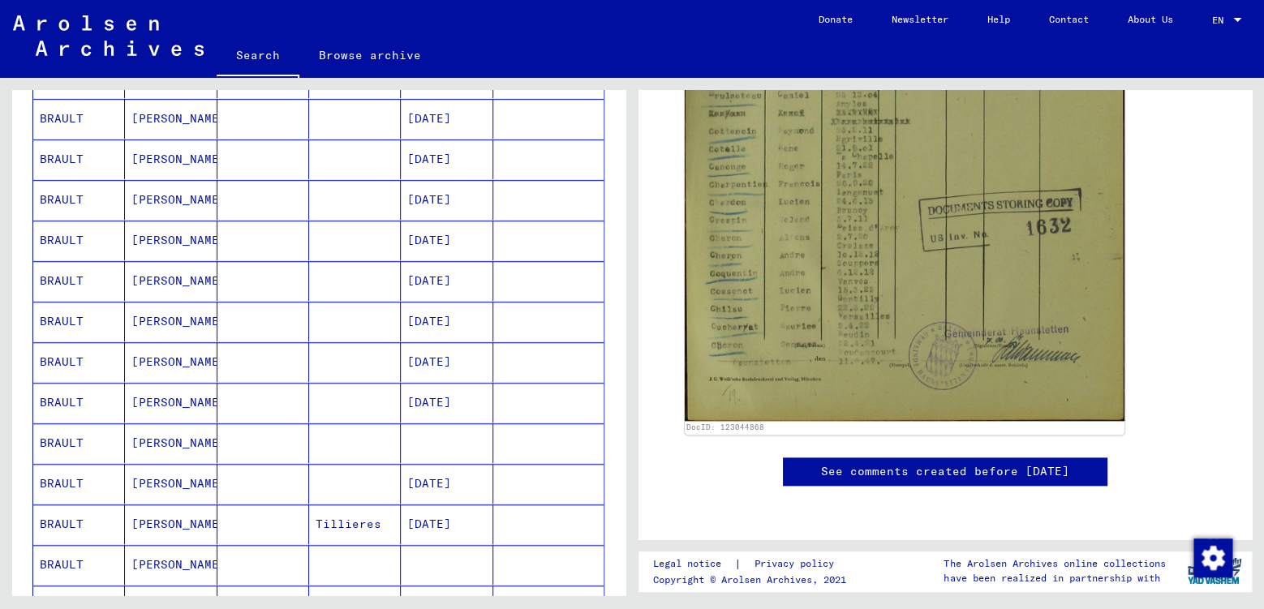
scroll to position [596, 0]
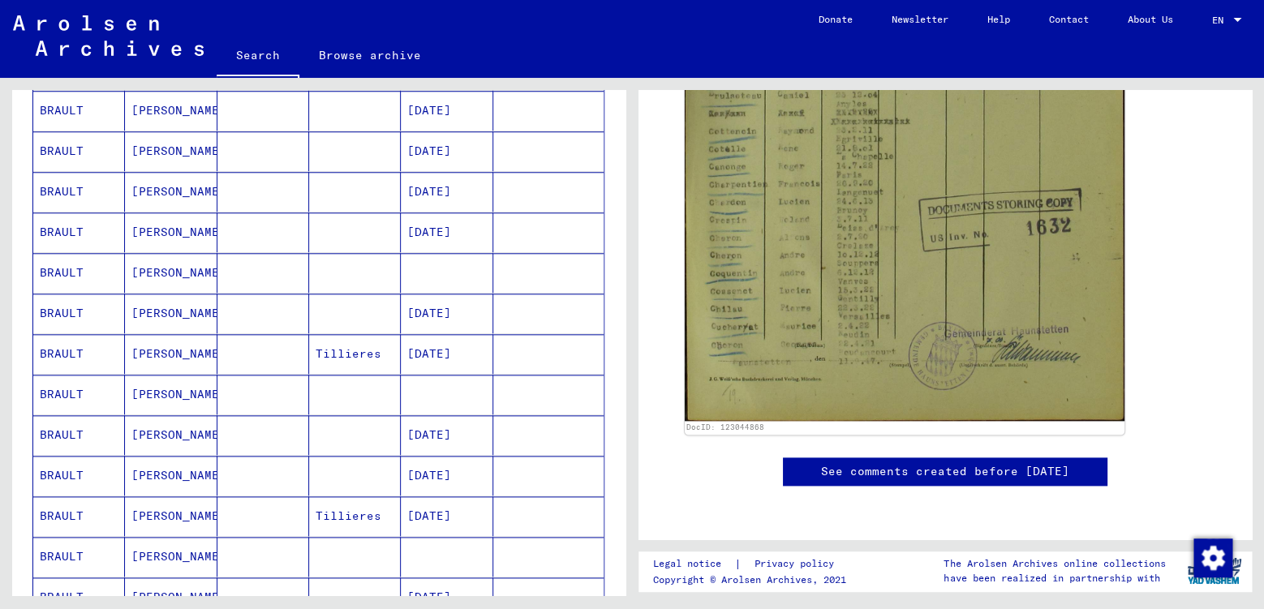
click at [359, 356] on mat-cell "Tillieres" at bounding box center [355, 354] width 92 height 40
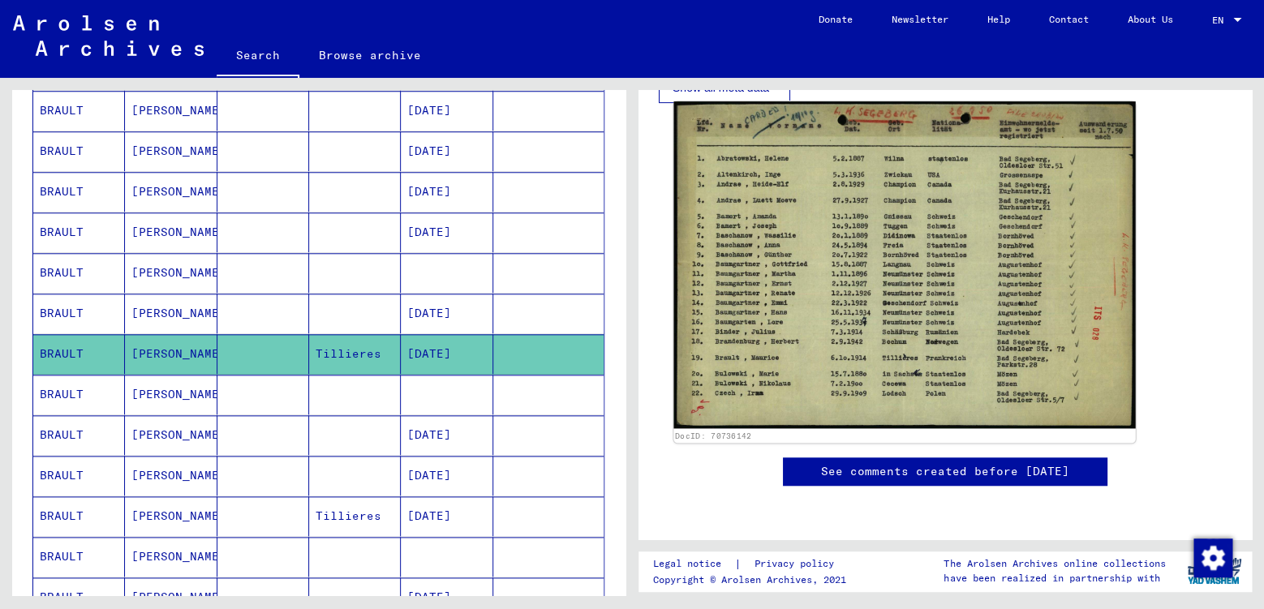
scroll to position [170, 0]
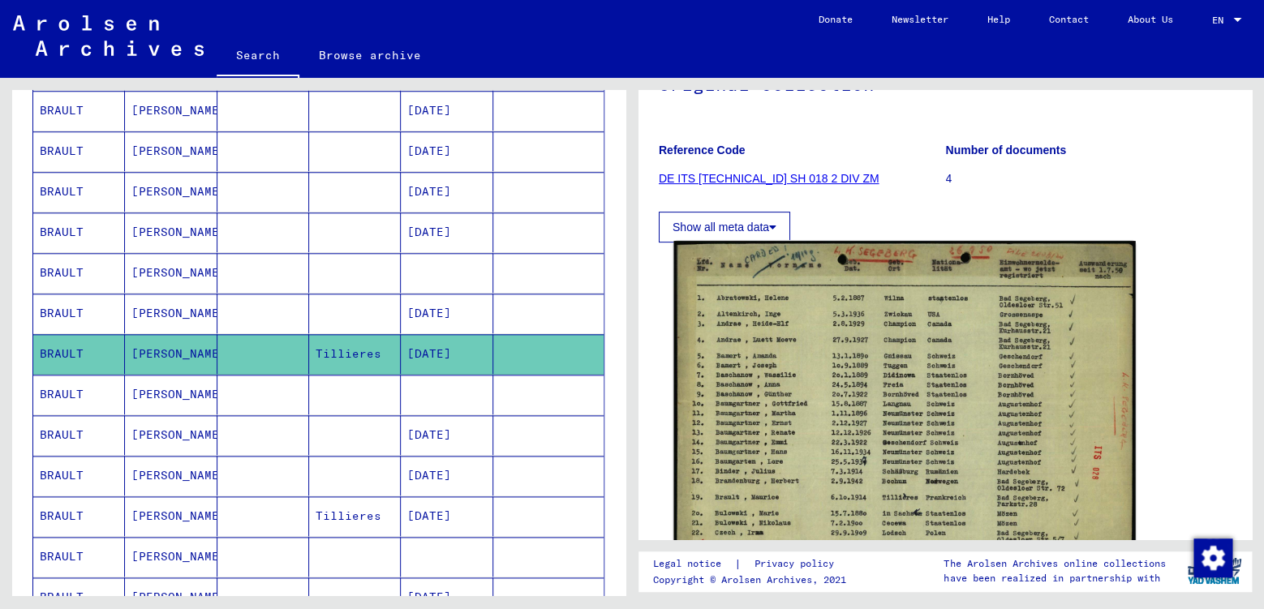
click at [952, 322] on img at bounding box center [904, 404] width 462 height 327
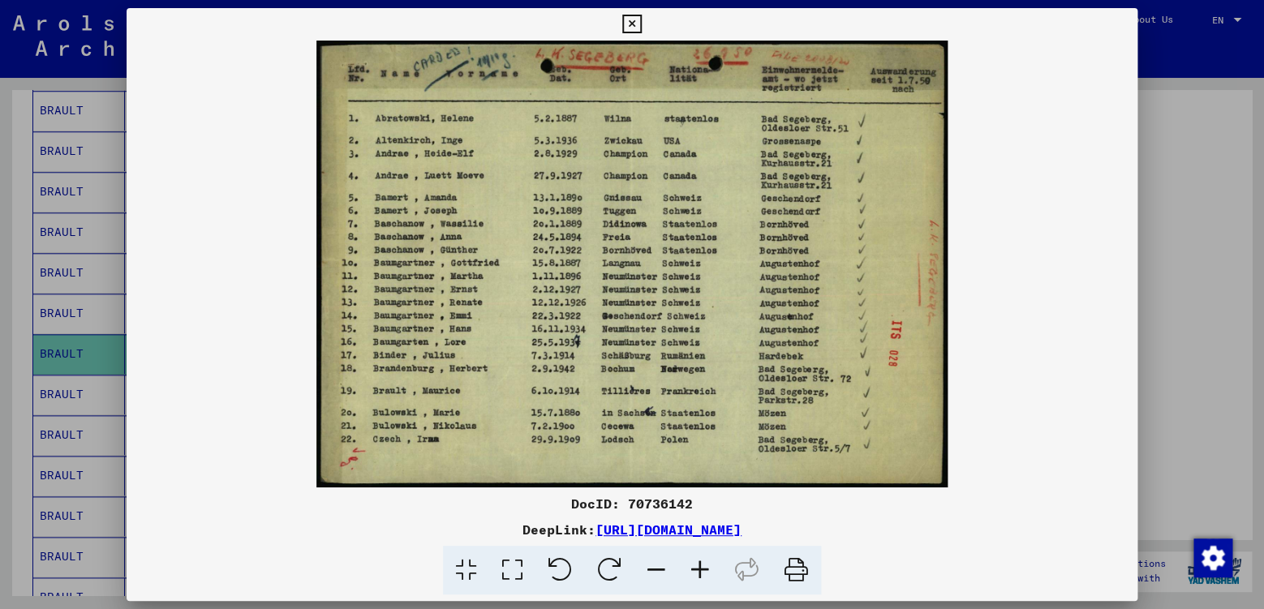
click at [641, 24] on icon at bounding box center [631, 24] width 19 height 19
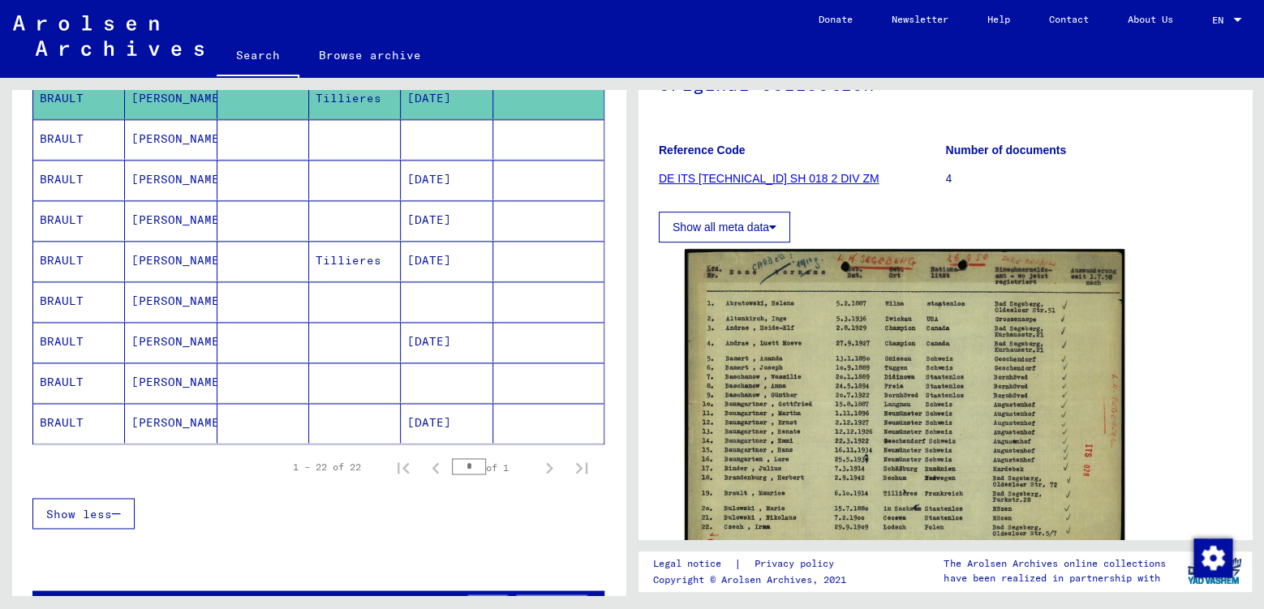
scroll to position [596, 0]
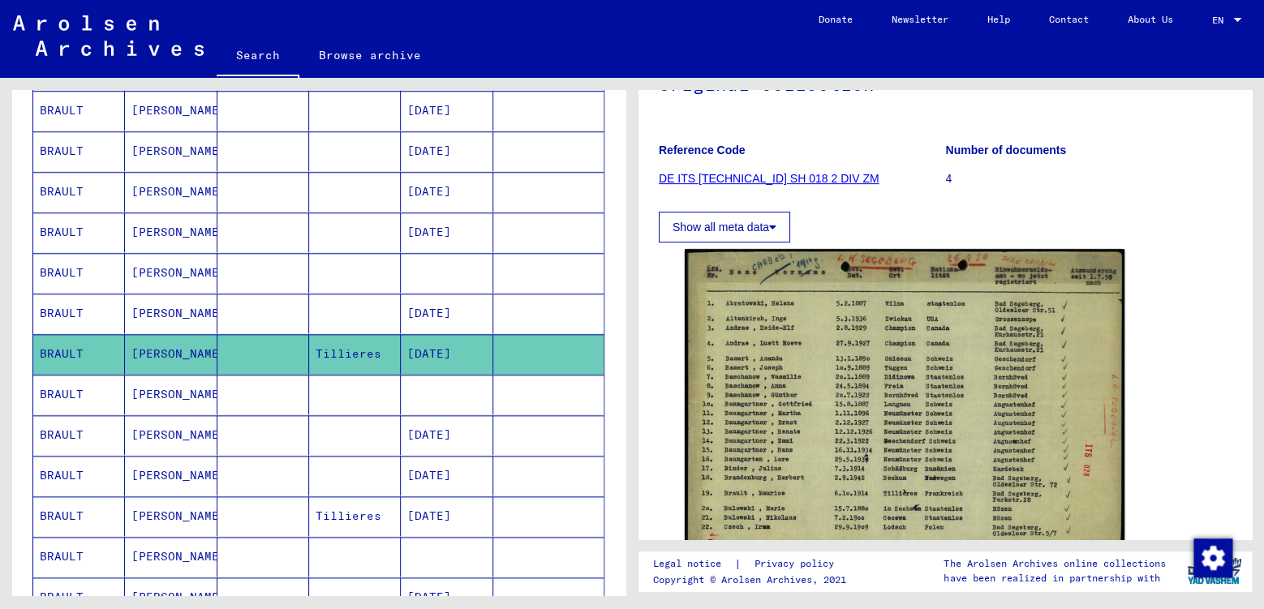
click at [268, 327] on mat-cell at bounding box center [263, 314] width 92 height 40
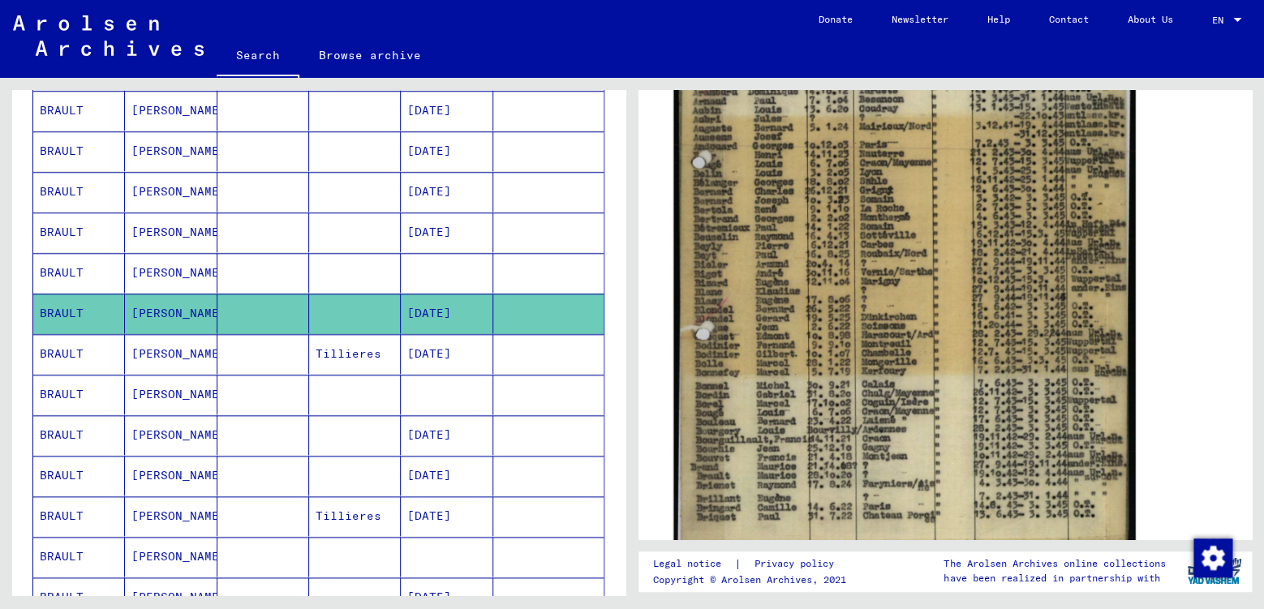
scroll to position [515, 0]
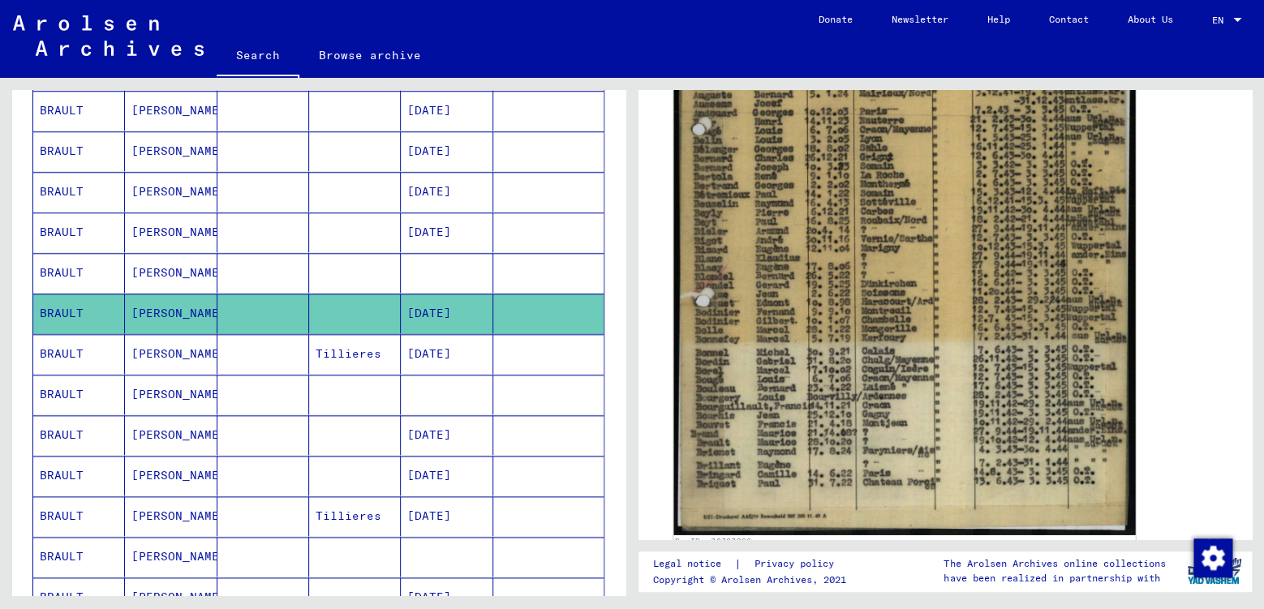
click at [870, 428] on img at bounding box center [904, 212] width 462 height 647
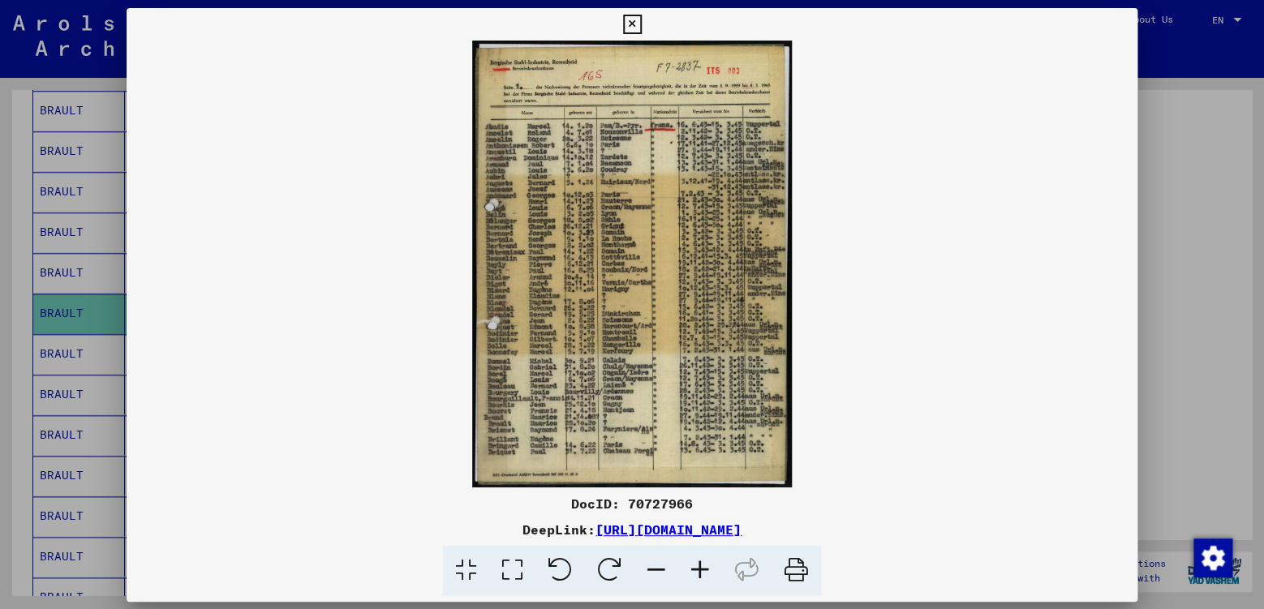
scroll to position [514, 0]
click at [641, 27] on icon at bounding box center [631, 24] width 19 height 19
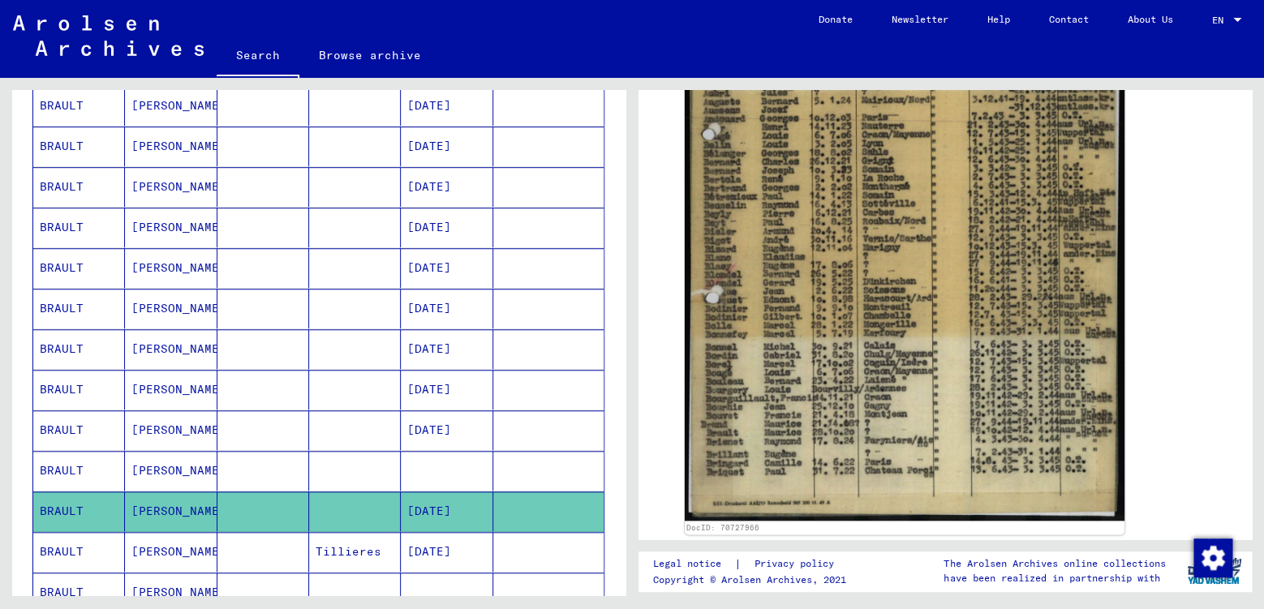
scroll to position [341, 0]
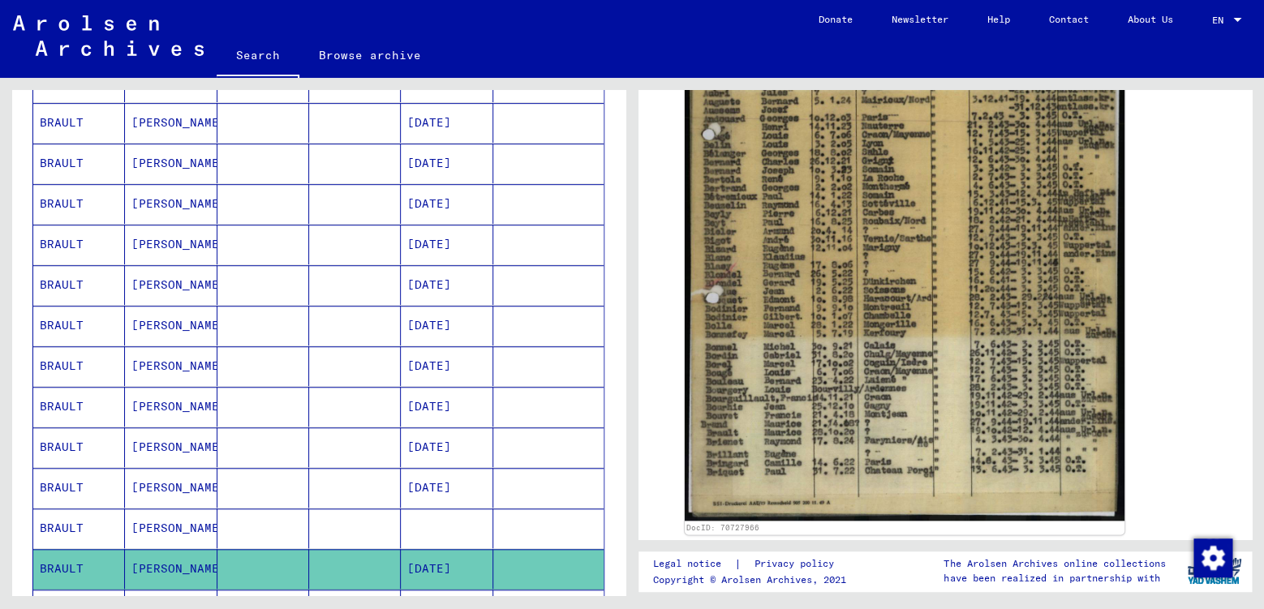
click at [187, 212] on mat-cell "[PERSON_NAME]" at bounding box center [171, 204] width 92 height 40
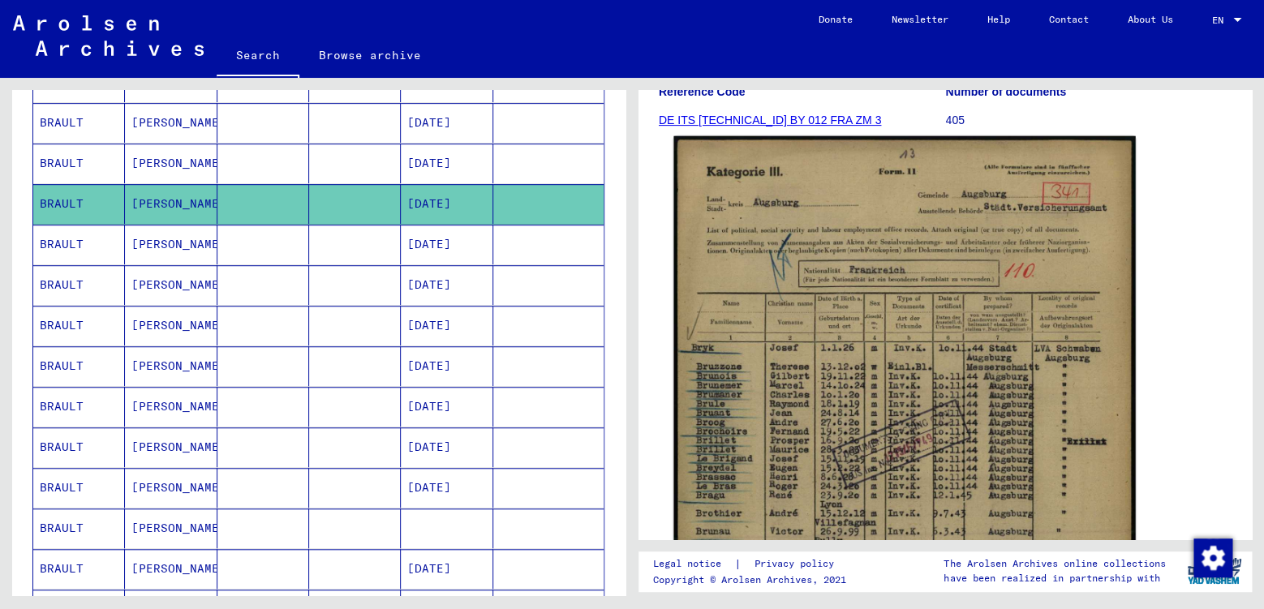
scroll to position [426, 0]
